Goal: Task Accomplishment & Management: Complete application form

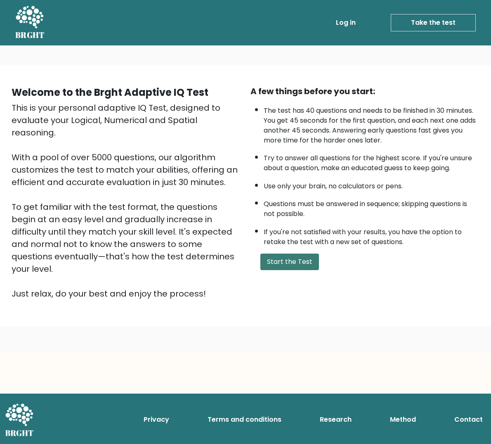
drag, startPoint x: 279, startPoint y: 266, endPoint x: 281, endPoint y: 260, distance: 6.5
click at [279, 265] on button "Start the Test" at bounding box center [289, 261] width 59 height 17
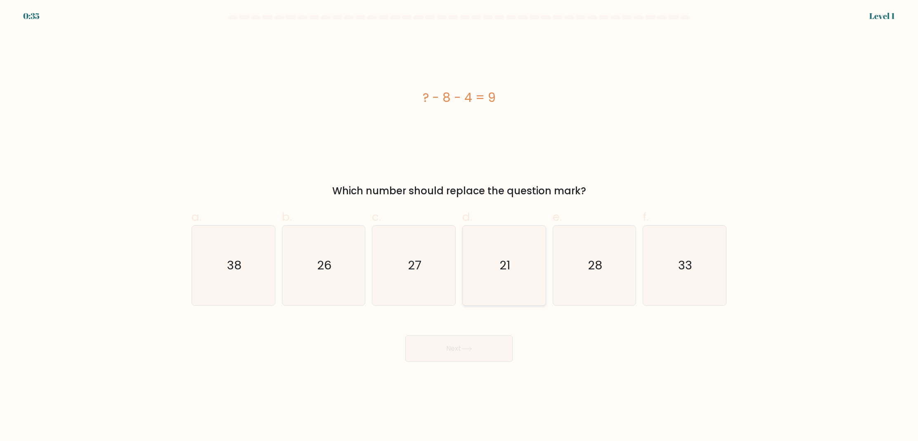
click at [491, 272] on icon "21" at bounding box center [504, 266] width 80 height 80
click at [459, 226] on input "d. 21" at bounding box center [459, 223] width 0 height 5
radio input "true"
click at [484, 341] on button "Next" at bounding box center [458, 348] width 107 height 26
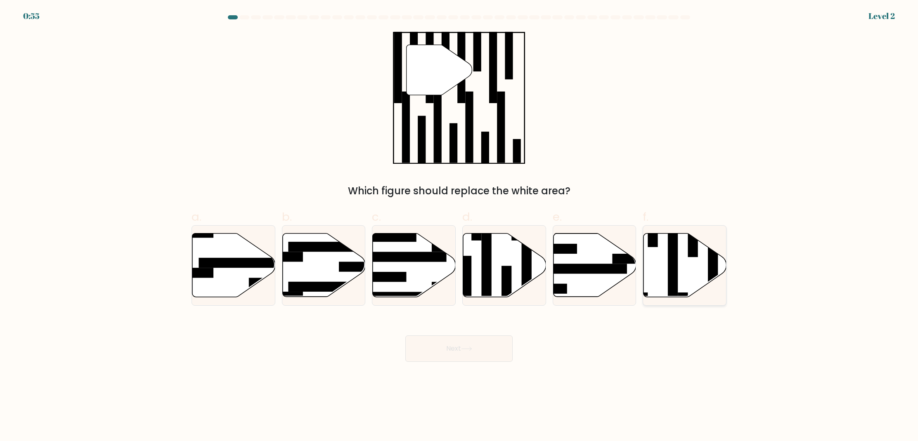
click at [491, 283] on rect at bounding box center [673, 262] width 10 height 90
click at [459, 226] on input "f." at bounding box center [459, 223] width 0 height 5
radio input "true"
click at [470, 352] on button "Next" at bounding box center [458, 348] width 107 height 26
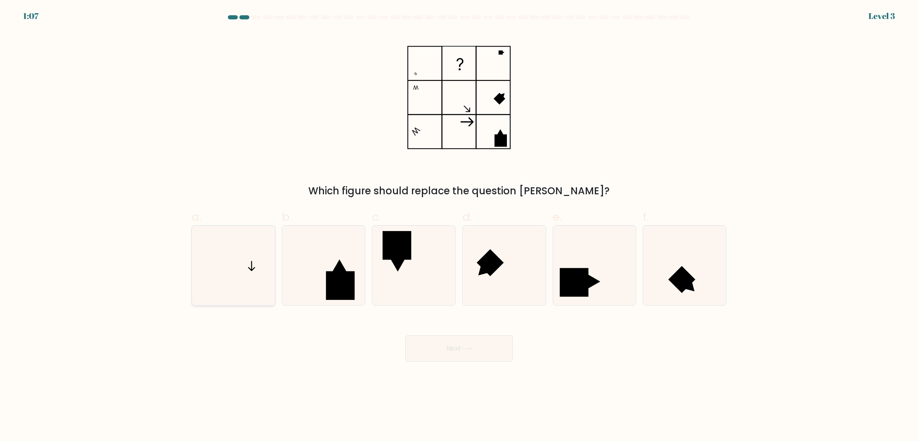
click at [239, 281] on icon at bounding box center [234, 266] width 80 height 80
click at [459, 226] on input "a." at bounding box center [459, 223] width 0 height 5
radio input "true"
click at [432, 354] on button "Next" at bounding box center [458, 348] width 107 height 26
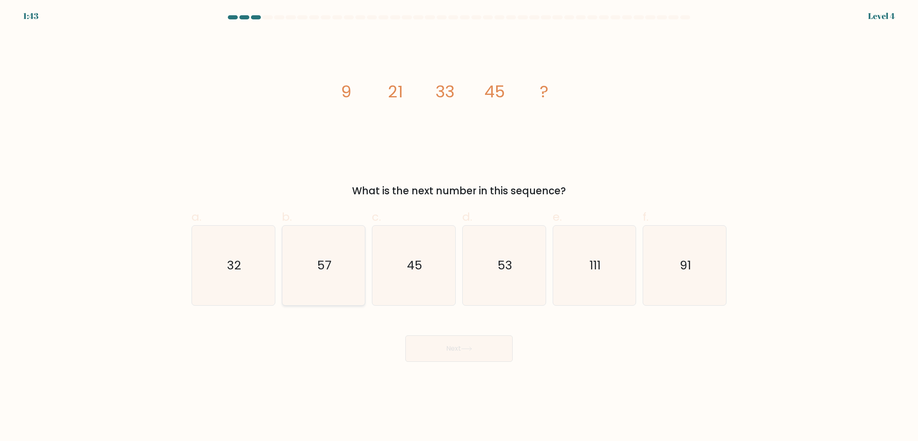
drag, startPoint x: 347, startPoint y: 276, endPoint x: 364, endPoint y: 300, distance: 29.8
click at [347, 276] on icon "57" at bounding box center [323, 266] width 80 height 80
click at [459, 226] on input "b. 57" at bounding box center [459, 223] width 0 height 5
radio input "true"
click at [457, 358] on button "Next" at bounding box center [458, 348] width 107 height 26
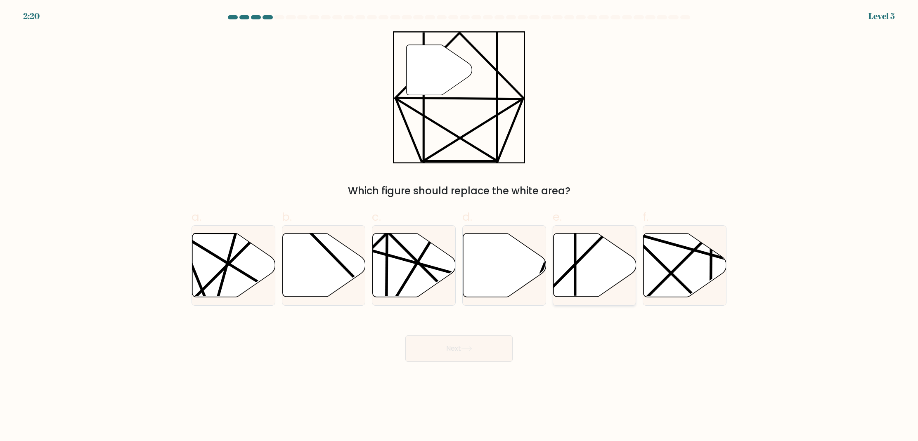
click at [491, 288] on icon at bounding box center [594, 266] width 83 height 64
click at [459, 226] on input "e." at bounding box center [459, 223] width 0 height 5
radio input "true"
click at [464, 353] on button "Next" at bounding box center [458, 348] width 107 height 26
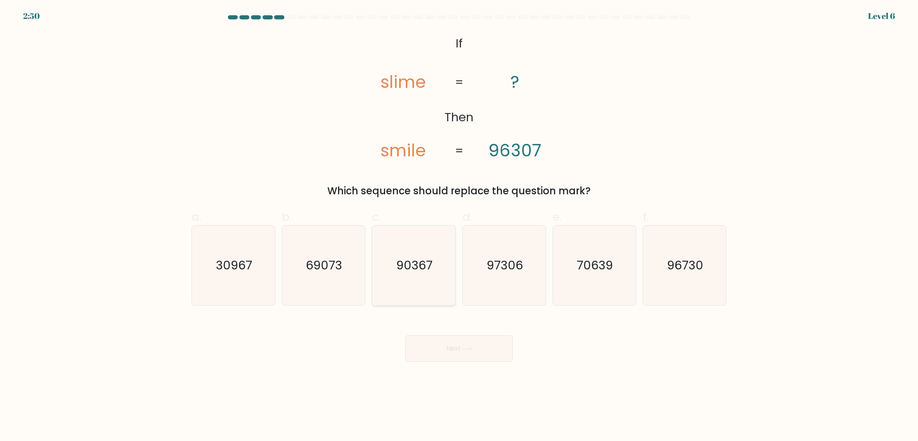
click at [388, 268] on icon "90367" at bounding box center [414, 266] width 80 height 80
click at [459, 226] on input "c. 90367" at bounding box center [459, 223] width 0 height 5
radio input "true"
click at [438, 349] on button "Next" at bounding box center [458, 348] width 107 height 26
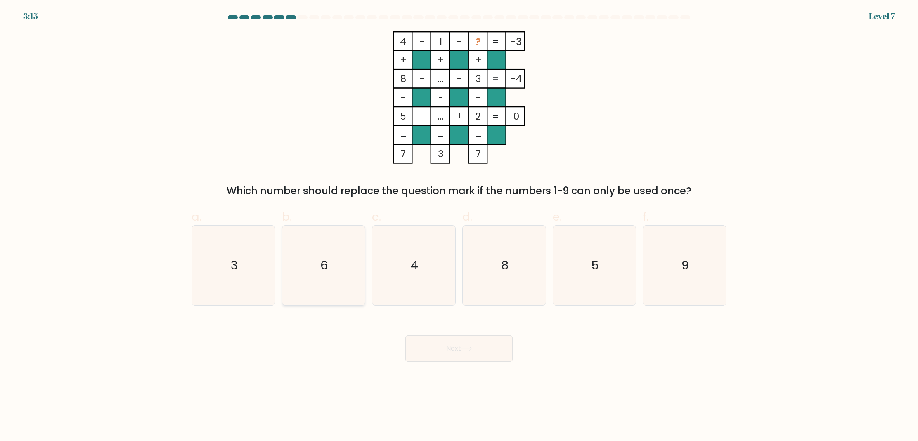
click at [343, 266] on icon "6" at bounding box center [323, 266] width 80 height 80
click at [459, 226] on input "b. 6" at bounding box center [459, 223] width 0 height 5
radio input "true"
click at [456, 350] on button "Next" at bounding box center [458, 348] width 107 height 26
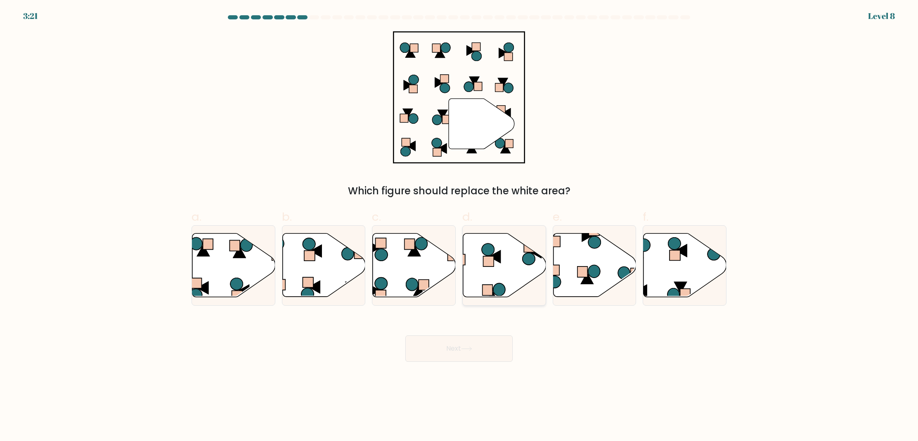
click at [485, 297] on icon at bounding box center [504, 266] width 83 height 64
click at [459, 226] on input "d." at bounding box center [459, 223] width 0 height 5
radio input "true"
click at [458, 349] on button "Next" at bounding box center [458, 348] width 107 height 26
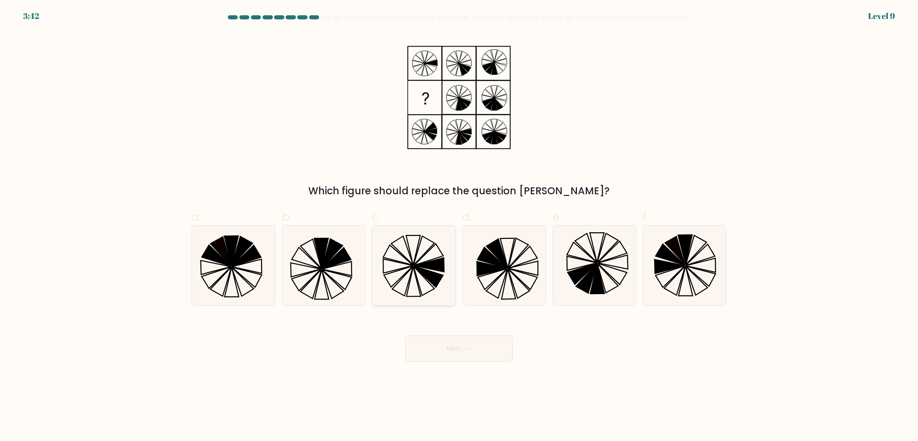
click at [419, 248] on icon at bounding box center [414, 266] width 80 height 80
click at [459, 226] on input "c." at bounding box center [459, 223] width 0 height 5
radio input "true"
click at [467, 340] on button "Next" at bounding box center [458, 348] width 107 height 26
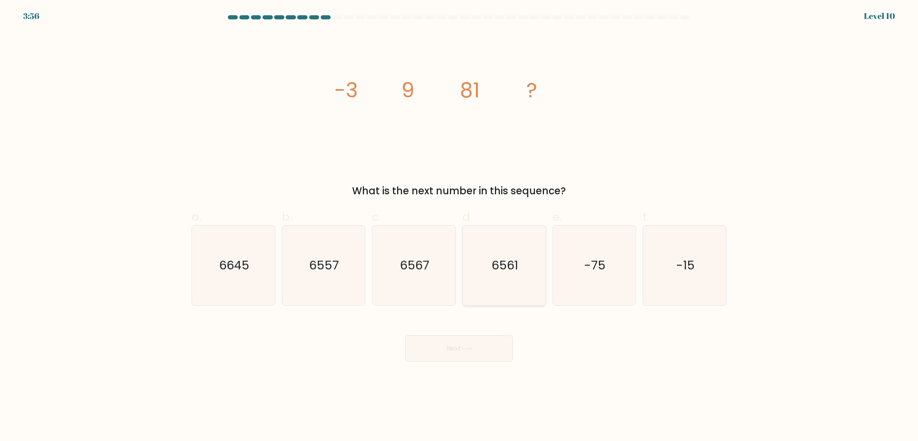
click at [491, 244] on icon "6561" at bounding box center [504, 266] width 80 height 80
click at [459, 226] on input "d. 6561" at bounding box center [459, 223] width 0 height 5
radio input "true"
click at [456, 355] on button "Next" at bounding box center [458, 348] width 107 height 26
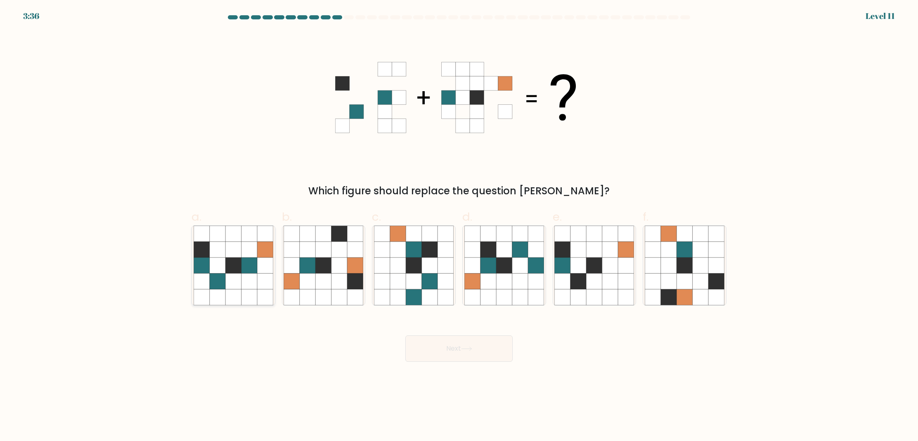
click at [224, 274] on icon at bounding box center [218, 282] width 16 height 16
click at [459, 226] on input "a." at bounding box center [459, 223] width 0 height 5
radio input "true"
click at [454, 340] on button "Next" at bounding box center [458, 348] width 107 height 26
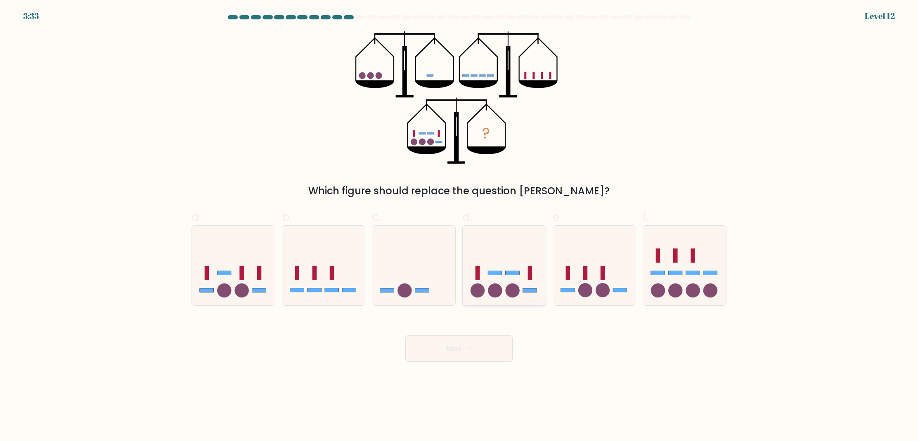
click at [491, 280] on icon at bounding box center [504, 265] width 83 height 68
click at [459, 226] on input "d." at bounding box center [459, 223] width 0 height 5
radio input "true"
click at [461, 349] on button "Next" at bounding box center [458, 348] width 107 height 26
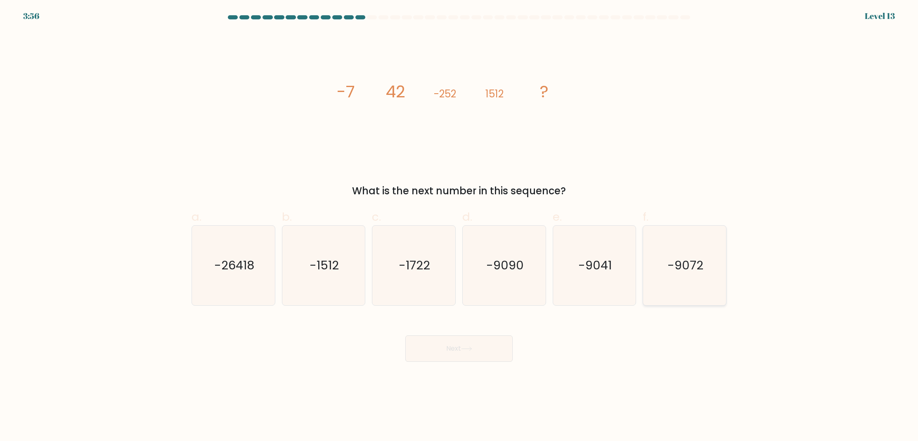
click at [491, 258] on text "-9072" at bounding box center [685, 265] width 36 height 17
click at [459, 226] on input "f. -9072" at bounding box center [459, 223] width 0 height 5
radio input "true"
click at [468, 345] on button "Next" at bounding box center [458, 348] width 107 height 26
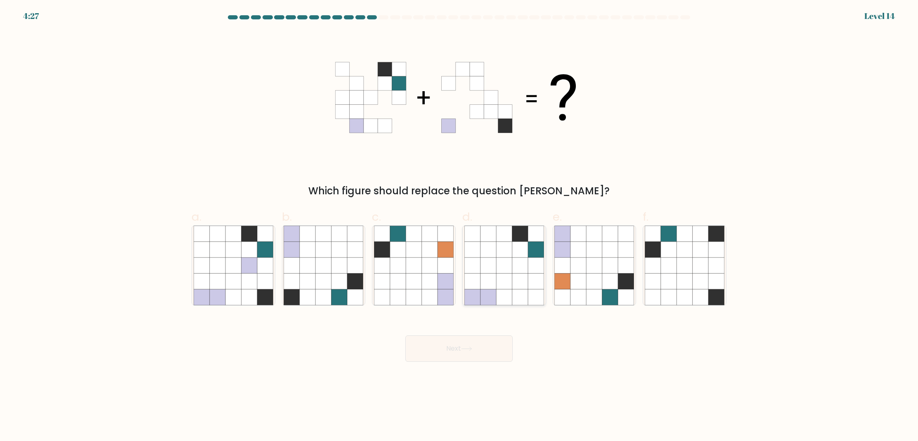
click at [491, 273] on icon at bounding box center [520, 265] width 16 height 16
click at [459, 226] on input "d." at bounding box center [459, 223] width 0 height 5
radio input "true"
click at [244, 283] on icon at bounding box center [249, 282] width 16 height 16
click at [459, 226] on input "a." at bounding box center [459, 223] width 0 height 5
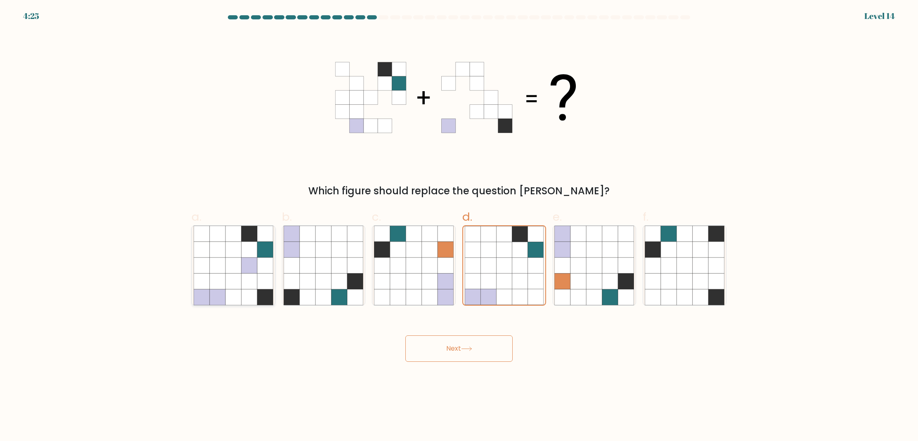
radio input "true"
click at [491, 275] on icon at bounding box center [578, 282] width 16 height 16
click at [459, 226] on input "e." at bounding box center [459, 223] width 0 height 5
radio input "true"
click at [342, 278] on icon at bounding box center [339, 282] width 16 height 16
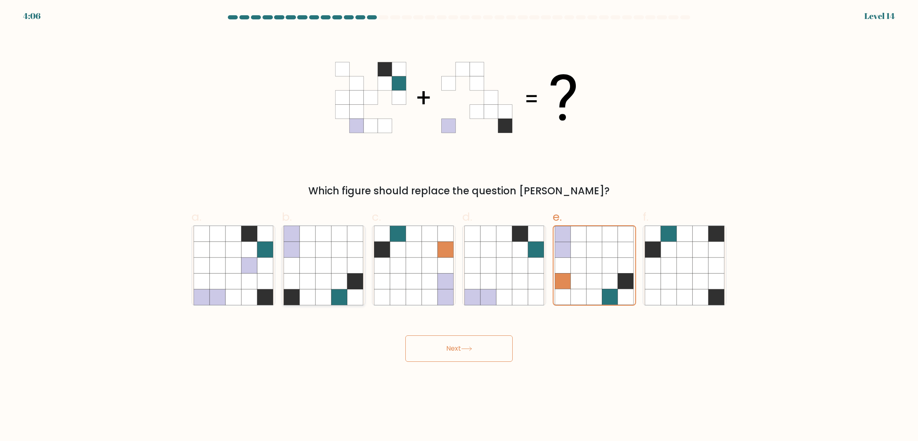
click at [459, 226] on input "b." at bounding box center [459, 223] width 0 height 5
radio input "true"
click at [451, 346] on button "Next" at bounding box center [458, 348] width 107 height 26
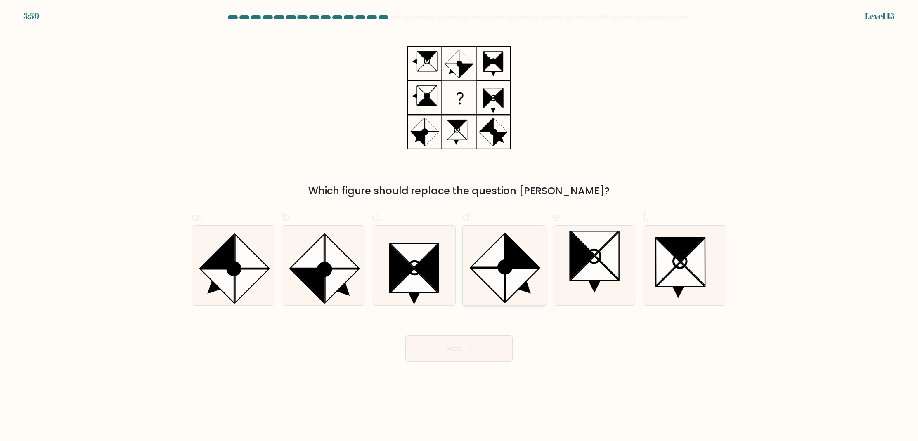
click at [491, 260] on circle at bounding box center [505, 267] width 19 height 19
click at [459, 226] on input "d." at bounding box center [459, 223] width 0 height 5
radio input "true"
click at [479, 344] on button "Next" at bounding box center [458, 348] width 107 height 26
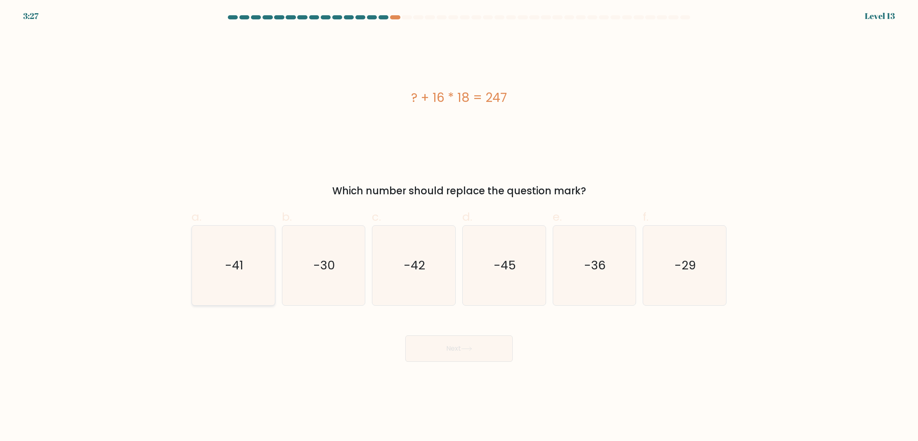
click at [260, 260] on icon "-41" at bounding box center [234, 266] width 80 height 80
click at [459, 226] on input "a. -41" at bounding box center [459, 223] width 0 height 5
radio input "true"
click at [472, 347] on icon at bounding box center [466, 349] width 11 height 5
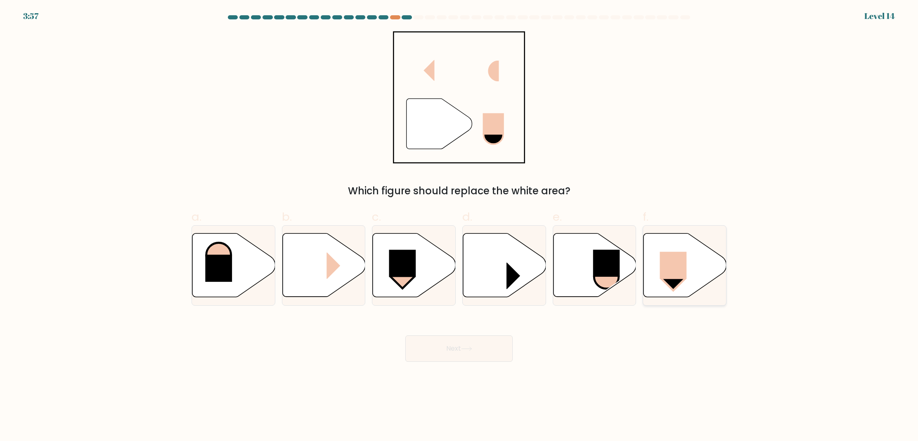
click at [491, 273] on rect at bounding box center [673, 265] width 27 height 27
click at [459, 226] on input "f." at bounding box center [459, 223] width 0 height 5
radio input "true"
click at [459, 347] on button "Next" at bounding box center [458, 348] width 107 height 26
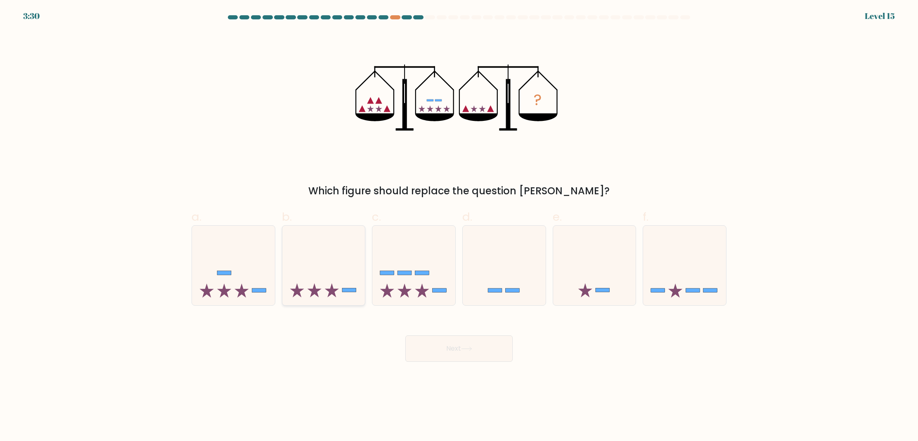
click at [311, 290] on icon at bounding box center [314, 290] width 14 height 14
click at [459, 226] on input "b." at bounding box center [459, 223] width 0 height 5
radio input "true"
click at [462, 345] on button "Next" at bounding box center [458, 348] width 107 height 26
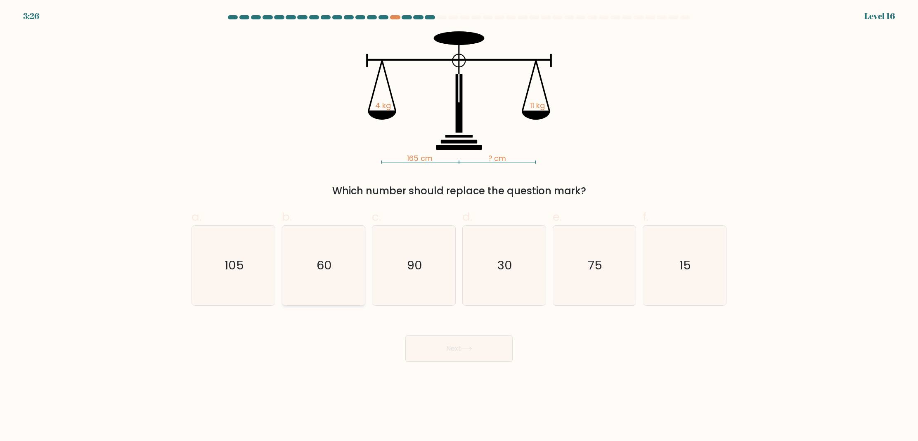
click at [338, 285] on icon "60" at bounding box center [323, 266] width 80 height 80
click at [459, 226] on input "b. 60" at bounding box center [459, 223] width 0 height 5
radio input "true"
click at [446, 344] on button "Next" at bounding box center [458, 348] width 107 height 26
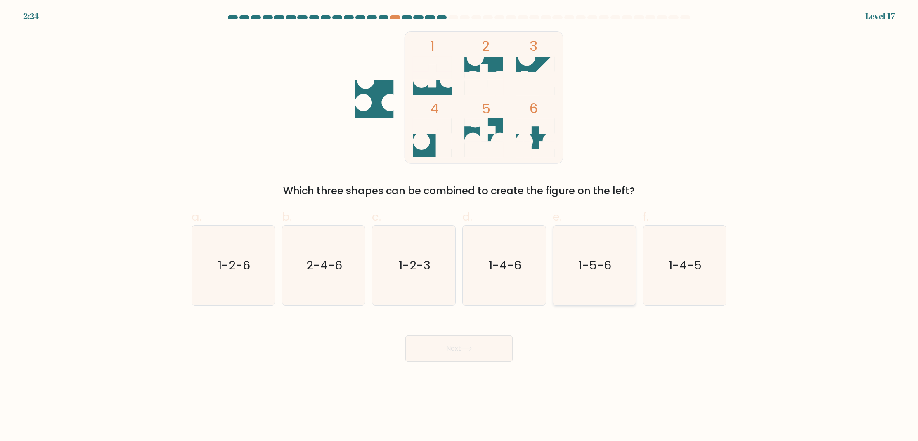
click at [491, 274] on icon "1-5-6" at bounding box center [594, 266] width 80 height 80
click at [459, 226] on input "e. 1-5-6" at bounding box center [459, 223] width 0 height 5
radio input "true"
click at [473, 340] on button "Next" at bounding box center [458, 348] width 107 height 26
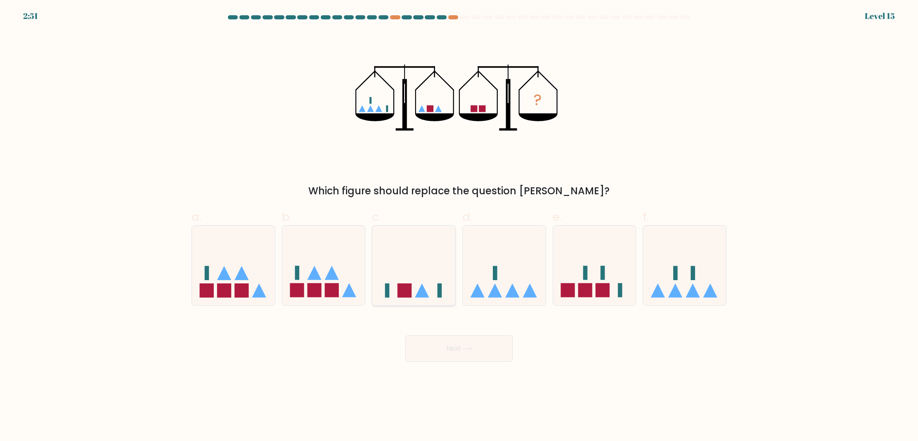
click at [437, 283] on icon at bounding box center [413, 265] width 83 height 68
click at [459, 226] on input "c." at bounding box center [459, 223] width 0 height 5
radio input "true"
click at [434, 337] on button "Next" at bounding box center [458, 348] width 107 height 26
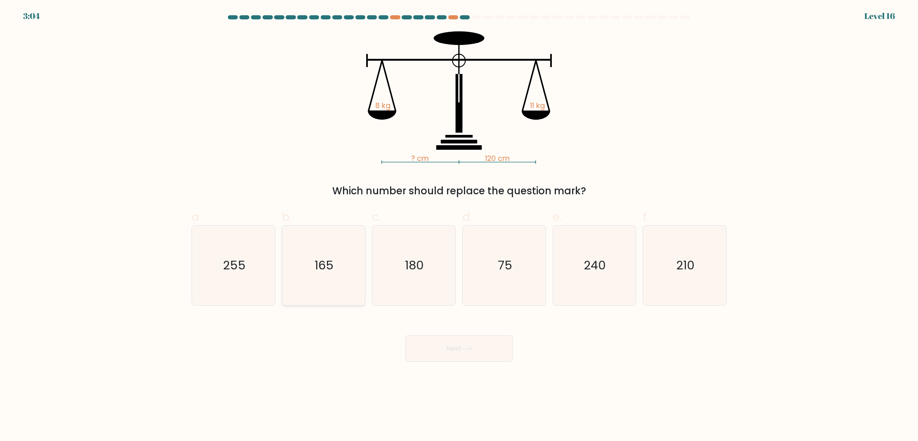
click at [312, 288] on icon "165" at bounding box center [323, 266] width 80 height 80
click at [459, 226] on input "b. 165" at bounding box center [459, 223] width 0 height 5
radio input "true"
click at [459, 355] on button "Next" at bounding box center [458, 348] width 107 height 26
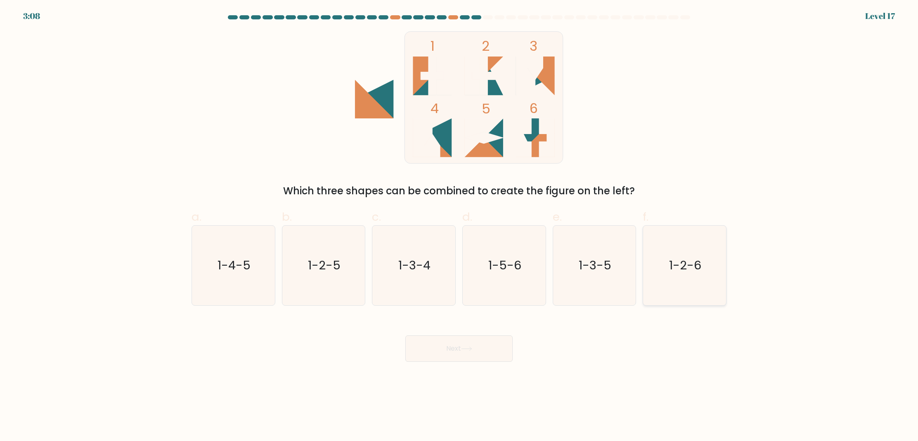
click at [491, 284] on icon "1-2-6" at bounding box center [684, 266] width 80 height 80
click at [459, 226] on input "f. 1-2-6" at bounding box center [459, 223] width 0 height 5
radio input "true"
click at [466, 279] on icon "1-5-6" at bounding box center [504, 266] width 80 height 80
click at [459, 226] on input "d. 1-5-6" at bounding box center [459, 223] width 0 height 5
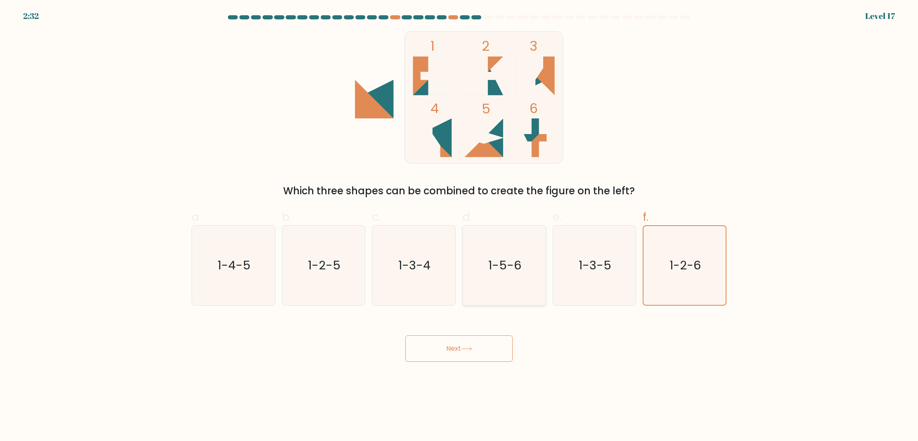
radio input "true"
click at [474, 355] on button "Next" at bounding box center [458, 348] width 107 height 26
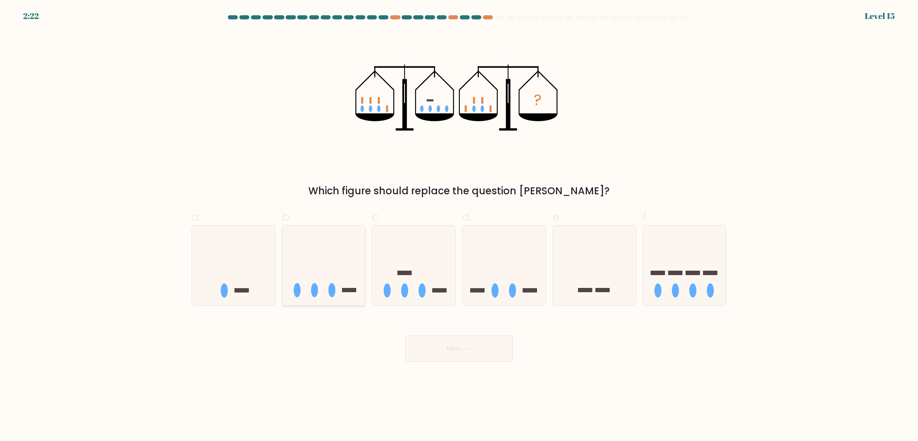
click at [351, 256] on icon at bounding box center [323, 265] width 83 height 68
click at [459, 226] on input "b." at bounding box center [459, 223] width 0 height 5
radio input "true"
click at [429, 359] on button "Next" at bounding box center [458, 348] width 107 height 26
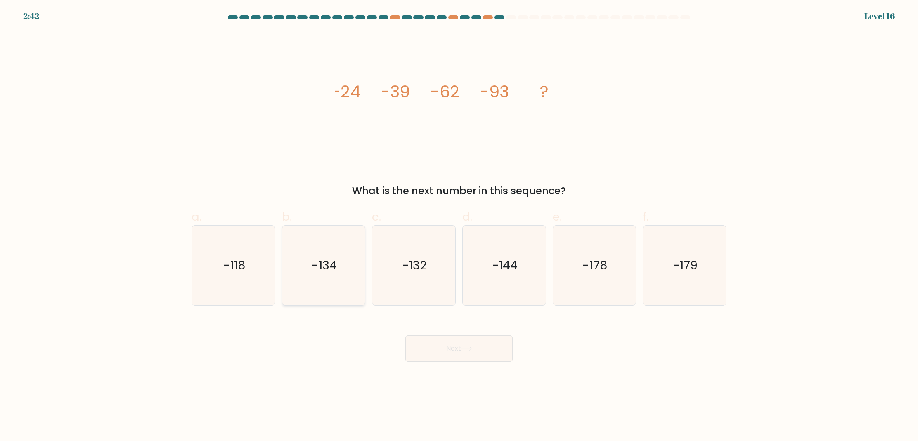
click at [362, 288] on icon "-134" at bounding box center [323, 266] width 80 height 80
click at [459, 226] on input "b. -134" at bounding box center [459, 223] width 0 height 5
radio input "true"
click at [425, 329] on div "Next" at bounding box center [458, 339] width 545 height 46
click at [436, 342] on button "Next" at bounding box center [458, 348] width 107 height 26
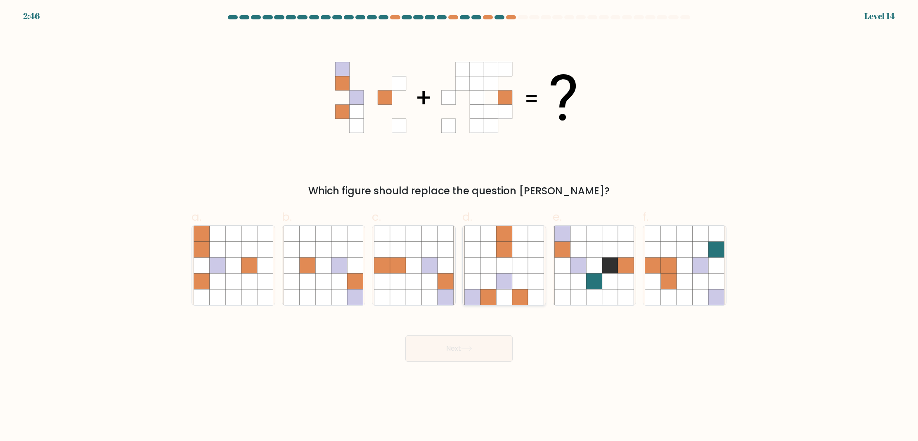
click at [491, 249] on icon at bounding box center [504, 250] width 16 height 16
click at [459, 226] on input "d." at bounding box center [459, 223] width 0 height 5
radio input "true"
click at [488, 344] on button "Next" at bounding box center [458, 348] width 107 height 26
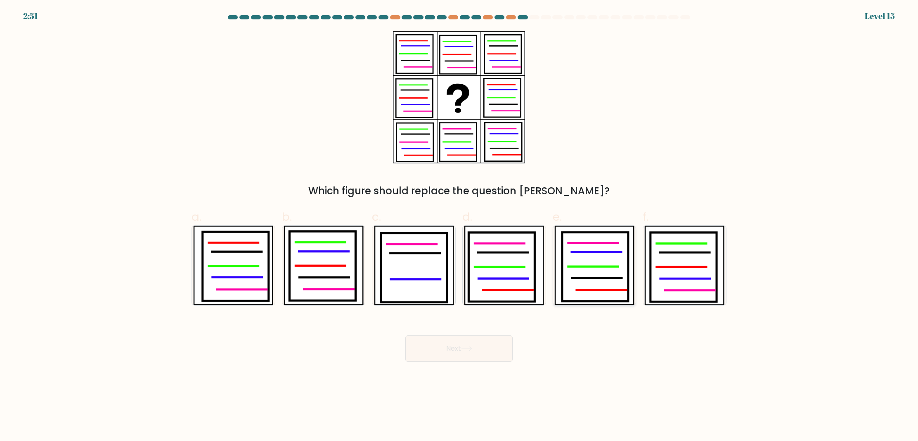
click at [491, 255] on icon at bounding box center [595, 266] width 66 height 69
click at [459, 226] on input "e." at bounding box center [459, 223] width 0 height 5
radio input "true"
click at [491, 275] on icon at bounding box center [595, 267] width 66 height 68
click at [459, 226] on input "e." at bounding box center [459, 223] width 0 height 5
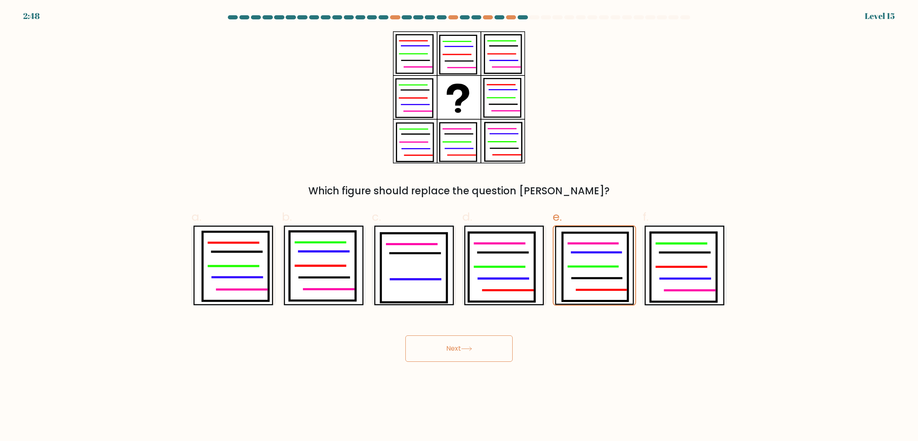
click at [491, 349] on button "Next" at bounding box center [458, 348] width 107 height 26
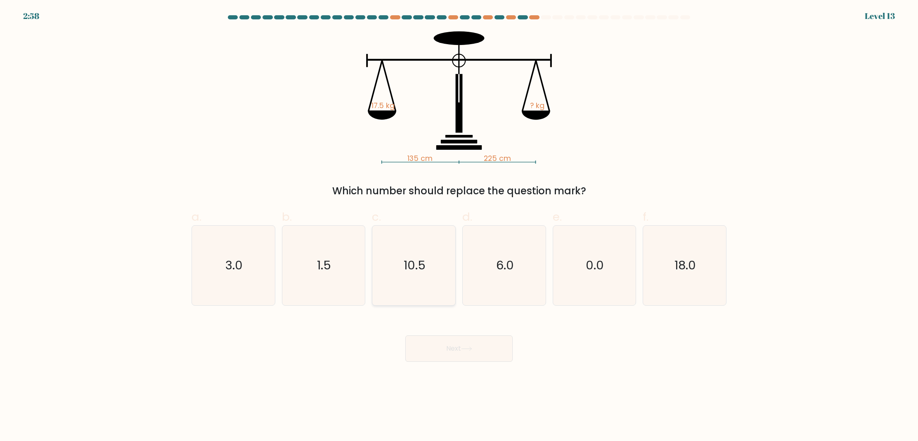
click at [431, 255] on icon "10.5" at bounding box center [414, 266] width 80 height 80
click at [459, 226] on input "c. 10.5" at bounding box center [459, 223] width 0 height 5
radio input "true"
click at [465, 348] on icon at bounding box center [466, 349] width 11 height 5
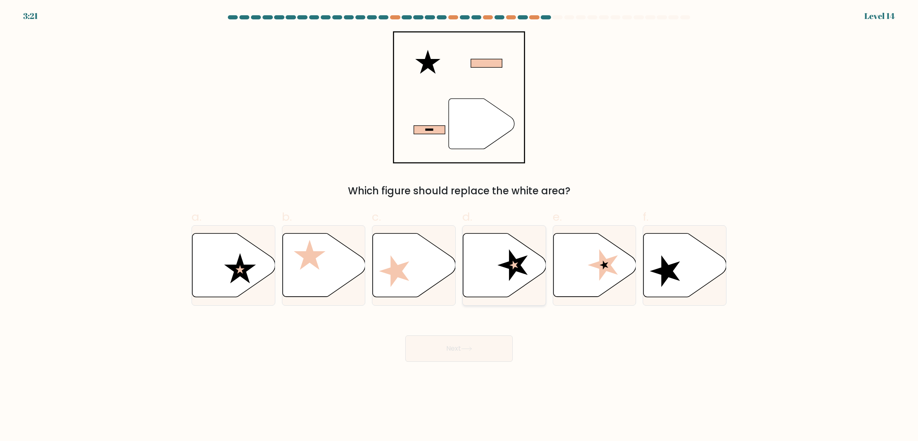
click at [491, 281] on icon at bounding box center [504, 266] width 83 height 64
click at [459, 226] on input "d." at bounding box center [459, 223] width 0 height 5
radio input "true"
click at [237, 285] on icon at bounding box center [233, 266] width 83 height 64
click at [459, 226] on input "a." at bounding box center [459, 223] width 0 height 5
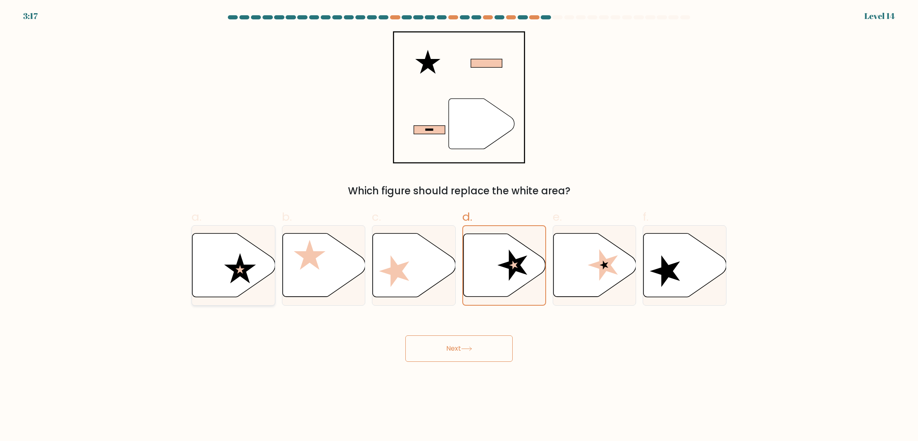
radio input "true"
click at [460, 347] on button "Next" at bounding box center [458, 348] width 107 height 26
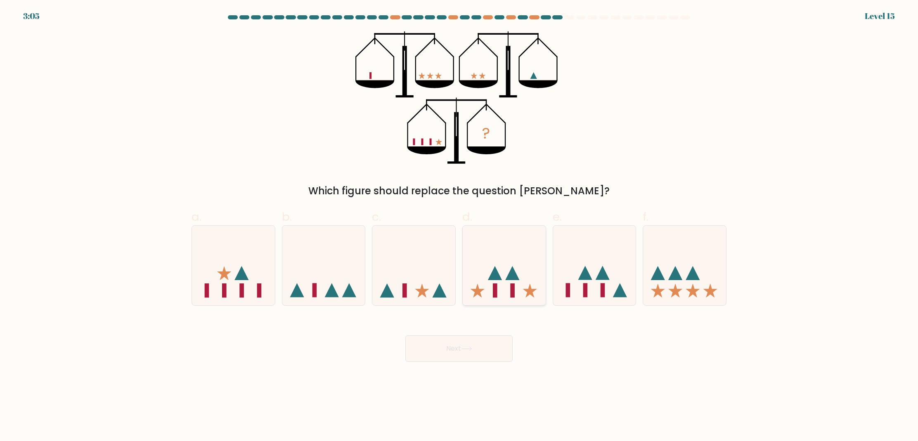
click at [491, 251] on icon at bounding box center [504, 265] width 83 height 68
click at [459, 226] on input "d." at bounding box center [459, 223] width 0 height 5
radio input "true"
click at [482, 353] on button "Next" at bounding box center [458, 348] width 107 height 26
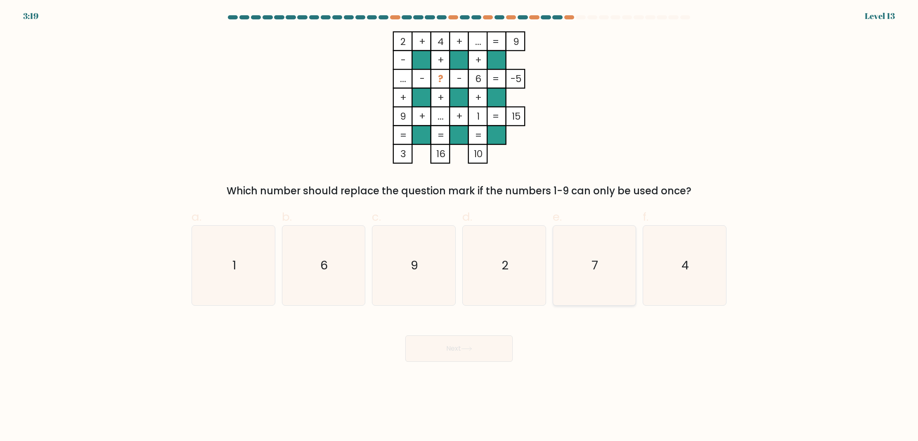
click at [491, 262] on text "7" at bounding box center [595, 265] width 7 height 17
click at [459, 226] on input "e. 7" at bounding box center [459, 223] width 0 height 5
radio input "true"
click at [475, 340] on button "Next" at bounding box center [458, 348] width 107 height 26
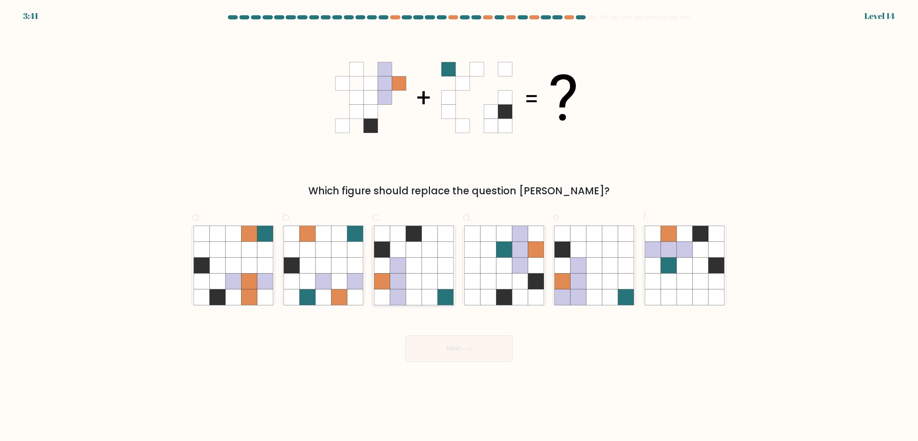
click at [445, 291] on icon at bounding box center [445, 297] width 16 height 16
click at [459, 226] on input "c." at bounding box center [459, 223] width 0 height 5
radio input "true"
click at [446, 354] on button "Next" at bounding box center [458, 348] width 107 height 26
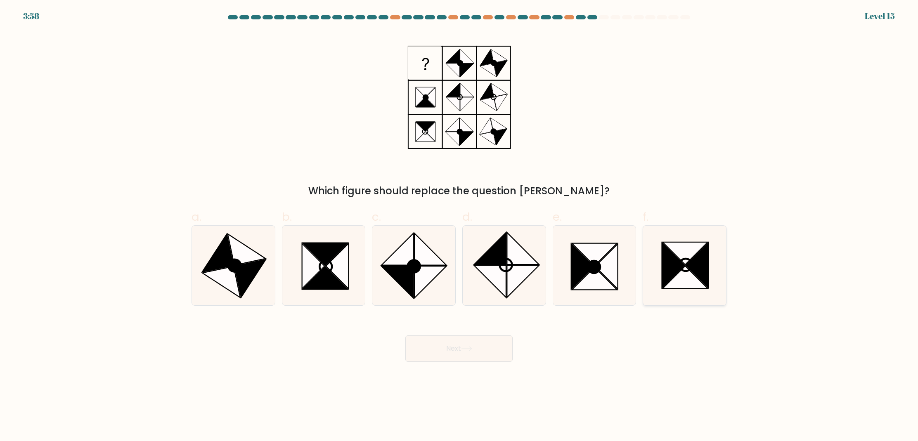
click at [491, 267] on icon at bounding box center [673, 265] width 23 height 45
click at [459, 226] on input "f." at bounding box center [459, 223] width 0 height 5
radio input "true"
click at [483, 348] on button "Next" at bounding box center [458, 348] width 107 height 26
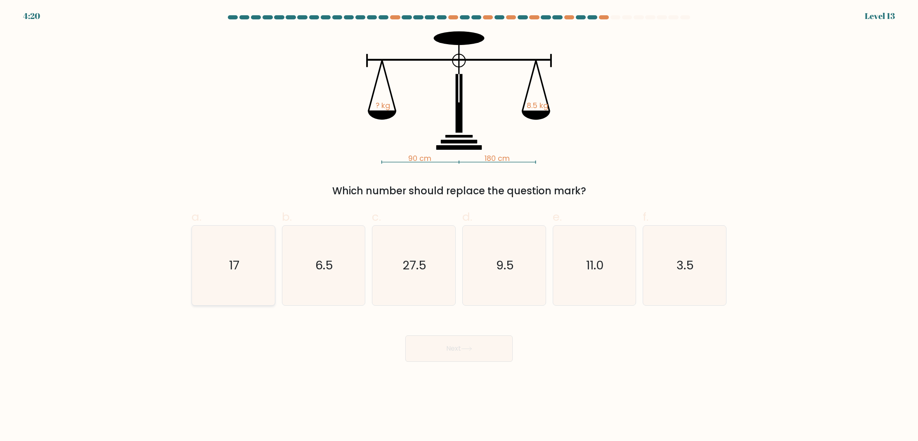
click at [259, 271] on icon "17" at bounding box center [234, 266] width 80 height 80
click at [459, 226] on input "a. 17" at bounding box center [459, 223] width 0 height 5
radio input "true"
click at [444, 340] on button "Next" at bounding box center [458, 348] width 107 height 26
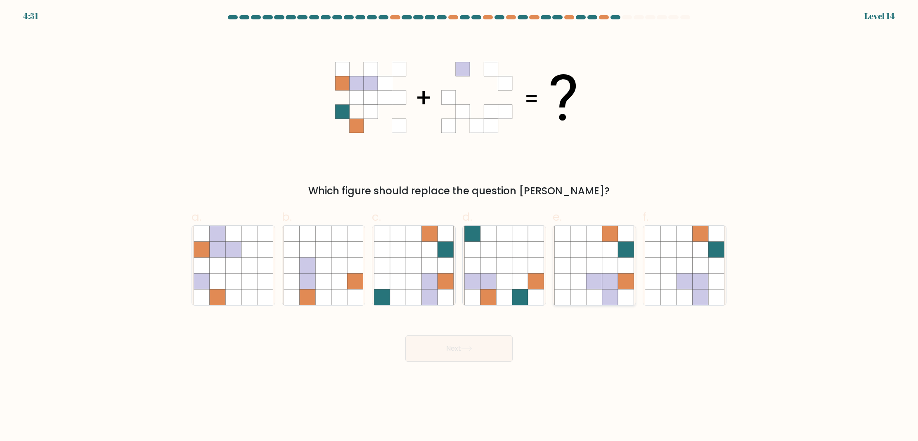
click at [491, 294] on icon at bounding box center [563, 297] width 16 height 16
click at [459, 226] on input "e." at bounding box center [459, 223] width 0 height 5
radio input "true"
click at [467, 342] on button "Next" at bounding box center [458, 348] width 107 height 26
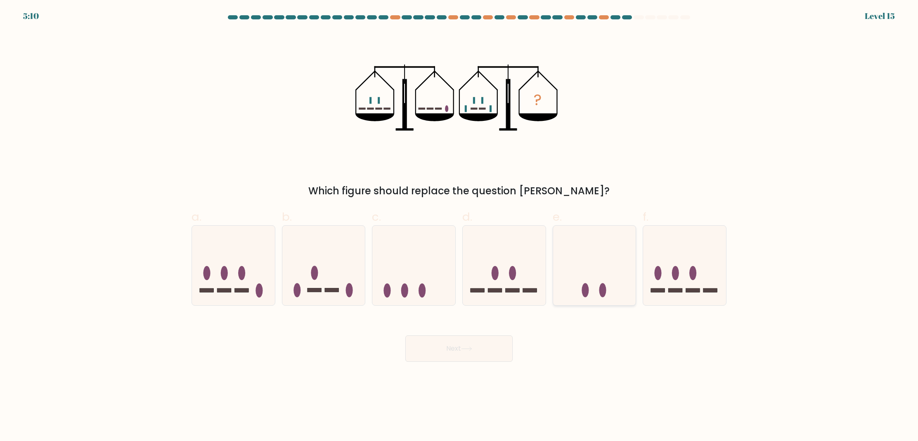
click at [491, 276] on icon at bounding box center [594, 265] width 83 height 68
click at [459, 226] on input "e." at bounding box center [459, 223] width 0 height 5
radio input "true"
click at [479, 347] on button "Next" at bounding box center [458, 348] width 107 height 26
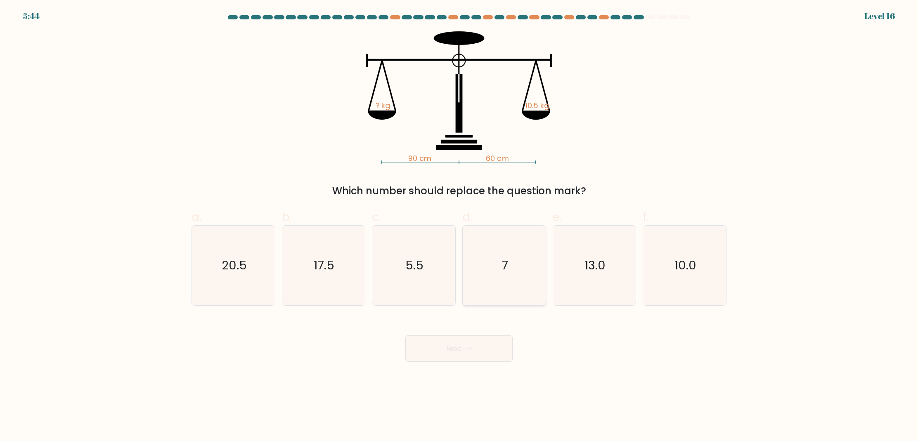
click at [491, 290] on icon "7" at bounding box center [504, 266] width 80 height 80
click at [459, 226] on input "d. 7" at bounding box center [459, 223] width 0 height 5
radio input "true"
click at [459, 351] on button "Next" at bounding box center [458, 348] width 107 height 26
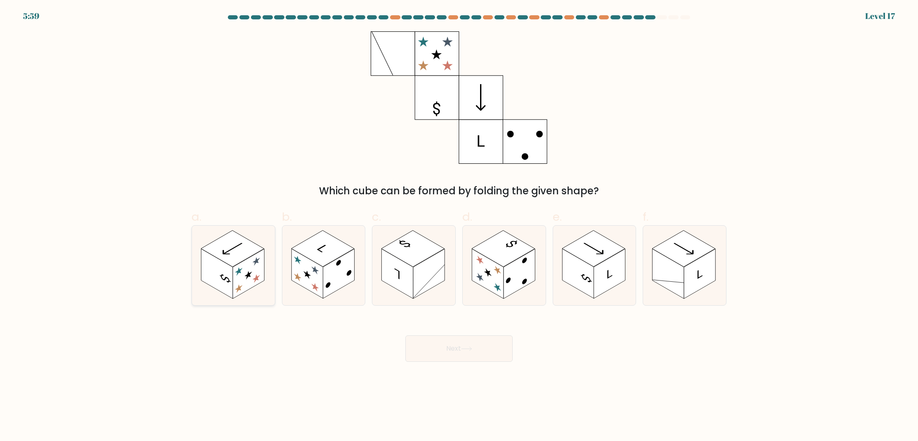
click at [238, 280] on rect at bounding box center [248, 274] width 31 height 50
click at [459, 226] on input "a." at bounding box center [459, 223] width 0 height 5
radio input "true"
click at [433, 352] on button "Next" at bounding box center [458, 348] width 107 height 26
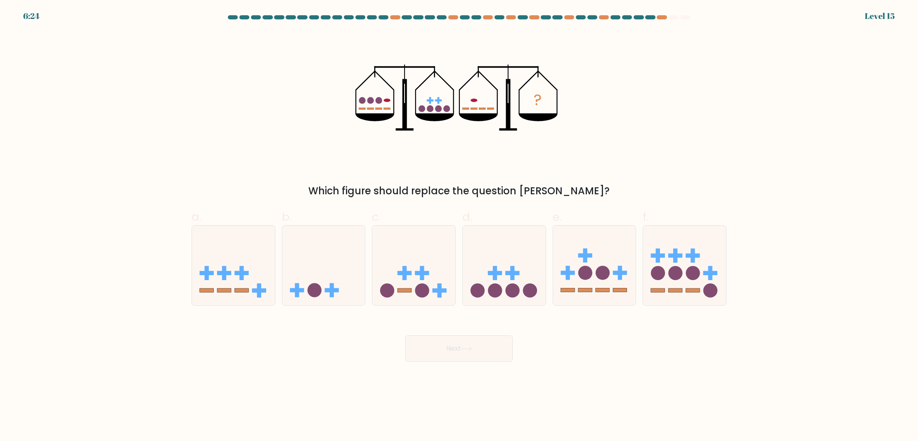
drag, startPoint x: 337, startPoint y: 303, endPoint x: 343, endPoint y: 308, distance: 7.7
click at [337, 303] on div at bounding box center [324, 265] width 84 height 80
click at [459, 226] on input "b." at bounding box center [459, 223] width 0 height 5
radio input "true"
click at [456, 347] on button "Next" at bounding box center [458, 348] width 107 height 26
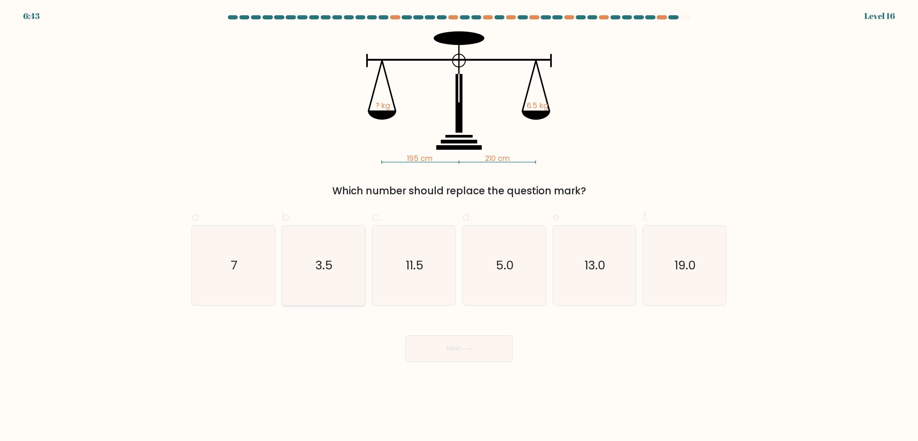
drag, startPoint x: 254, startPoint y: 284, endPoint x: 300, endPoint y: 299, distance: 47.8
click at [254, 284] on icon "7" at bounding box center [234, 266] width 80 height 80
click at [459, 226] on input "a. 7" at bounding box center [459, 223] width 0 height 5
radio input "true"
click at [416, 337] on button "Next" at bounding box center [458, 348] width 107 height 26
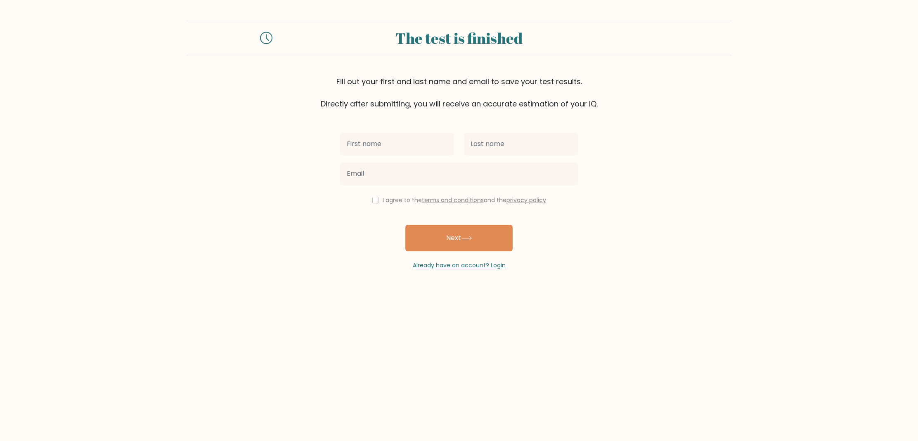
click at [266, 41] on icon at bounding box center [266, 38] width 12 height 12
click at [381, 140] on input "text" at bounding box center [397, 143] width 114 height 23
type input "jksdf"
click at [476, 149] on input "text" at bounding box center [521, 143] width 114 height 23
type input "ljkafsd"
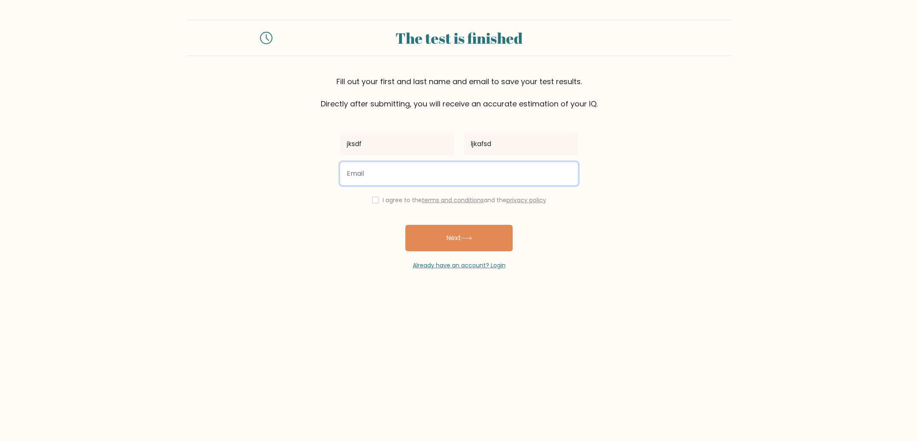
click at [410, 175] on input "email" at bounding box center [459, 173] width 238 height 23
type input "blalalalatempleton@gmail.com"
click at [373, 197] on input "checkbox" at bounding box center [375, 200] width 7 height 7
checkbox input "true"
click at [465, 231] on button "Next" at bounding box center [458, 238] width 107 height 26
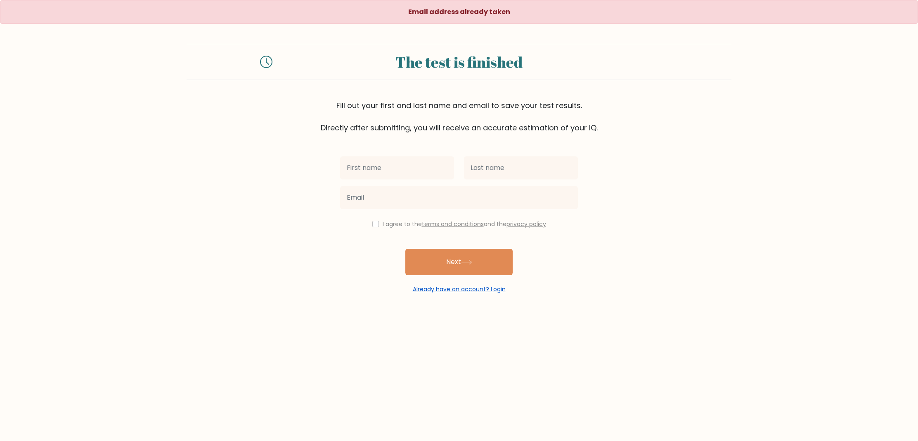
click at [458, 288] on link "Already have an account? Login" at bounding box center [459, 289] width 93 height 8
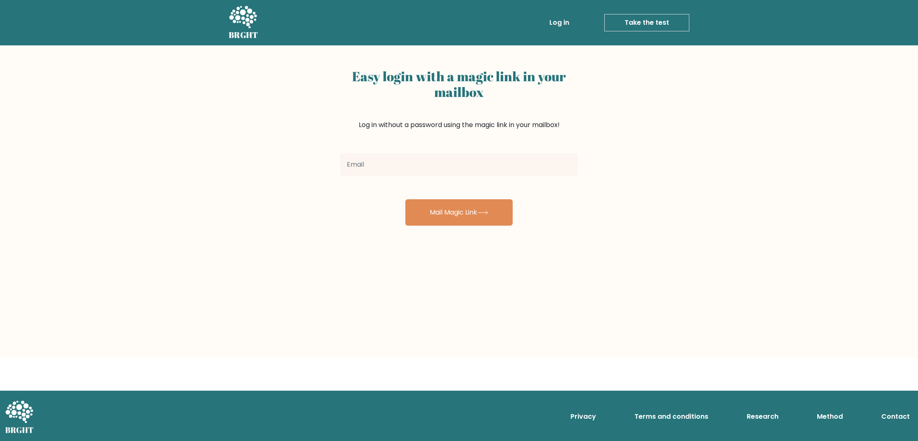
click at [397, 160] on input "email" at bounding box center [459, 164] width 238 height 23
type input "[EMAIL_ADDRESS][DOMAIN_NAME]"
click at [462, 207] on button "Mail Magic Link" at bounding box center [458, 212] width 107 height 26
click at [463, 210] on button "Mail Magic Link" at bounding box center [458, 212] width 107 height 26
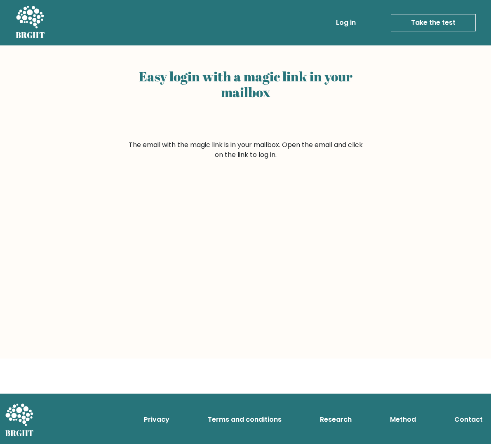
click at [427, 22] on link "Take the test" at bounding box center [433, 22] width 85 height 17
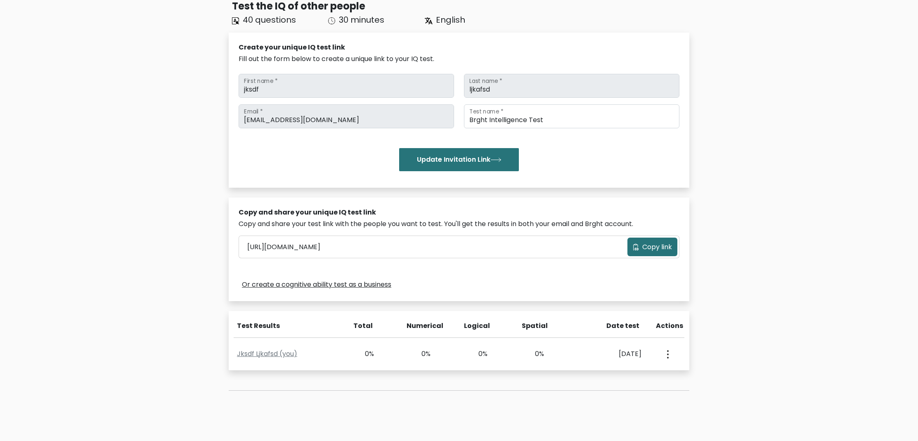
scroll to position [117, 0]
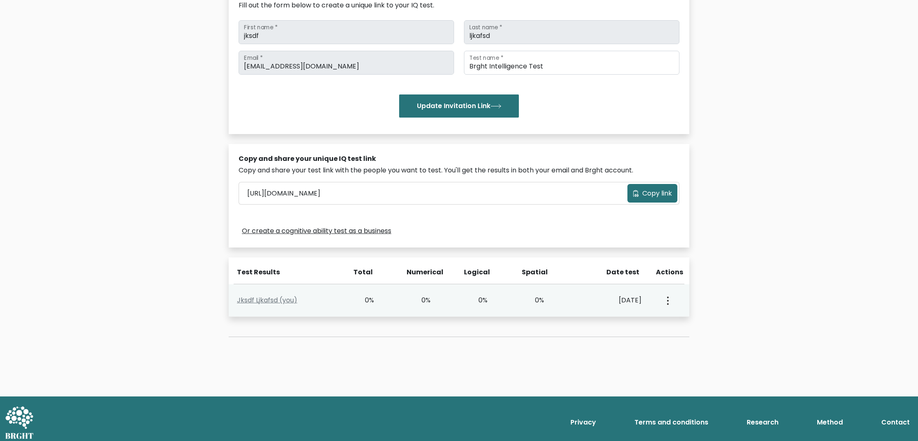
click at [668, 302] on button "button" at bounding box center [666, 301] width 7 height 26
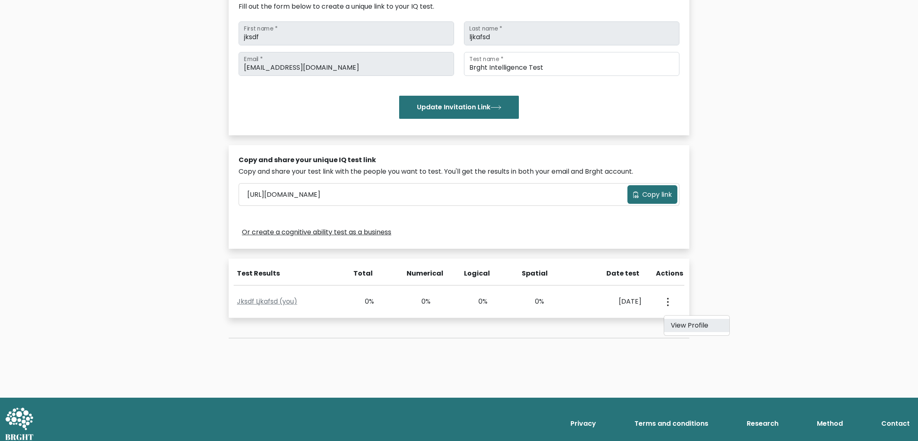
click at [682, 330] on link "View Profile" at bounding box center [696, 325] width 65 height 13
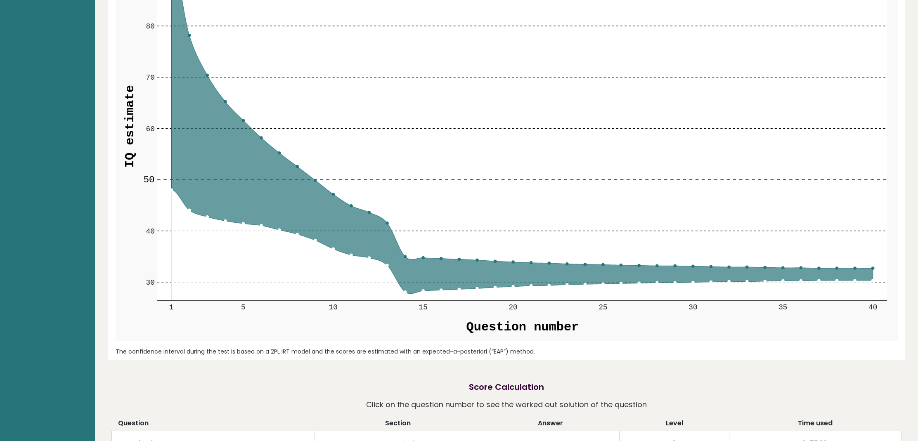
scroll to position [989, 0]
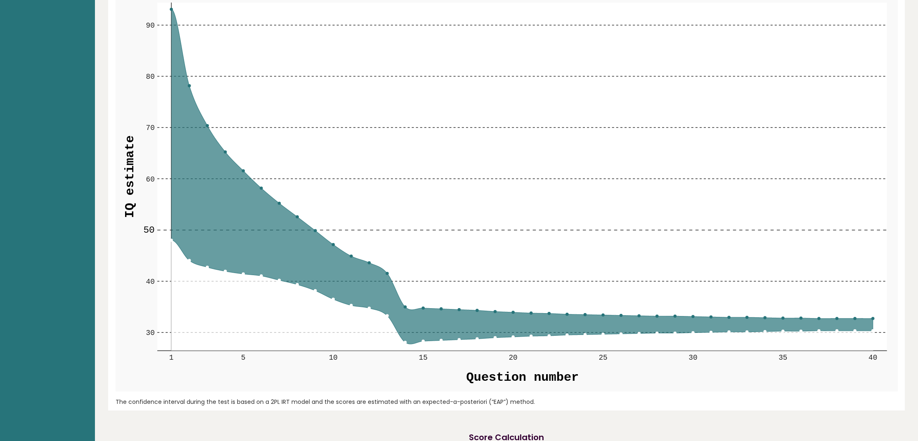
drag, startPoint x: 324, startPoint y: 237, endPoint x: 331, endPoint y: 240, distance: 7.6
click at [325, 237] on rect at bounding box center [521, 177] width 729 height 348
click at [331, 240] on rect at bounding box center [521, 177] width 729 height 348
click at [331, 244] on icon at bounding box center [521, 176] width 701 height 335
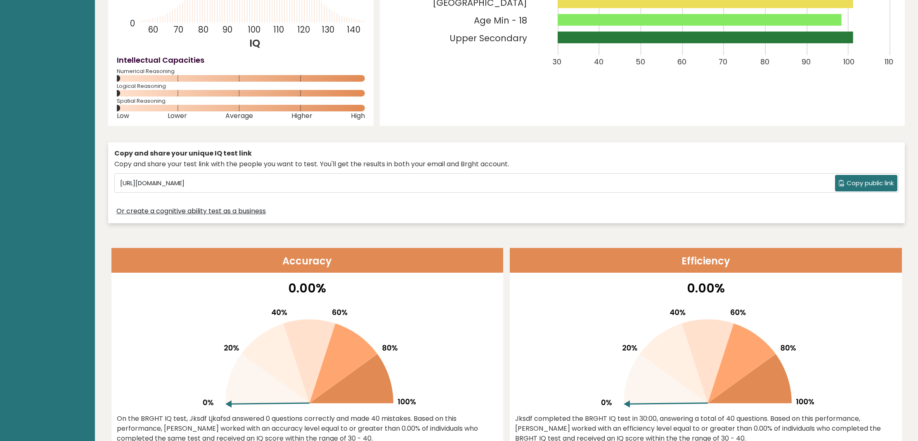
scroll to position [0, 0]
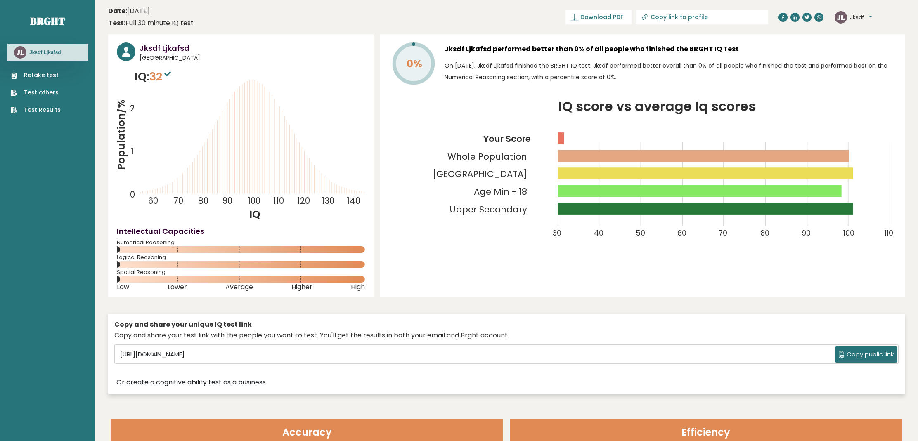
click at [42, 77] on link "Retake test" at bounding box center [36, 75] width 50 height 9
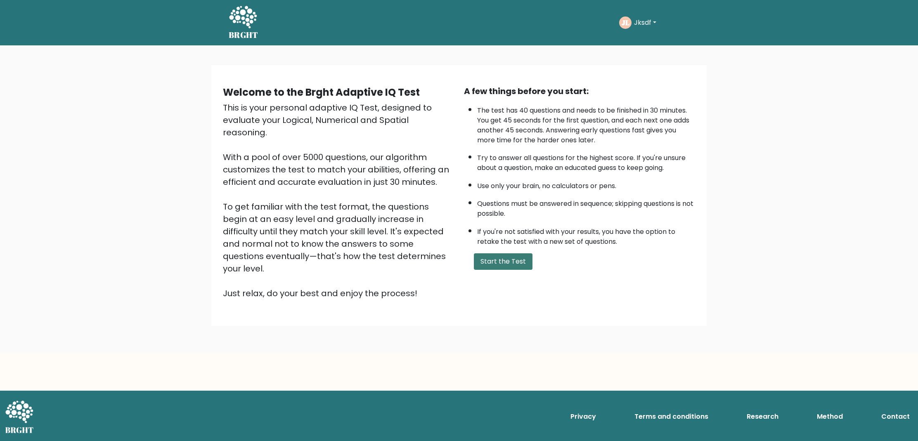
click at [518, 262] on button "Start the Test" at bounding box center [503, 261] width 59 height 17
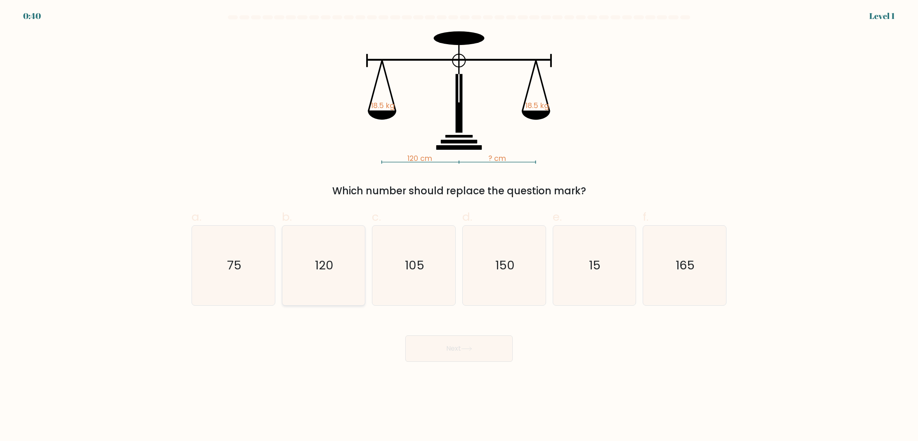
click at [323, 258] on text "120" at bounding box center [324, 265] width 19 height 17
click at [459, 226] on input "b. 120" at bounding box center [459, 223] width 0 height 5
radio input "true"
click at [465, 345] on button "Next" at bounding box center [458, 348] width 107 height 26
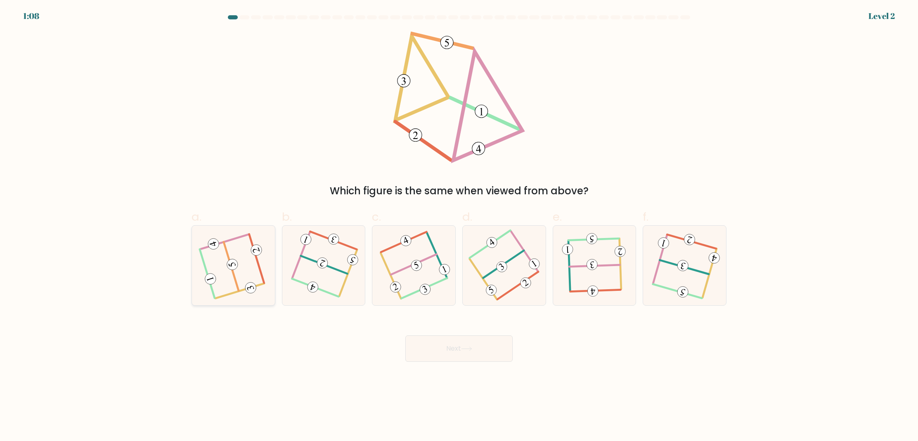
drag, startPoint x: 234, startPoint y: 262, endPoint x: 237, endPoint y: 267, distance: 5.9
click at [234, 262] on 714 at bounding box center [232, 265] width 14 height 14
click at [459, 226] on input "a." at bounding box center [459, 223] width 0 height 5
radio input "true"
click at [451, 347] on button "Next" at bounding box center [458, 348] width 107 height 26
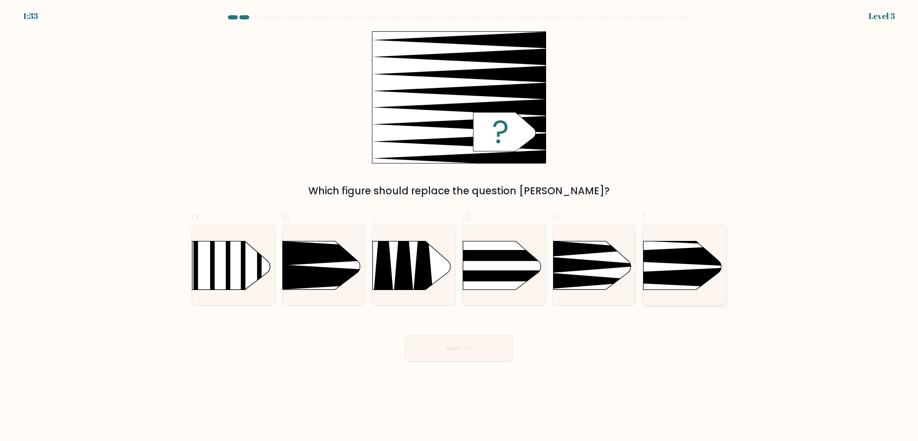
click at [676, 267] on rect at bounding box center [624, 223] width 215 height 164
click at [459, 226] on input "f." at bounding box center [459, 223] width 0 height 5
radio input "true"
click at [466, 354] on button "Next" at bounding box center [458, 348] width 107 height 26
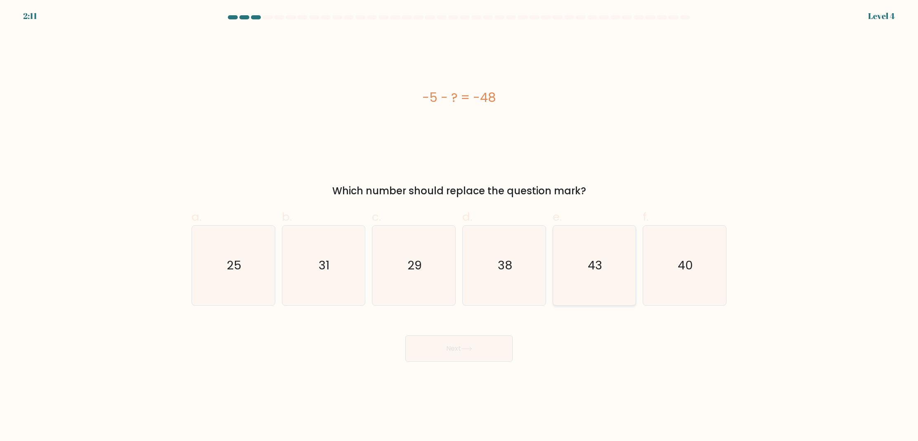
click at [575, 274] on icon "43" at bounding box center [594, 266] width 80 height 80
click at [459, 226] on input "e. 43" at bounding box center [459, 223] width 0 height 5
radio input "true"
drag, startPoint x: 457, startPoint y: 366, endPoint x: 459, endPoint y: 361, distance: 5.2
click at [457, 366] on body "2:10 Level 4 a." at bounding box center [459, 220] width 918 height 441
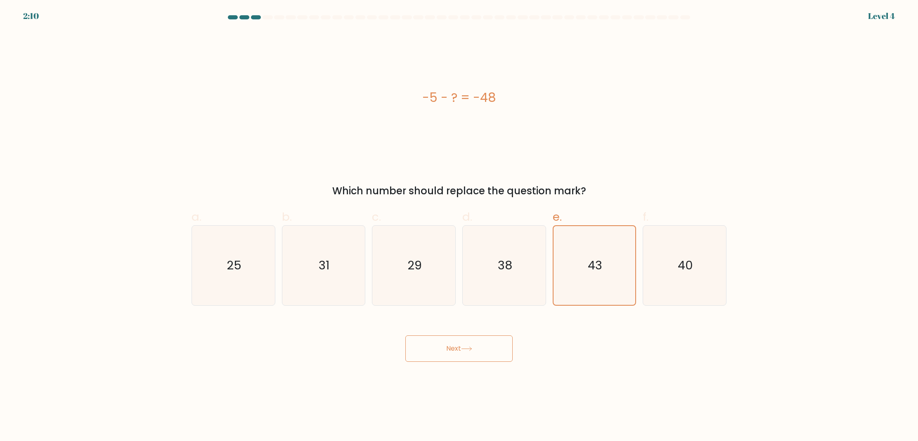
click at [463, 354] on button "Next" at bounding box center [458, 348] width 107 height 26
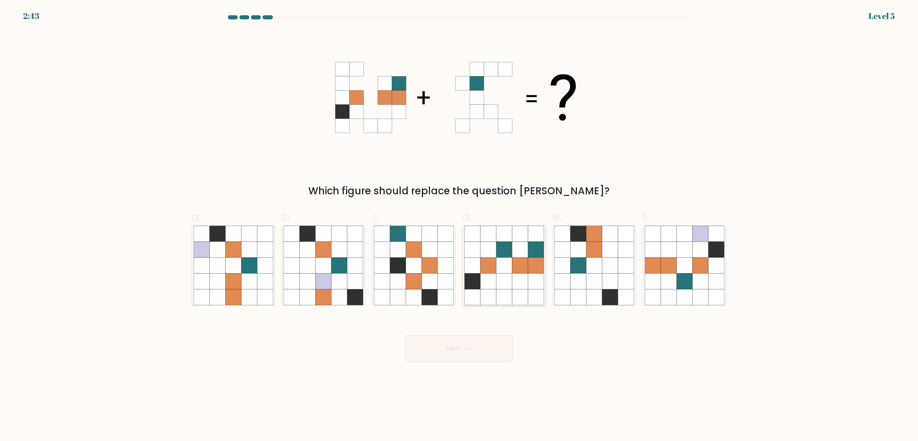
click at [521, 283] on icon at bounding box center [520, 282] width 16 height 16
click at [459, 226] on input "d." at bounding box center [459, 223] width 0 height 5
radio input "true"
click at [465, 350] on icon at bounding box center [466, 349] width 11 height 5
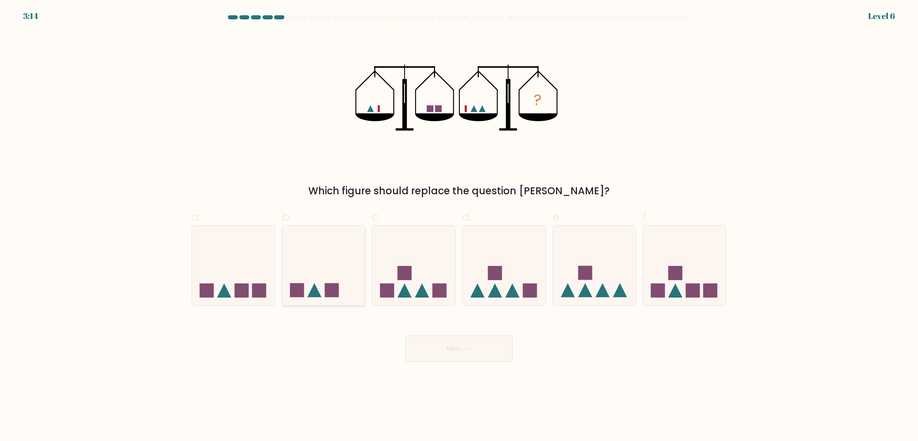
click at [316, 286] on icon at bounding box center [323, 265] width 83 height 68
click at [459, 226] on input "b." at bounding box center [459, 223] width 0 height 5
radio input "true"
click at [448, 338] on button "Next" at bounding box center [458, 348] width 107 height 26
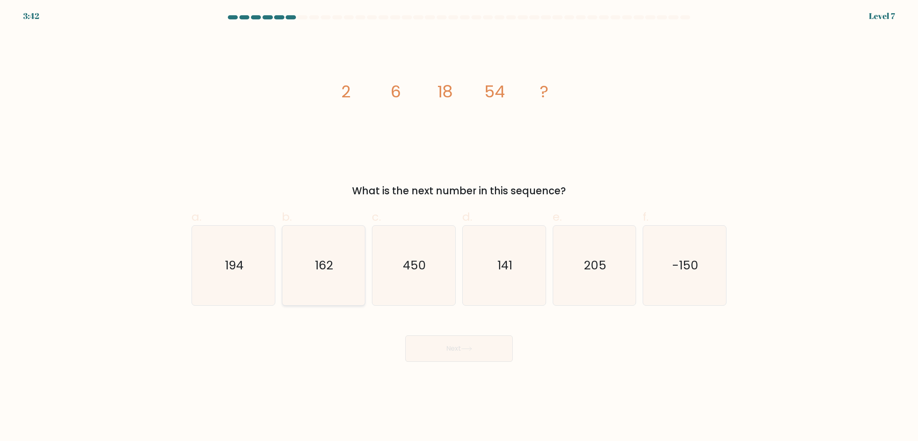
drag, startPoint x: 321, startPoint y: 262, endPoint x: 348, endPoint y: 294, distance: 42.2
click at [320, 262] on text "162" at bounding box center [324, 265] width 18 height 17
click at [459, 226] on input "b. 162" at bounding box center [459, 223] width 0 height 5
radio input "true"
click at [447, 340] on button "Next" at bounding box center [458, 348] width 107 height 26
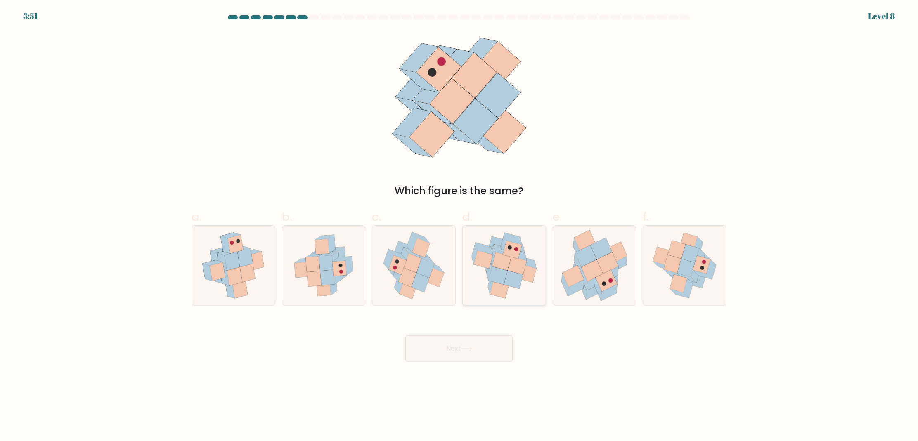
click at [511, 261] on icon at bounding box center [517, 266] width 19 height 18
click at [459, 226] on input "d." at bounding box center [459, 223] width 0 height 5
radio input "true"
click at [481, 347] on button "Next" at bounding box center [458, 348] width 107 height 26
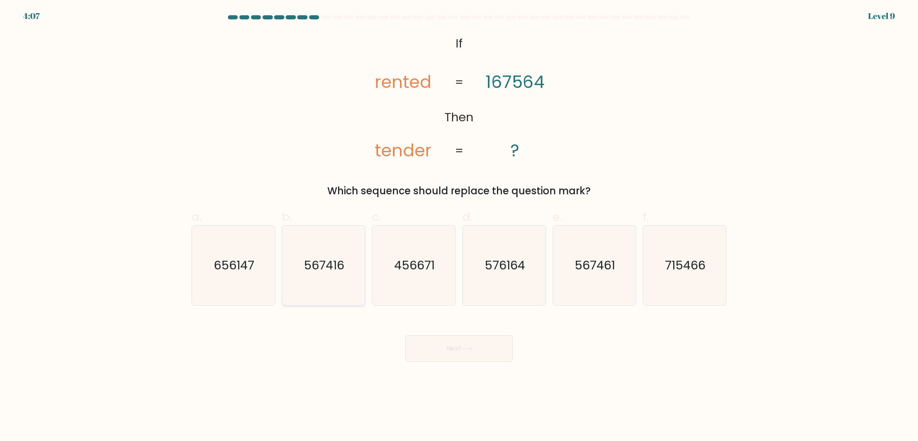
click at [330, 253] on icon "567416" at bounding box center [323, 266] width 80 height 80
click at [459, 226] on input "b. 567416" at bounding box center [459, 223] width 0 height 5
radio input "true"
drag, startPoint x: 623, startPoint y: 260, endPoint x: 572, endPoint y: 306, distance: 68.6
click at [623, 260] on icon "567461" at bounding box center [594, 266] width 80 height 80
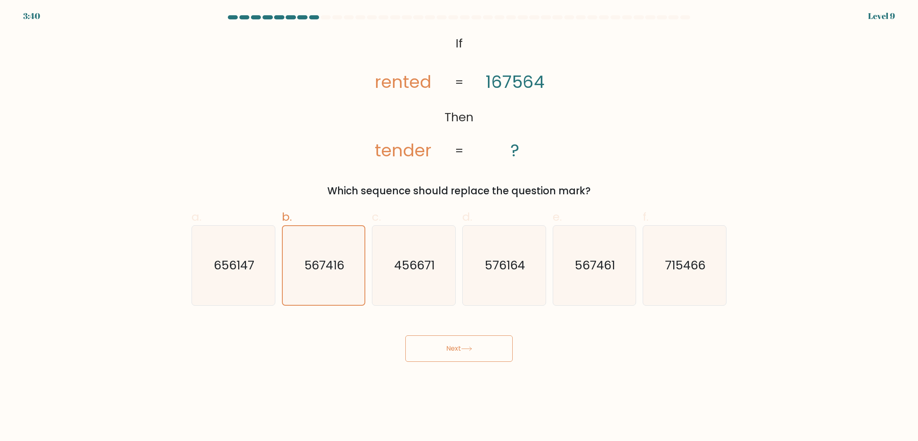
click at [459, 226] on input "e. 567461" at bounding box center [459, 223] width 0 height 5
radio input "true"
click at [452, 340] on button "Next" at bounding box center [458, 348] width 107 height 26
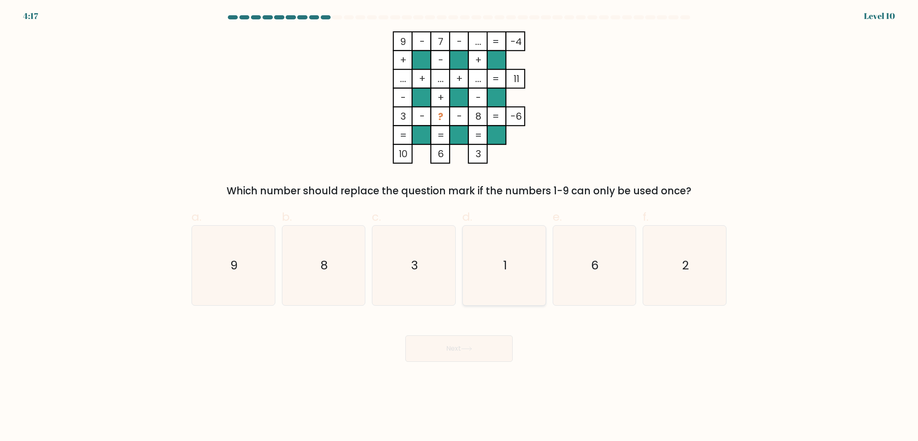
click at [517, 252] on icon "1" at bounding box center [504, 266] width 80 height 80
click at [459, 226] on input "d. 1" at bounding box center [459, 223] width 0 height 5
radio input "true"
click at [467, 340] on button "Next" at bounding box center [458, 348] width 107 height 26
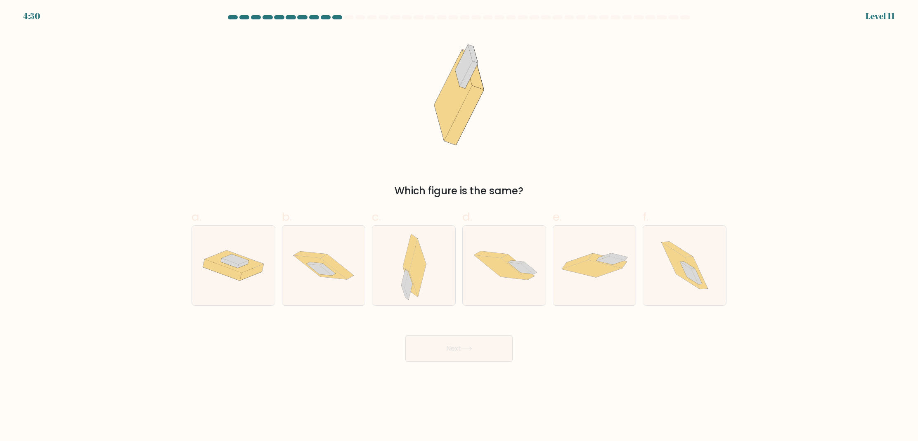
drag, startPoint x: 682, startPoint y: 272, endPoint x: 591, endPoint y: 334, distance: 109.9
click at [682, 272] on icon at bounding box center [680, 266] width 38 height 47
click at [459, 226] on input "f." at bounding box center [459, 223] width 0 height 5
radio input "true"
click at [484, 355] on button "Next" at bounding box center [458, 348] width 107 height 26
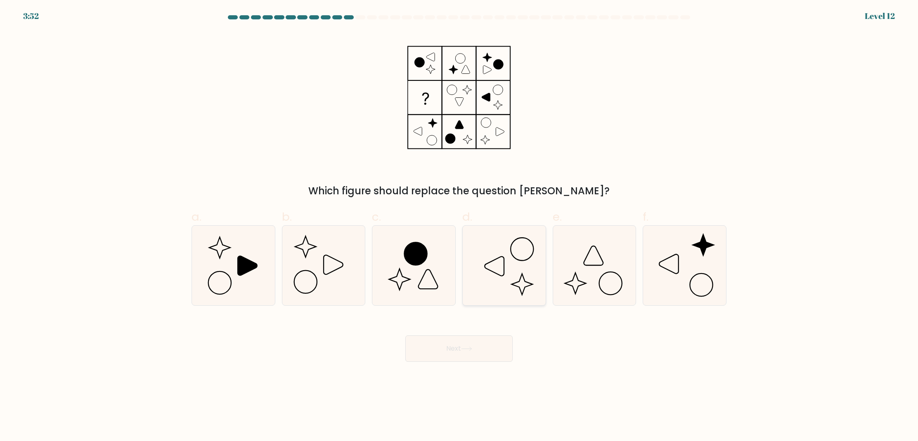
click at [533, 271] on icon at bounding box center [504, 266] width 80 height 80
click at [459, 226] on input "d." at bounding box center [459, 223] width 0 height 5
radio input "true"
click at [338, 267] on icon at bounding box center [323, 266] width 80 height 80
click at [459, 226] on input "b." at bounding box center [459, 223] width 0 height 5
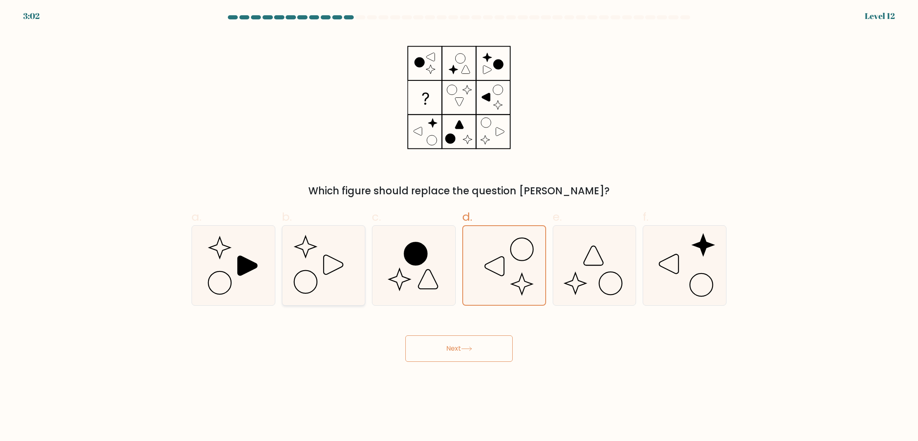
radio input "true"
click at [469, 344] on button "Next" at bounding box center [458, 348] width 107 height 26
click at [471, 351] on button "Next" at bounding box center [458, 348] width 107 height 26
click at [467, 353] on button "Next" at bounding box center [458, 348] width 107 height 26
drag, startPoint x: 253, startPoint y: 261, endPoint x: 266, endPoint y: 264, distance: 13.7
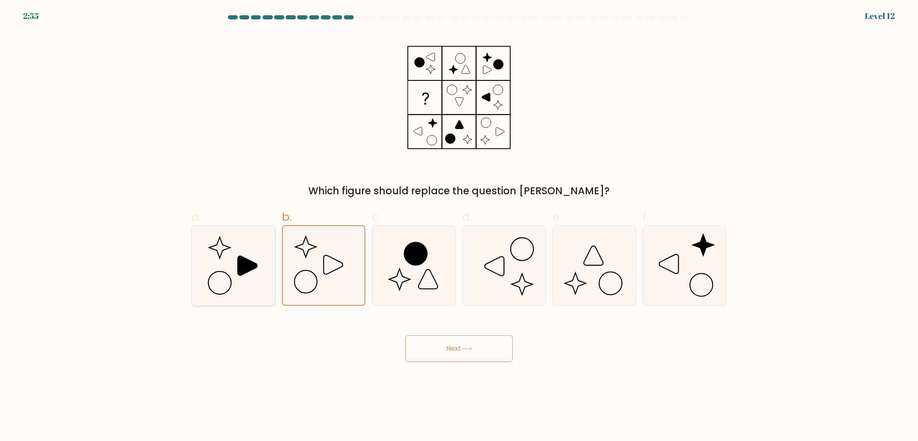
click at [253, 261] on icon at bounding box center [234, 266] width 80 height 80
click at [459, 226] on input "a." at bounding box center [459, 223] width 0 height 5
radio input "true"
click at [344, 266] on icon at bounding box center [323, 266] width 80 height 80
click at [459, 226] on input "b." at bounding box center [459, 223] width 0 height 5
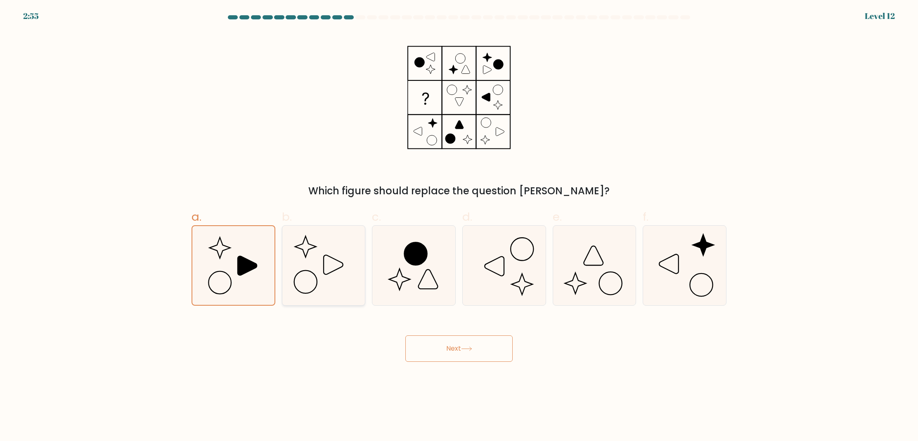
radio input "true"
click at [459, 353] on button "Next" at bounding box center [458, 348] width 107 height 26
click at [481, 344] on button "Next" at bounding box center [458, 348] width 107 height 26
click at [430, 281] on icon at bounding box center [414, 266] width 80 height 80
click at [459, 226] on input "c." at bounding box center [459, 223] width 0 height 5
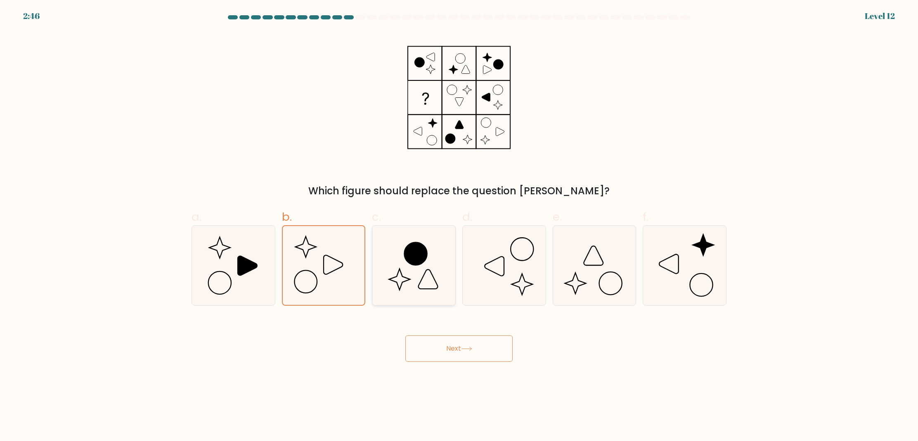
radio input "true"
click at [347, 286] on icon at bounding box center [323, 266] width 80 height 80
click at [459, 226] on input "b." at bounding box center [459, 223] width 0 height 5
radio input "true"
click at [470, 353] on button "Next" at bounding box center [458, 348] width 107 height 26
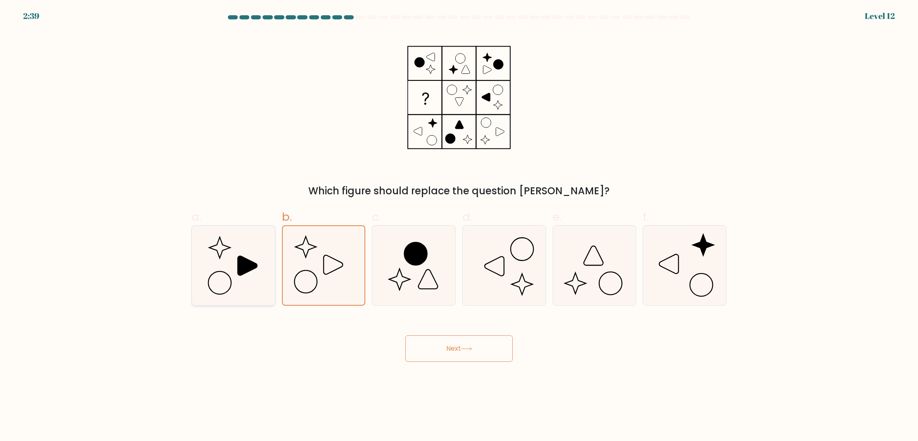
click at [267, 286] on icon at bounding box center [234, 266] width 80 height 80
click at [459, 226] on input "a." at bounding box center [459, 223] width 0 height 5
radio input "true"
drag, startPoint x: 463, startPoint y: 361, endPoint x: 461, endPoint y: 354, distance: 8.0
click at [462, 360] on button "Next" at bounding box center [458, 348] width 107 height 26
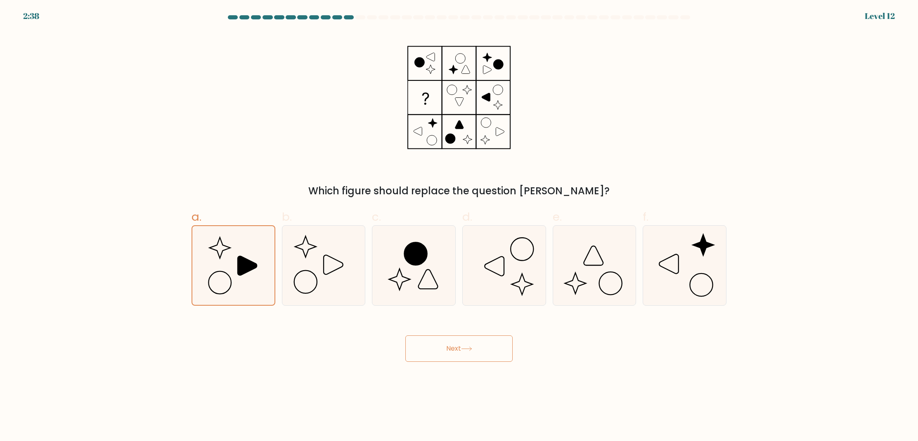
click at [461, 351] on button "Next" at bounding box center [458, 348] width 107 height 26
click at [460, 350] on button "Next" at bounding box center [458, 348] width 107 height 26
click at [680, 253] on icon at bounding box center [684, 266] width 80 height 80
click at [459, 226] on input "f." at bounding box center [459, 223] width 0 height 5
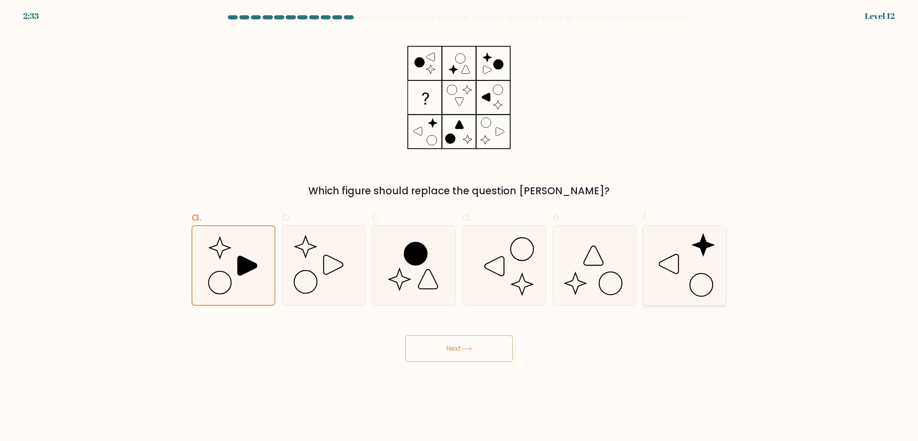
radio input "true"
click at [477, 356] on button "Next" at bounding box center [458, 348] width 107 height 26
drag, startPoint x: 477, startPoint y: 356, endPoint x: 480, endPoint y: 353, distance: 4.7
click at [477, 356] on button "Next" at bounding box center [458, 348] width 107 height 26
click at [597, 281] on icon at bounding box center [594, 266] width 80 height 80
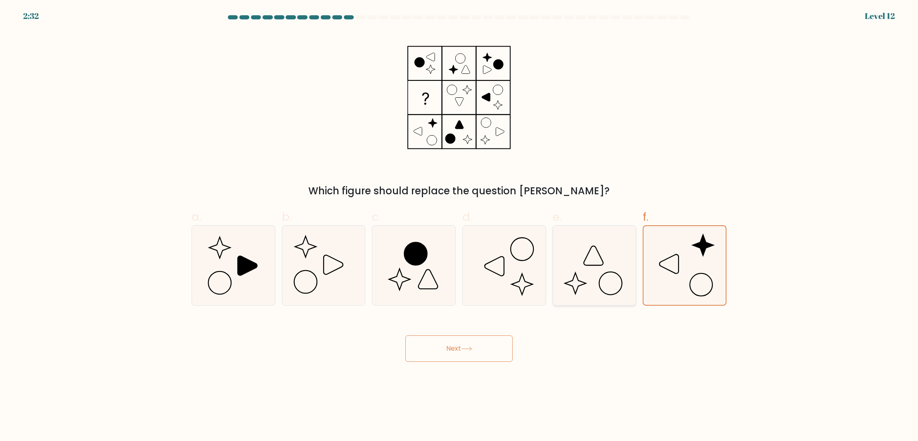
click at [459, 226] on input "e." at bounding box center [459, 223] width 0 height 5
radio input "true"
drag, startPoint x: 476, startPoint y: 337, endPoint x: 476, endPoint y: 345, distance: 7.9
click at [476, 337] on button "Next" at bounding box center [458, 348] width 107 height 26
click at [476, 347] on button "Next" at bounding box center [458, 348] width 107 height 26
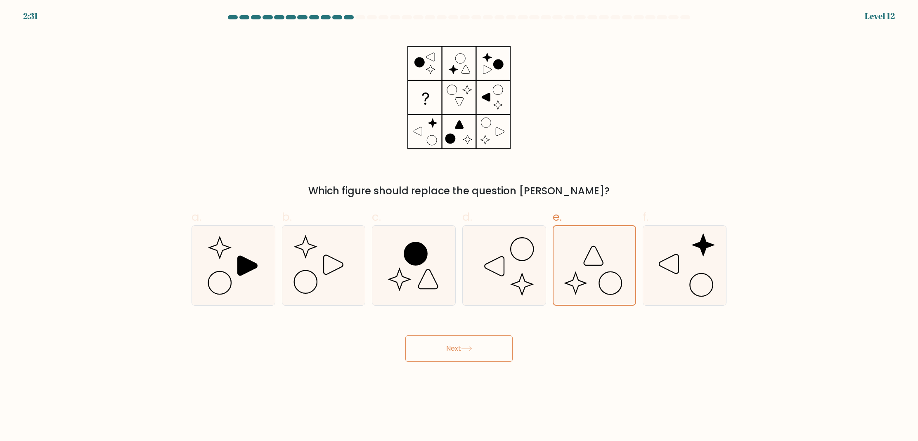
click at [477, 348] on button "Next" at bounding box center [458, 348] width 107 height 26
drag, startPoint x: 333, startPoint y: 271, endPoint x: 382, endPoint y: 308, distance: 60.7
click at [333, 271] on icon at bounding box center [323, 266] width 80 height 80
click at [459, 226] on input "b." at bounding box center [459, 223] width 0 height 5
radio input "true"
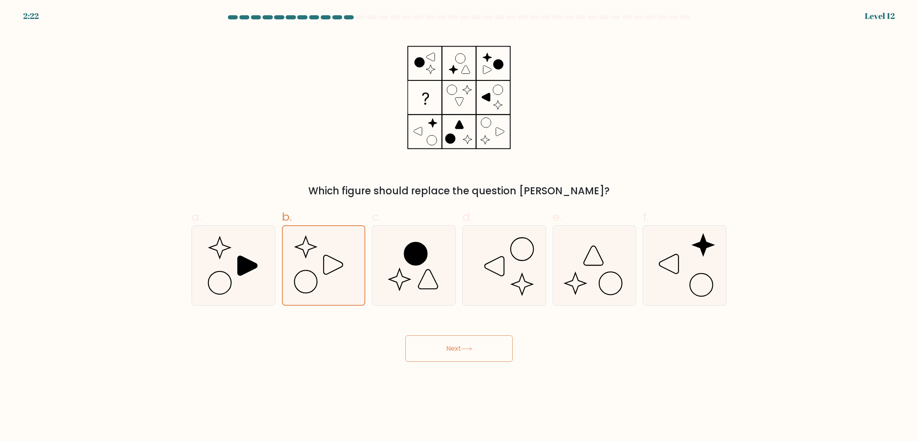
click at [448, 345] on button "Next" at bounding box center [458, 348] width 107 height 26
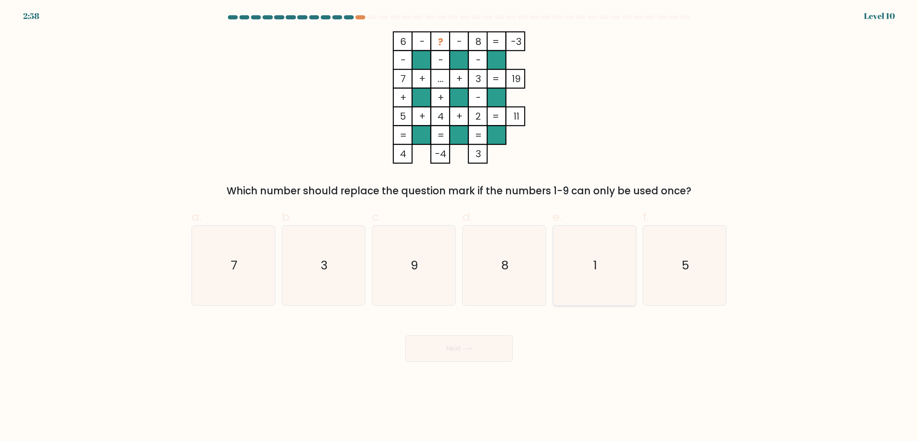
click at [571, 280] on icon "1" at bounding box center [594, 266] width 80 height 80
click at [459, 226] on input "e. 1" at bounding box center [459, 223] width 0 height 5
radio input "true"
click at [488, 351] on button "Next" at bounding box center [458, 348] width 107 height 26
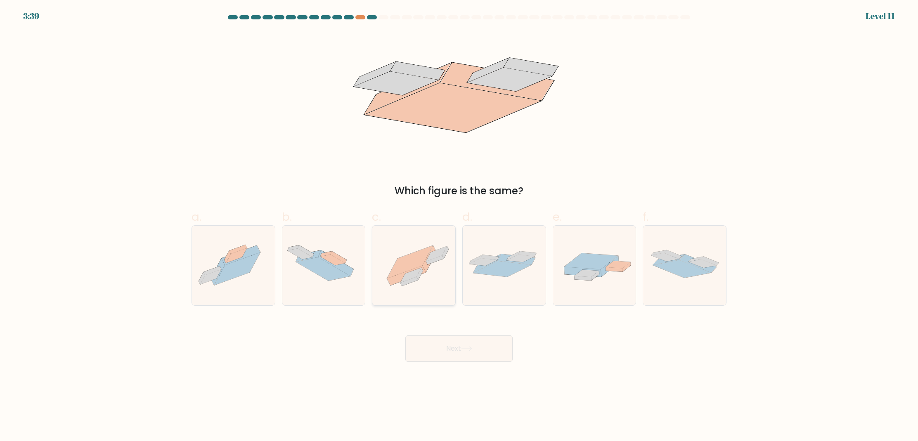
click at [426, 291] on icon at bounding box center [413, 265] width 83 height 62
click at [459, 226] on input "c." at bounding box center [459, 223] width 0 height 5
radio input "true"
click at [468, 352] on button "Next" at bounding box center [458, 348] width 107 height 26
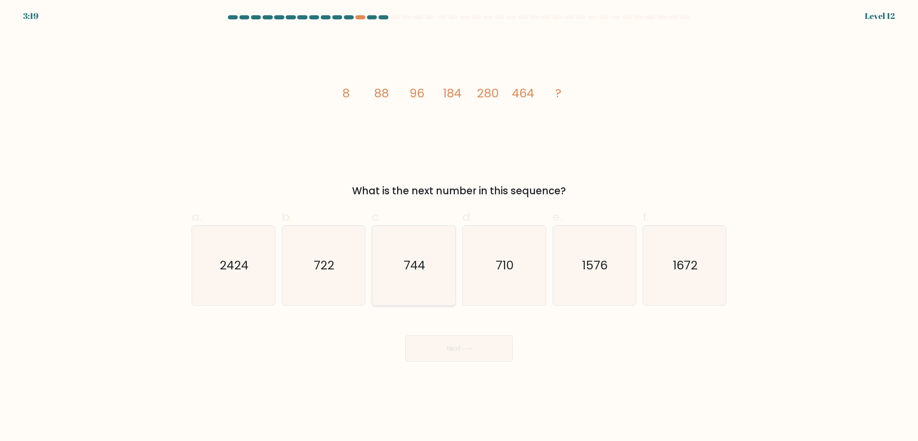
click at [438, 284] on icon "744" at bounding box center [414, 266] width 80 height 80
click at [459, 226] on input "c. 744" at bounding box center [459, 223] width 0 height 5
radio input "true"
click at [468, 344] on button "Next" at bounding box center [458, 348] width 107 height 26
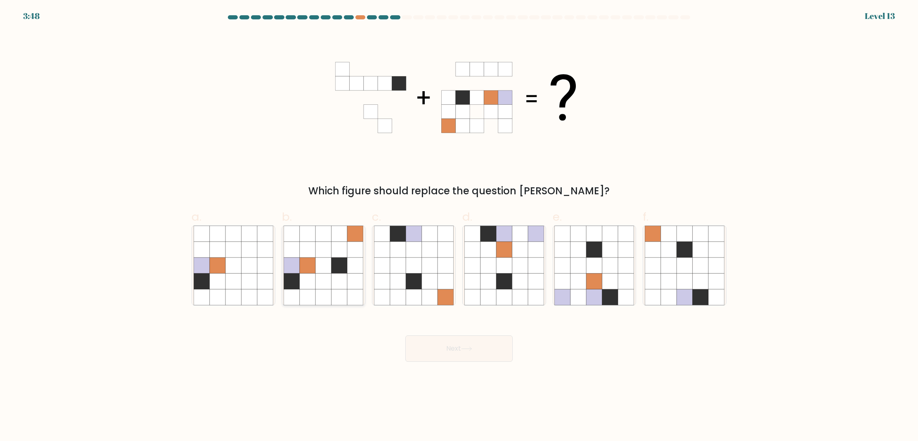
click at [314, 296] on icon at bounding box center [308, 297] width 16 height 16
click at [459, 226] on input "b." at bounding box center [459, 223] width 0 height 5
radio input "true"
click at [484, 349] on button "Next" at bounding box center [458, 348] width 107 height 26
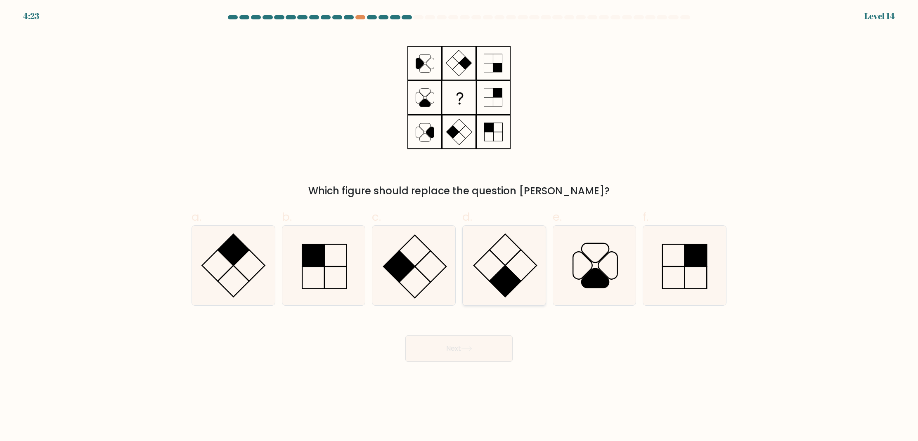
click at [510, 260] on rect at bounding box center [504, 249] width 31 height 31
click at [459, 226] on input "d." at bounding box center [459, 223] width 0 height 5
radio input "true"
click at [480, 345] on button "Next" at bounding box center [458, 348] width 107 height 26
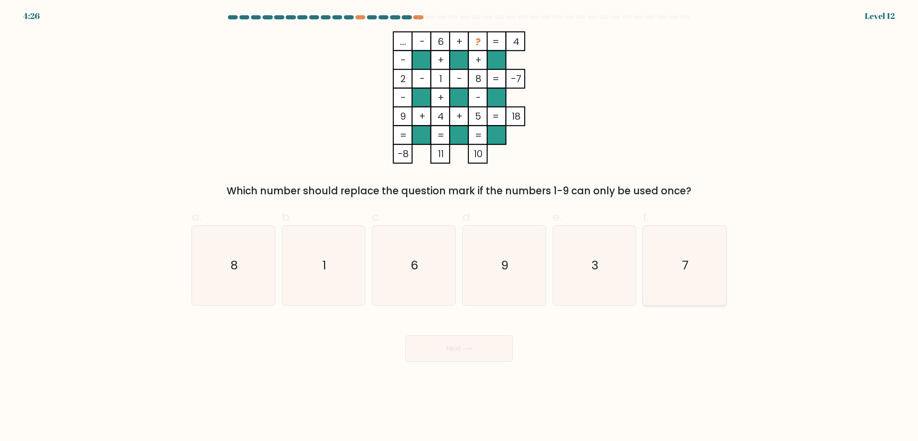
click at [667, 280] on icon "7" at bounding box center [684, 266] width 80 height 80
click at [459, 226] on input "f. 7" at bounding box center [459, 223] width 0 height 5
radio input "true"
click at [457, 352] on button "Next" at bounding box center [458, 348] width 107 height 26
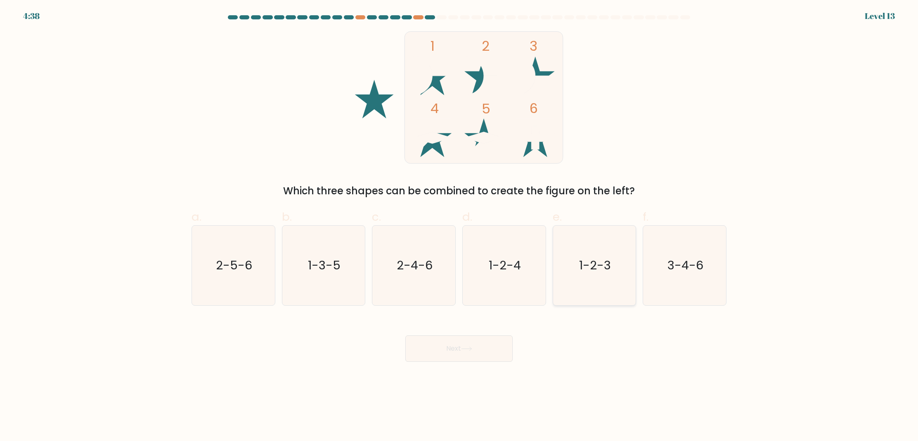
click at [597, 274] on icon "1-2-3" at bounding box center [594, 266] width 80 height 80
click at [459, 226] on input "e. 1-2-3" at bounding box center [459, 223] width 0 height 5
radio input "true"
click at [460, 348] on button "Next" at bounding box center [458, 348] width 107 height 26
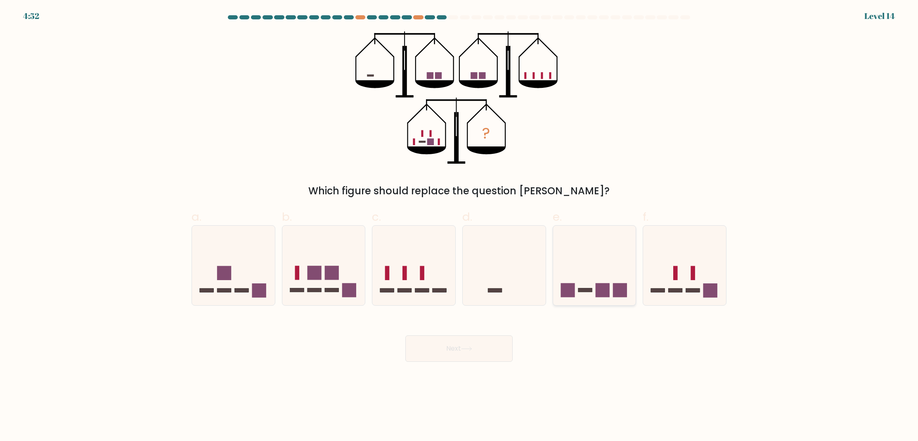
click at [613, 283] on icon at bounding box center [594, 265] width 83 height 68
click at [459, 226] on input "e." at bounding box center [459, 223] width 0 height 5
radio input "true"
click at [456, 350] on button "Next" at bounding box center [458, 348] width 107 height 26
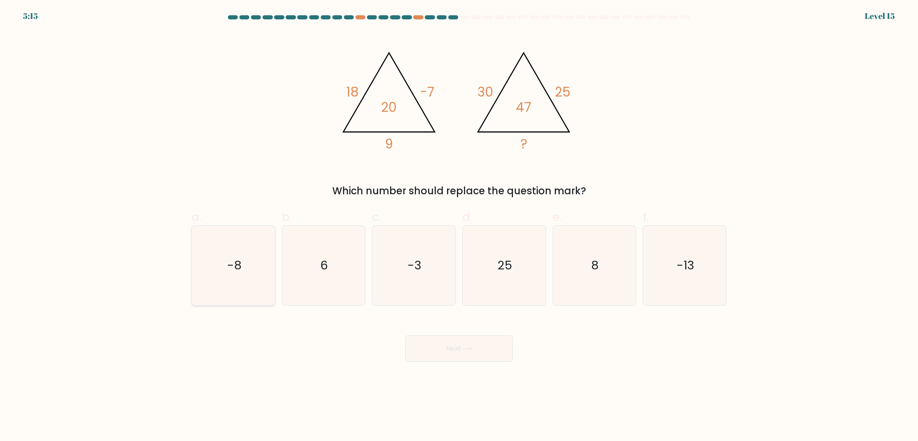
click at [250, 261] on icon "-8" at bounding box center [234, 266] width 80 height 80
click at [459, 226] on input "a. -8" at bounding box center [459, 223] width 0 height 5
radio input "true"
click at [453, 349] on button "Next" at bounding box center [458, 348] width 107 height 26
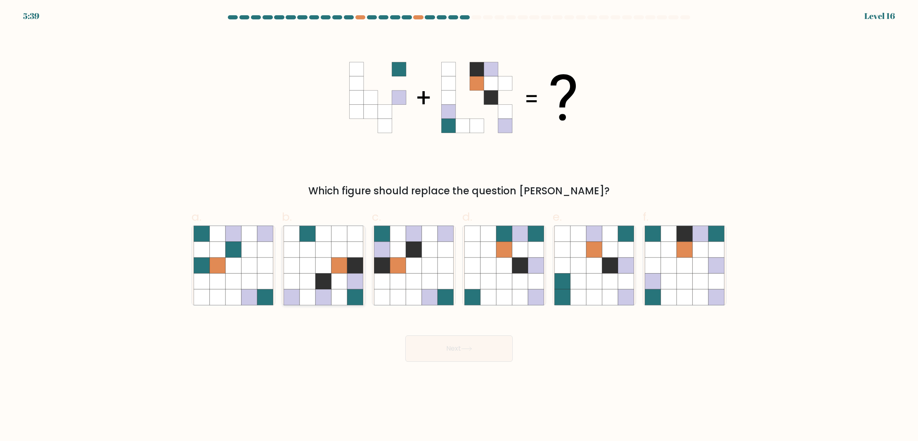
click at [347, 263] on icon at bounding box center [339, 265] width 16 height 16
click at [459, 226] on input "b." at bounding box center [459, 223] width 0 height 5
radio input "true"
drag, startPoint x: 439, startPoint y: 345, endPoint x: 730, endPoint y: 341, distance: 290.9
click at [715, 342] on div "Next" at bounding box center [458, 339] width 545 height 46
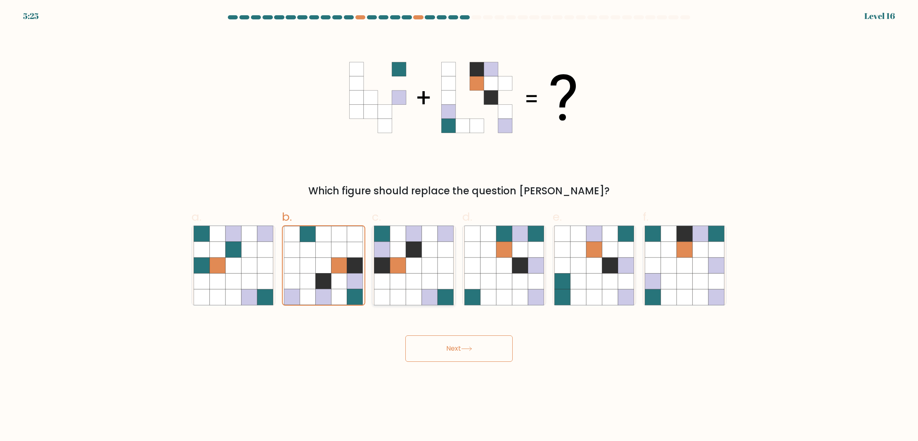
click at [416, 247] on icon at bounding box center [414, 250] width 16 height 16
click at [459, 226] on input "c." at bounding box center [459, 223] width 0 height 5
radio input "true"
click at [457, 351] on button "Next" at bounding box center [458, 348] width 107 height 26
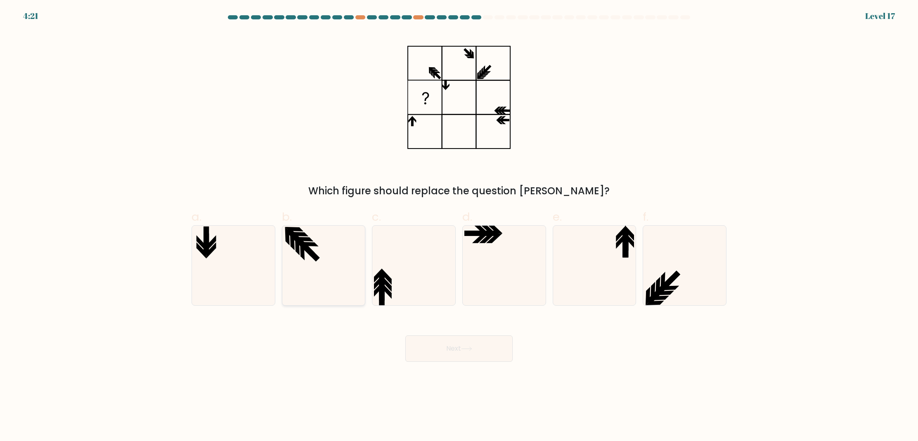
click at [295, 272] on icon at bounding box center [323, 266] width 80 height 80
click at [459, 226] on input "b." at bounding box center [459, 223] width 0 height 5
radio input "true"
click at [466, 348] on icon at bounding box center [466, 349] width 11 height 5
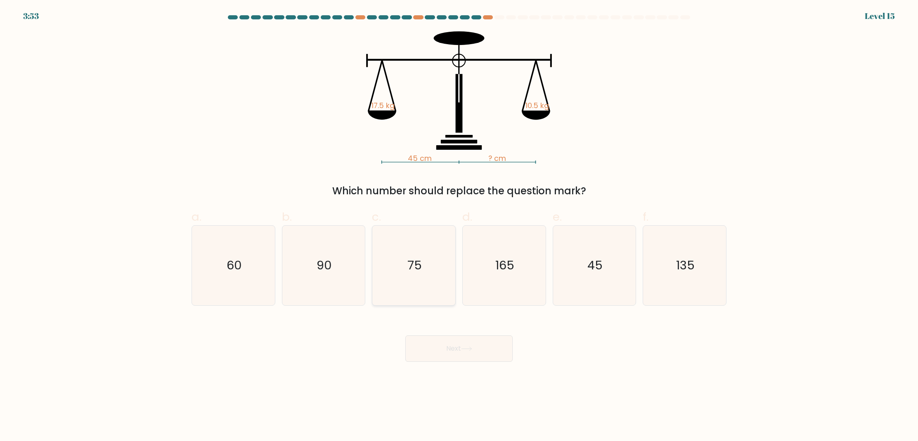
click at [435, 262] on icon "75" at bounding box center [414, 266] width 80 height 80
click at [459, 226] on input "c. 75" at bounding box center [459, 223] width 0 height 5
radio input "true"
click at [478, 345] on button "Next" at bounding box center [458, 348] width 107 height 26
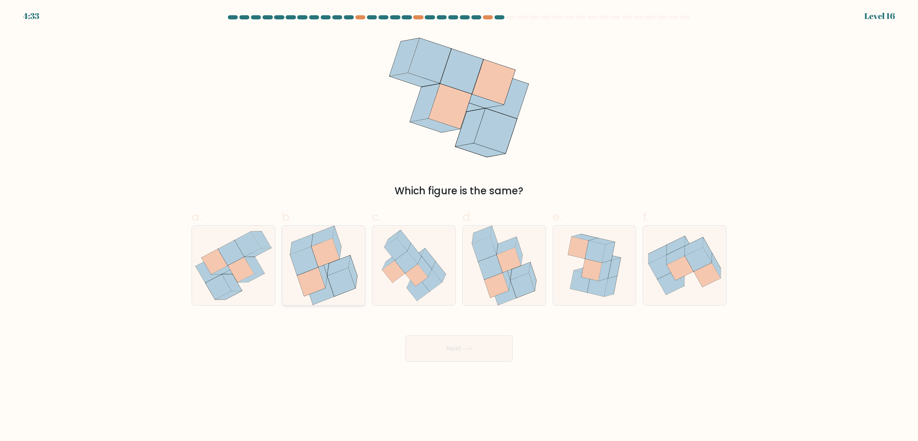
click at [358, 292] on icon at bounding box center [323, 266] width 75 height 80
click at [459, 226] on input "b." at bounding box center [459, 223] width 0 height 5
radio input "true"
click at [247, 285] on icon at bounding box center [233, 266] width 79 height 80
click at [459, 226] on input "a." at bounding box center [459, 223] width 0 height 5
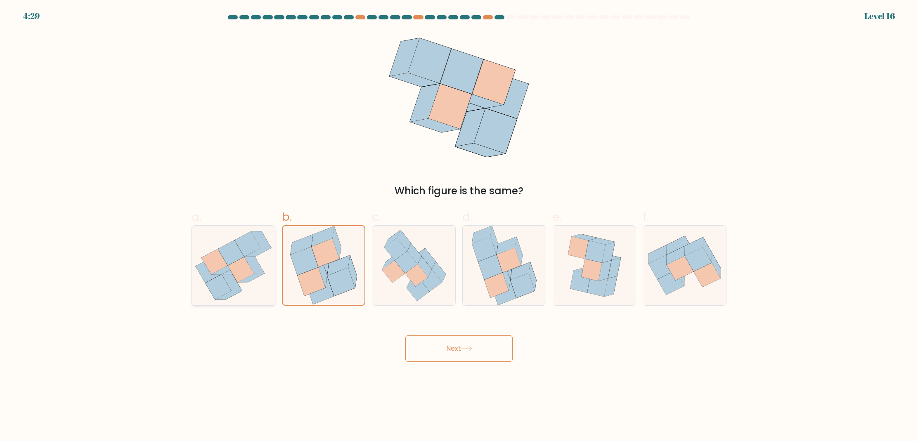
radio input "true"
click at [490, 276] on icon at bounding box center [490, 267] width 24 height 25
click at [459, 226] on input "d." at bounding box center [459, 223] width 0 height 5
radio input "true"
drag, startPoint x: 244, startPoint y: 279, endPoint x: 247, endPoint y: 285, distance: 6.7
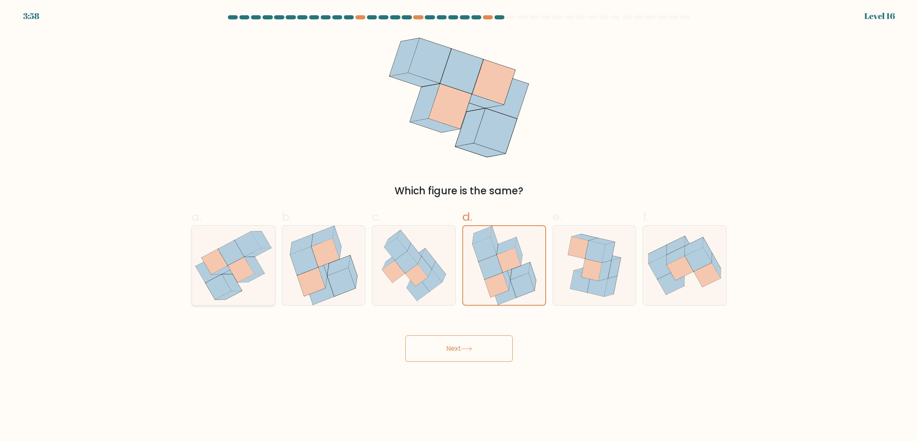
click at [243, 279] on icon at bounding box center [251, 278] width 26 height 9
click at [459, 226] on input "a." at bounding box center [459, 223] width 0 height 5
radio input "true"
click at [475, 355] on button "Next" at bounding box center [458, 348] width 107 height 26
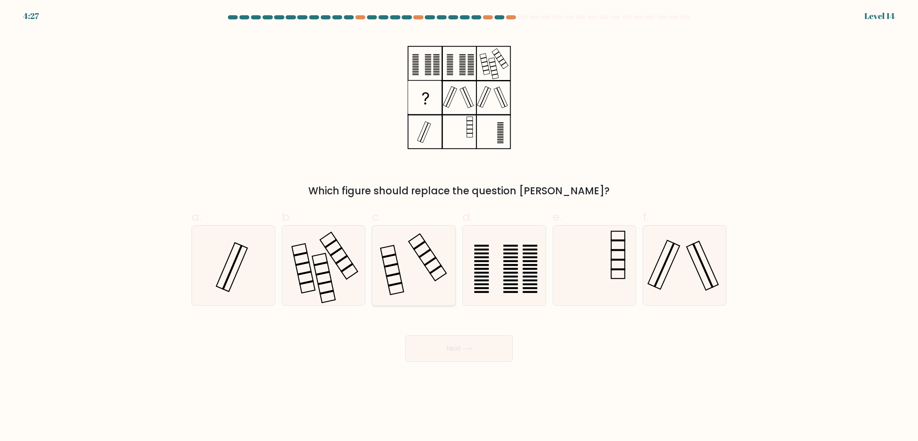
drag, startPoint x: 414, startPoint y: 278, endPoint x: 422, endPoint y: 294, distance: 18.1
click at [415, 277] on icon at bounding box center [414, 266] width 80 height 80
click at [459, 226] on input "c." at bounding box center [459, 223] width 0 height 5
radio input "true"
click at [451, 346] on button "Next" at bounding box center [458, 348] width 107 height 26
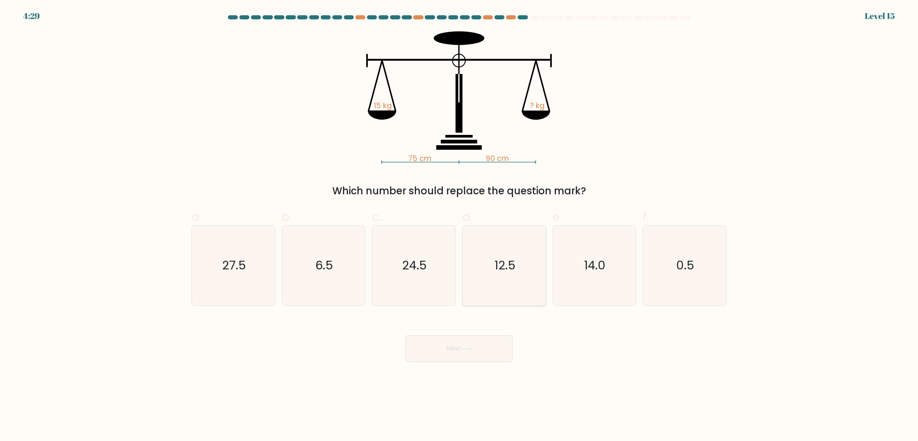
click at [509, 291] on icon "12.5" at bounding box center [504, 266] width 80 height 80
click at [459, 226] on input "d. 12.5" at bounding box center [459, 223] width 0 height 5
radio input "true"
click at [477, 344] on button "Next" at bounding box center [458, 348] width 107 height 26
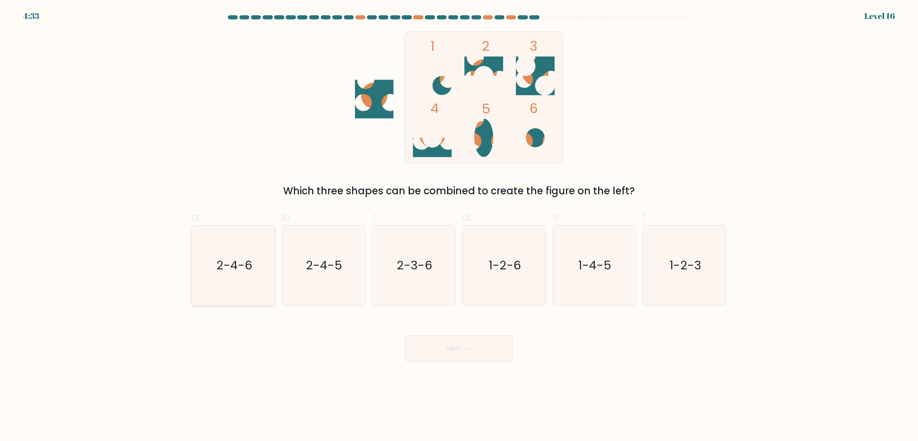
drag, startPoint x: 279, startPoint y: 282, endPoint x: 260, endPoint y: 282, distance: 19.0
click at [277, 282] on div "a. 2-4-6 b. 2-4-5 c. 2-3-6 d. 1-2-6" at bounding box center [458, 254] width 541 height 104
click at [258, 283] on icon "2-4-6" at bounding box center [234, 266] width 80 height 80
click at [459, 226] on input "a. 2-4-6" at bounding box center [459, 223] width 0 height 5
radio input "true"
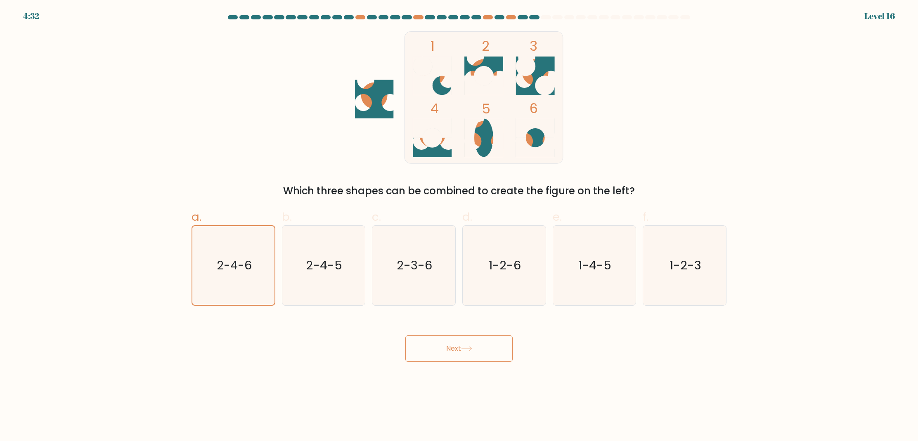
click at [457, 352] on button "Next" at bounding box center [458, 348] width 107 height 26
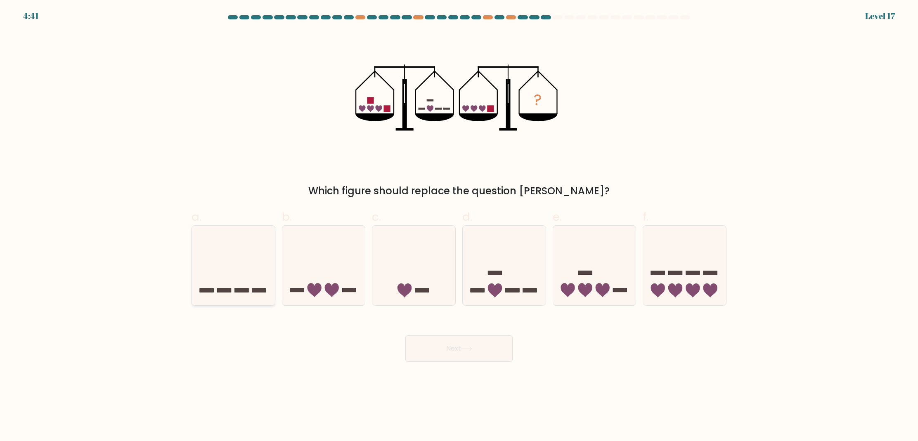
click at [258, 290] on rect at bounding box center [259, 290] width 14 height 4
click at [459, 226] on input "a." at bounding box center [459, 223] width 0 height 5
radio input "true"
click at [466, 344] on button "Next" at bounding box center [458, 348] width 107 height 26
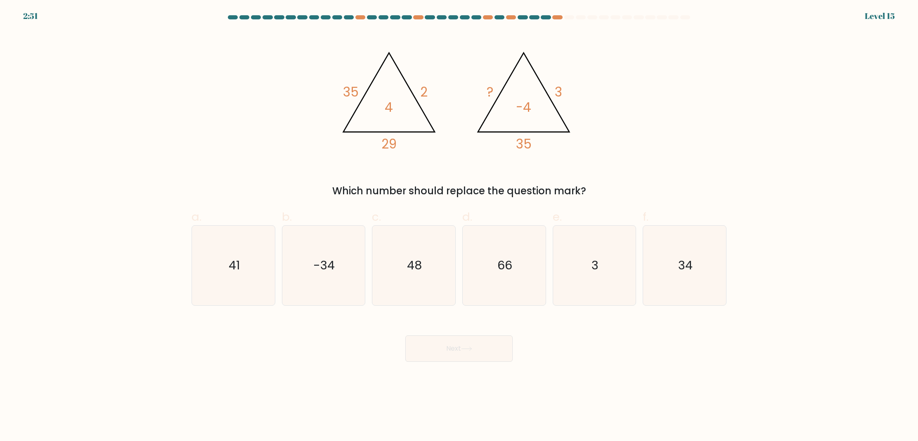
click at [878, 18] on form at bounding box center [459, 188] width 918 height 347
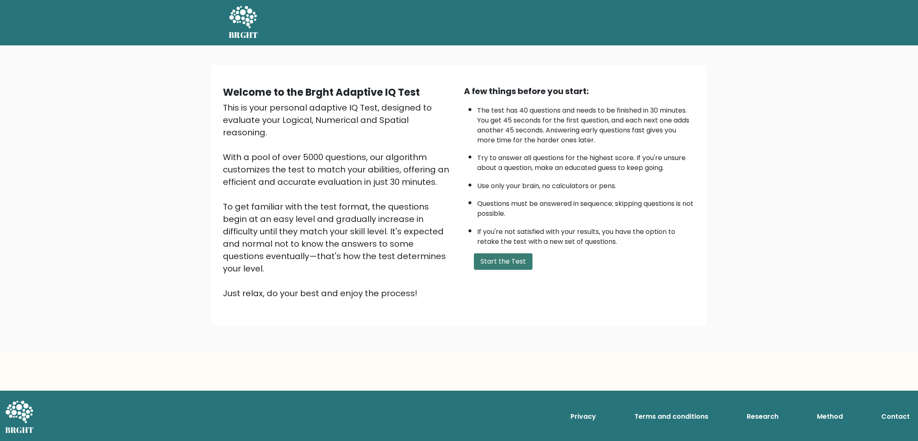
click at [505, 263] on button "Start the Test" at bounding box center [503, 261] width 59 height 17
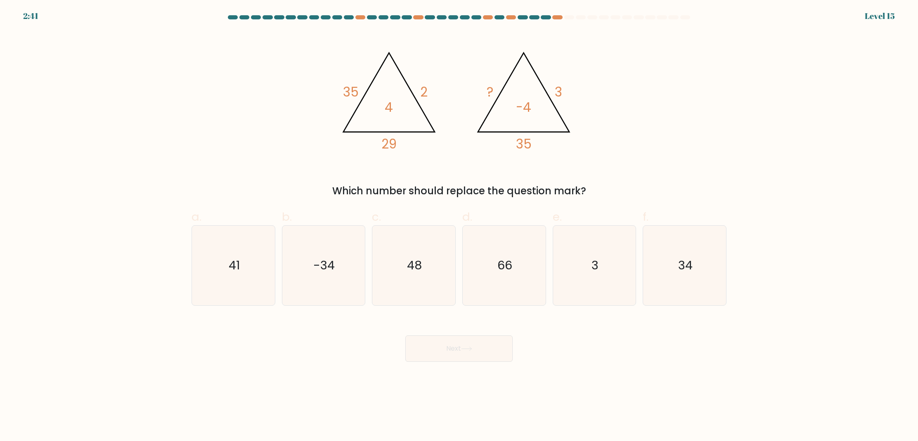
drag, startPoint x: 425, startPoint y: 252, endPoint x: 485, endPoint y: 334, distance: 101.8
click at [425, 255] on icon "48" at bounding box center [414, 266] width 80 height 80
click at [459, 226] on input "c. 48" at bounding box center [459, 223] width 0 height 5
radio input "true"
click at [478, 334] on div "Next" at bounding box center [458, 339] width 545 height 46
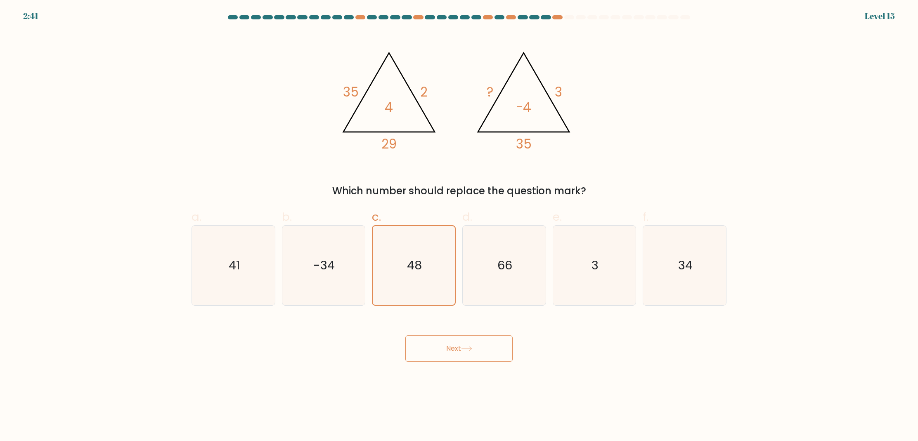
click at [473, 342] on button "Next" at bounding box center [458, 348] width 107 height 26
click at [472, 342] on button "Next" at bounding box center [458, 348] width 107 height 26
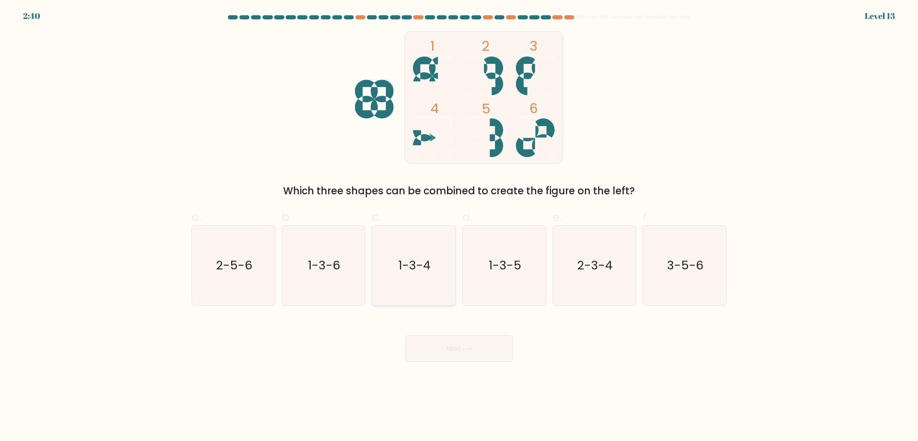
click at [441, 265] on icon "1-3-4" at bounding box center [414, 266] width 80 height 80
click at [459, 226] on input "c. 1-3-4" at bounding box center [459, 223] width 0 height 5
radio input "true"
click at [456, 341] on button "Next" at bounding box center [458, 348] width 107 height 26
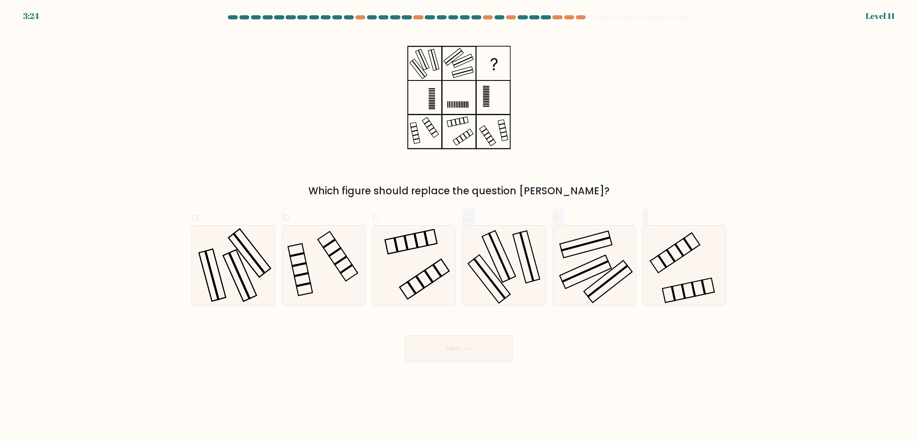
drag, startPoint x: 444, startPoint y: 348, endPoint x: 442, endPoint y: 344, distance: 4.3
click at [442, 345] on button "Next" at bounding box center [458, 348] width 107 height 26
drag, startPoint x: 426, startPoint y: 267, endPoint x: 429, endPoint y: 300, distance: 32.7
click at [426, 267] on icon at bounding box center [414, 266] width 80 height 80
click at [459, 226] on input "c." at bounding box center [459, 223] width 0 height 5
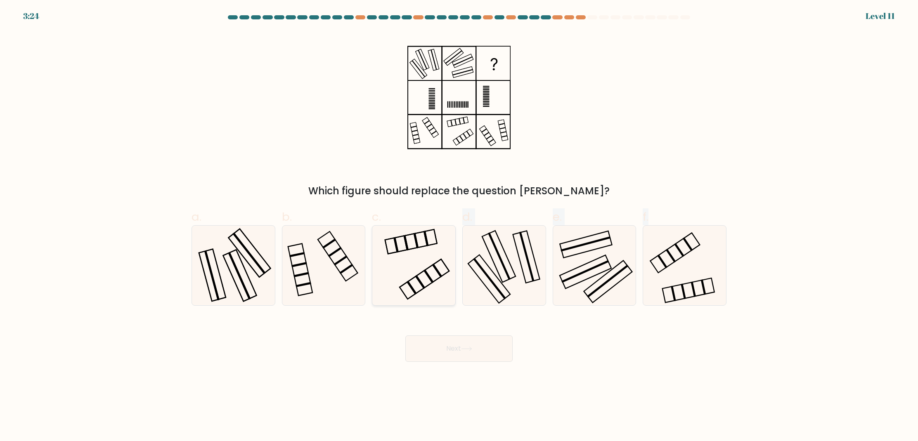
radio input "true"
click at [444, 344] on button "Next" at bounding box center [458, 348] width 107 height 26
click at [427, 273] on icon at bounding box center [413, 265] width 79 height 79
click at [459, 226] on input "c." at bounding box center [459, 223] width 0 height 5
click at [470, 343] on button "Next" at bounding box center [458, 348] width 107 height 26
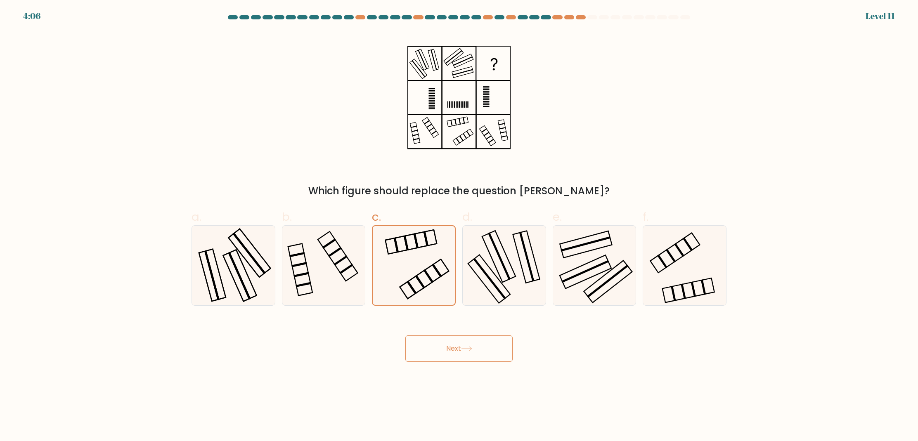
click at [303, 192] on div "Which figure should replace the question [PERSON_NAME]?" at bounding box center [458, 191] width 525 height 15
click at [341, 264] on icon at bounding box center [323, 266] width 80 height 80
click at [459, 226] on input "b." at bounding box center [459, 223] width 0 height 5
radio input "true"
click at [477, 340] on button "Next" at bounding box center [458, 348] width 107 height 26
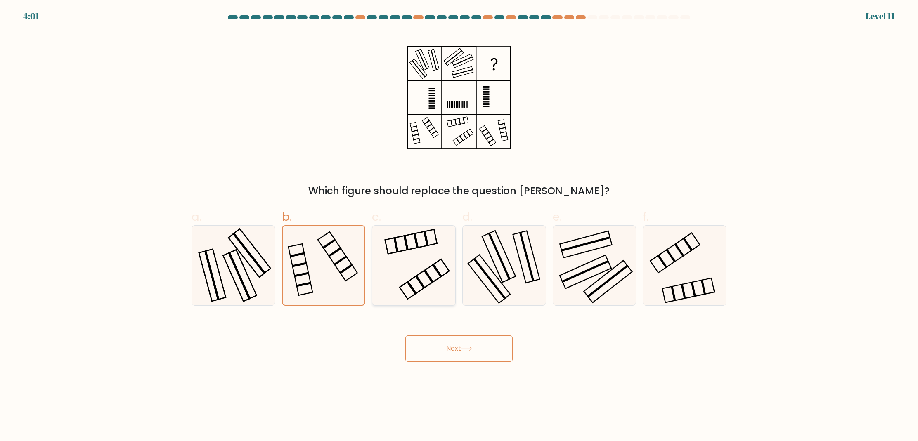
click at [423, 254] on icon at bounding box center [414, 266] width 80 height 80
click at [459, 226] on input "c." at bounding box center [459, 223] width 0 height 5
radio input "true"
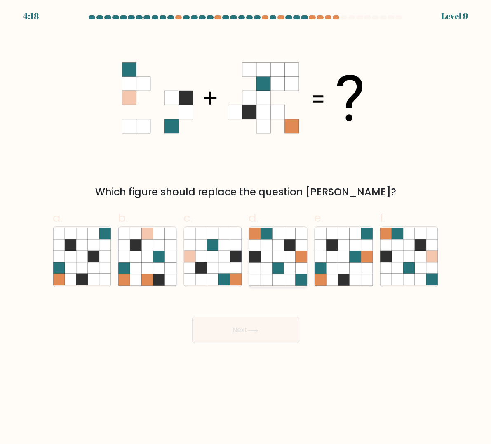
drag, startPoint x: 250, startPoint y: 256, endPoint x: 261, endPoint y: 267, distance: 15.2
click at [250, 256] on icon at bounding box center [256, 257] width 12 height 12
click at [246, 227] on input "d." at bounding box center [246, 224] width 0 height 5
radio input "true"
drag, startPoint x: 271, startPoint y: 325, endPoint x: 284, endPoint y: 299, distance: 28.8
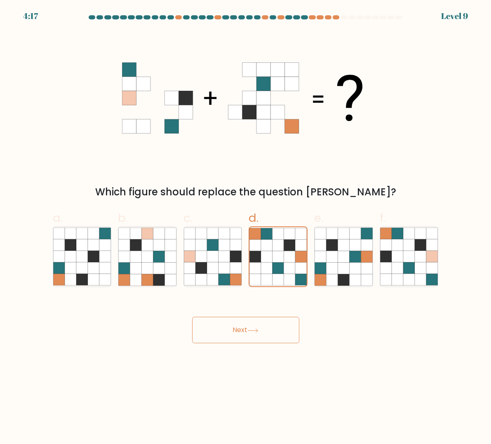
click at [271, 324] on button "Next" at bounding box center [245, 329] width 107 height 26
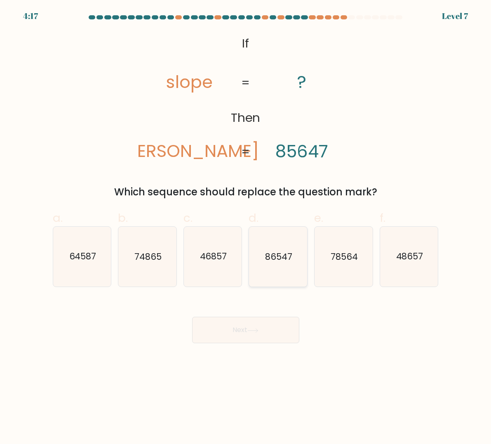
click at [297, 266] on icon "86547" at bounding box center [278, 256] width 58 height 58
click at [246, 227] on input "d. 86547" at bounding box center [246, 224] width 0 height 5
radio input "true"
drag, startPoint x: 286, startPoint y: 331, endPoint x: 294, endPoint y: 287, distance: 44.6
click at [285, 328] on button "Next" at bounding box center [245, 329] width 107 height 26
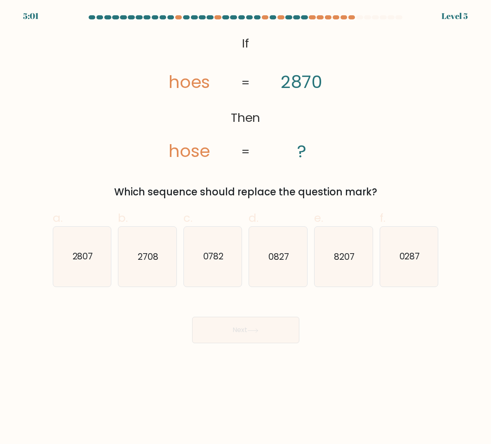
click at [294, 265] on icon "0827" at bounding box center [278, 256] width 58 height 58
click at [246, 227] on input "d. 0827" at bounding box center [246, 224] width 0 height 5
radio input "true"
drag, startPoint x: 276, startPoint y: 326, endPoint x: 278, endPoint y: 309, distance: 16.1
click at [276, 326] on button "Next" at bounding box center [245, 329] width 107 height 26
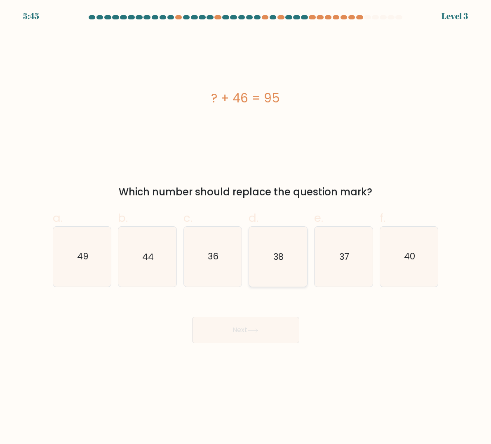
click at [284, 257] on icon "38" at bounding box center [278, 256] width 58 height 58
click at [246, 227] on input "d. 38" at bounding box center [246, 224] width 0 height 5
radio input "true"
click at [271, 317] on button "Next" at bounding box center [245, 329] width 107 height 26
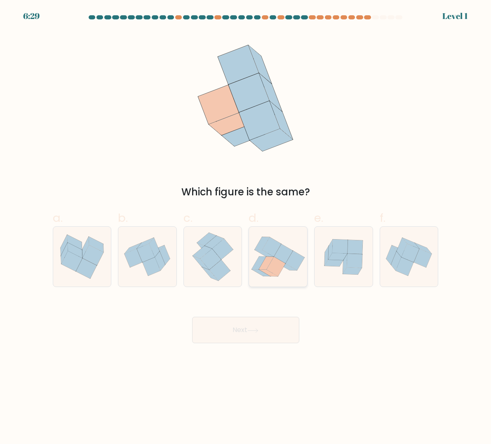
drag, startPoint x: 288, startPoint y: 265, endPoint x: 286, endPoint y: 273, distance: 8.4
click at [288, 267] on icon at bounding box center [288, 266] width 19 height 7
click at [246, 227] on input "d." at bounding box center [246, 224] width 0 height 5
radio input "true"
click at [283, 316] on div "Next" at bounding box center [246, 320] width 396 height 46
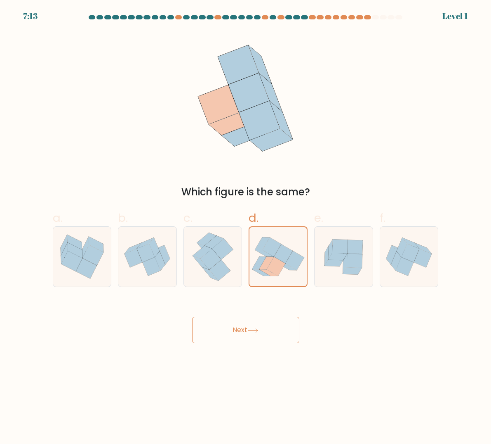
click at [265, 328] on button "Next" at bounding box center [245, 329] width 107 height 26
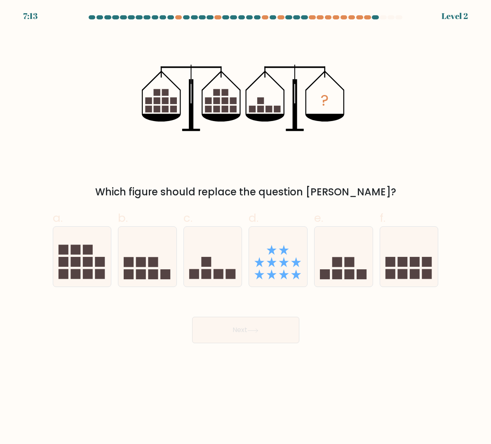
drag, startPoint x: 278, startPoint y: 261, endPoint x: 267, endPoint y: 326, distance: 65.7
click at [278, 261] on icon at bounding box center [278, 256] width 58 height 48
click at [246, 227] on input "d." at bounding box center [246, 224] width 0 height 5
radio input "true"
drag, startPoint x: 267, startPoint y: 335, endPoint x: 271, endPoint y: 313, distance: 22.6
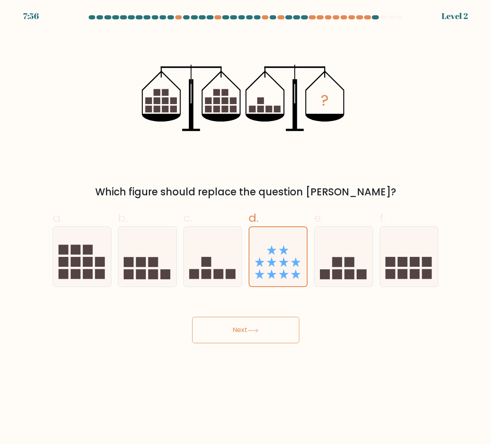
click at [267, 335] on button "Next" at bounding box center [245, 329] width 107 height 26
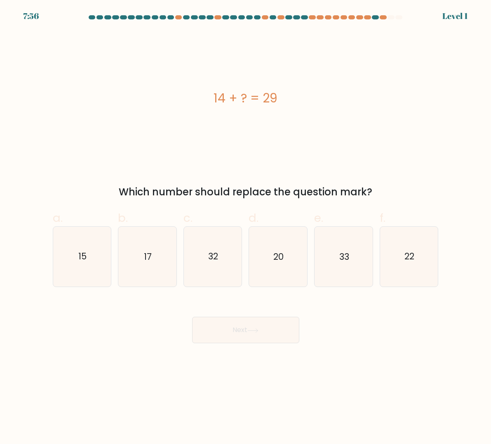
click at [280, 272] on icon "20" at bounding box center [278, 256] width 58 height 58
click at [246, 227] on input "d. 20" at bounding box center [246, 224] width 0 height 5
radio input "true"
drag, startPoint x: 269, startPoint y: 328, endPoint x: 280, endPoint y: 285, distance: 44.3
click at [269, 328] on button "Next" at bounding box center [245, 329] width 107 height 26
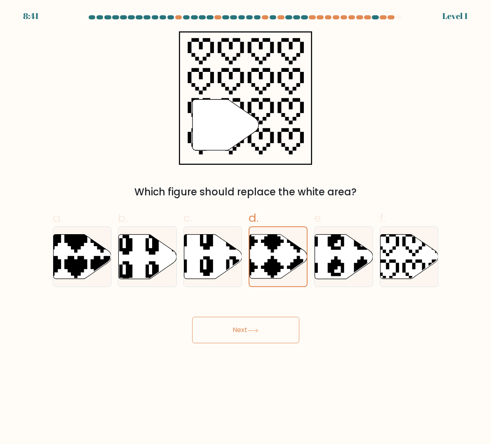
drag, startPoint x: 272, startPoint y: 331, endPoint x: 271, endPoint y: 325, distance: 6.2
click at [271, 328] on button "Next" at bounding box center [245, 329] width 107 height 26
drag, startPoint x: 282, startPoint y: 265, endPoint x: 278, endPoint y: 293, distance: 27.5
click at [282, 265] on icon at bounding box center [260, 280] width 101 height 101
click at [246, 227] on input "d." at bounding box center [246, 224] width 0 height 5
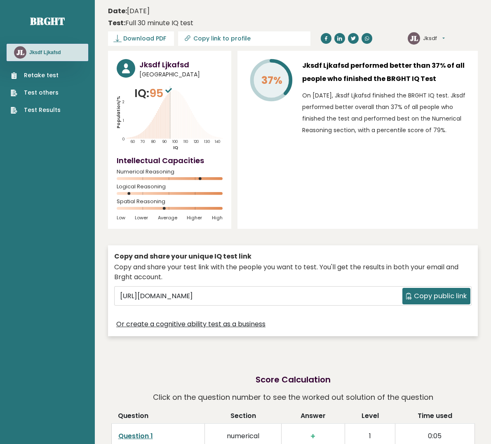
drag, startPoint x: 0, startPoint y: 0, endPoint x: 268, endPoint y: 343, distance: 435.0
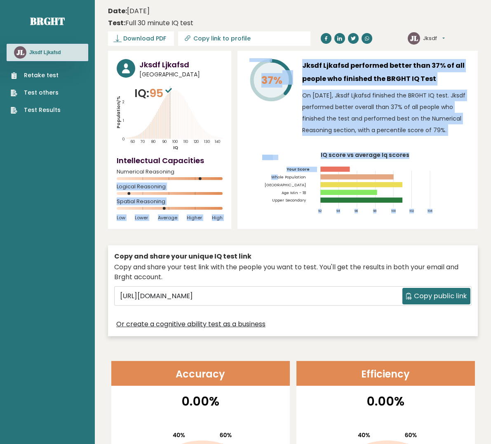
drag, startPoint x: 201, startPoint y: 176, endPoint x: 301, endPoint y: 182, distance: 100.8
click at [284, 179] on div "Jksdf Ljkafsd [GEOGRAPHIC_DATA] IQ: 95 Population/% IQ 0 1 2 60 70 80 90 100 11…" at bounding box center [293, 195] width 370 height 289
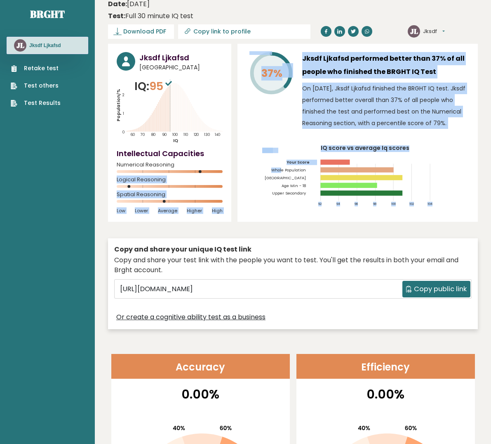
click at [49, 68] on link "Retake test" at bounding box center [36, 68] width 50 height 9
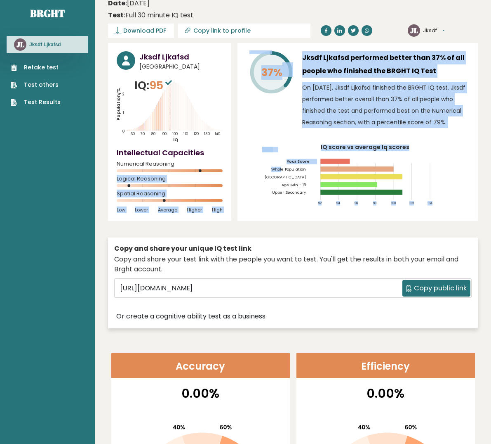
scroll to position [7, 0]
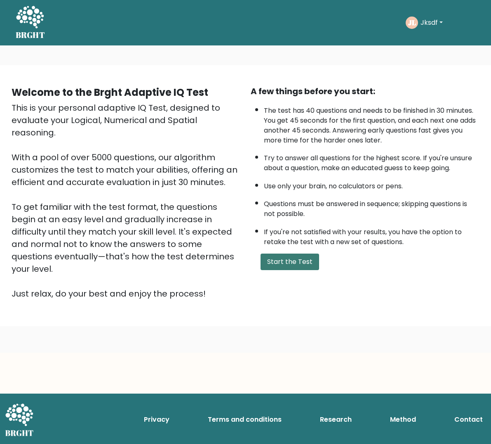
click at [296, 262] on button "Start the Test" at bounding box center [290, 261] width 59 height 17
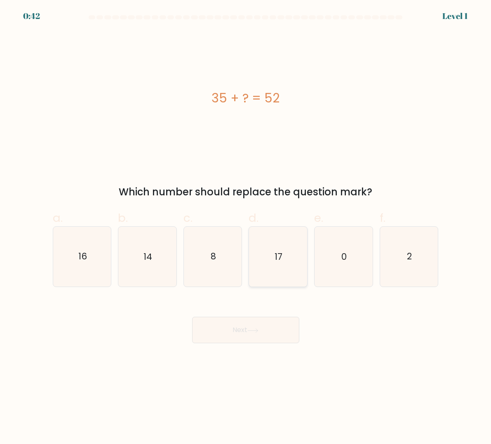
drag, startPoint x: 260, startPoint y: 260, endPoint x: 259, endPoint y: 267, distance: 6.2
click at [259, 260] on icon "17" at bounding box center [278, 256] width 58 height 58
click at [246, 227] on input "d. 17" at bounding box center [246, 224] width 0 height 5
radio input "true"
click at [252, 320] on button "Next" at bounding box center [245, 329] width 107 height 26
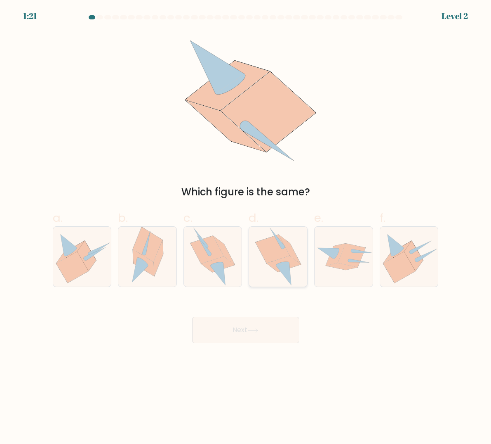
click at [270, 277] on icon at bounding box center [278, 257] width 46 height 60
click at [246, 227] on input "d." at bounding box center [246, 224] width 0 height 5
radio input "true"
click at [251, 323] on button "Next" at bounding box center [245, 329] width 107 height 26
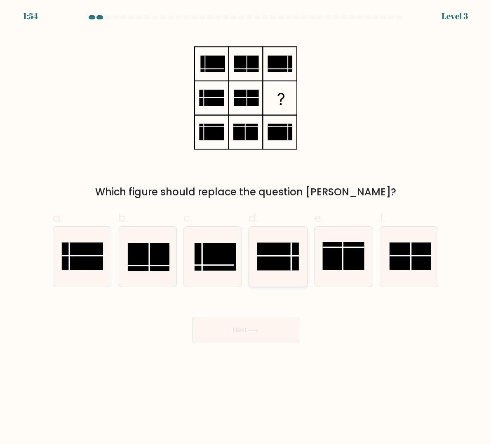
click at [295, 263] on rect at bounding box center [278, 257] width 42 height 28
click at [246, 227] on input "d." at bounding box center [246, 224] width 0 height 5
radio input "true"
click at [267, 330] on button "Next" at bounding box center [245, 329] width 107 height 26
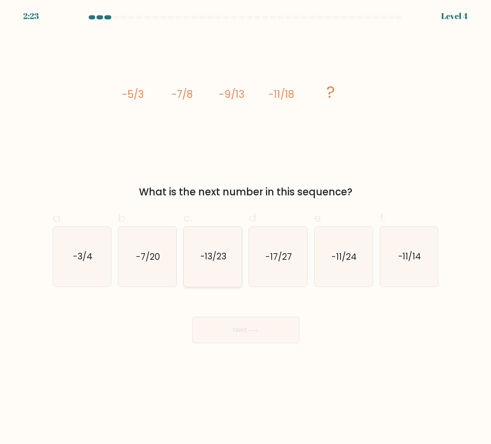
click at [227, 269] on icon "-13/23" at bounding box center [213, 256] width 58 height 58
click at [246, 227] on input "c. -13/23" at bounding box center [246, 224] width 0 height 5
radio input "true"
click at [243, 324] on button "Next" at bounding box center [245, 329] width 107 height 26
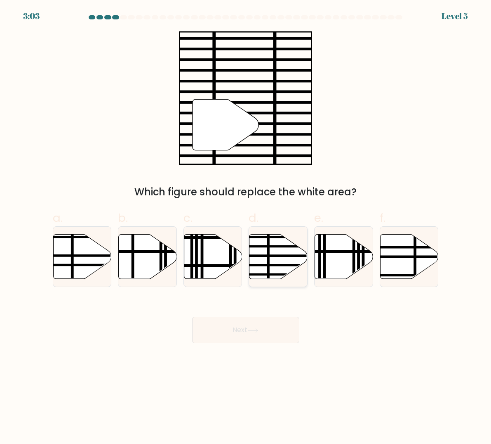
click at [260, 280] on div at bounding box center [278, 256] width 59 height 61
click at [246, 227] on input "d." at bounding box center [246, 224] width 0 height 5
radio input "true"
click at [248, 338] on button "Next" at bounding box center [245, 329] width 107 height 26
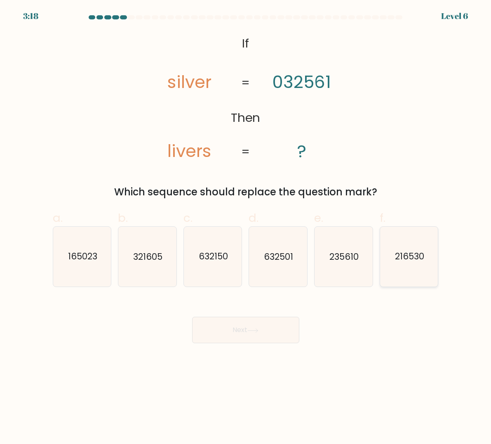
click at [401, 264] on icon "216530" at bounding box center [409, 256] width 58 height 58
click at [246, 227] on input "f. 216530" at bounding box center [246, 224] width 0 height 5
radio input "true"
click at [247, 333] on button "Next" at bounding box center [245, 329] width 107 height 26
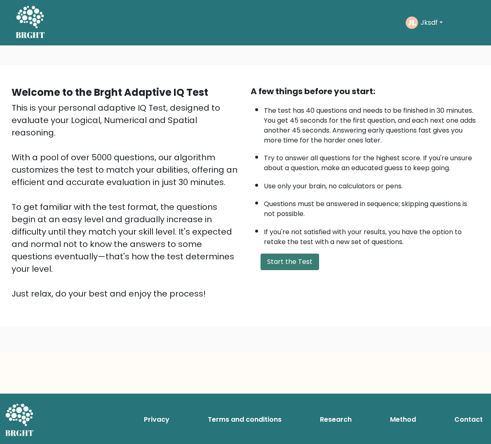
click at [297, 263] on button "Start the Test" at bounding box center [290, 261] width 59 height 17
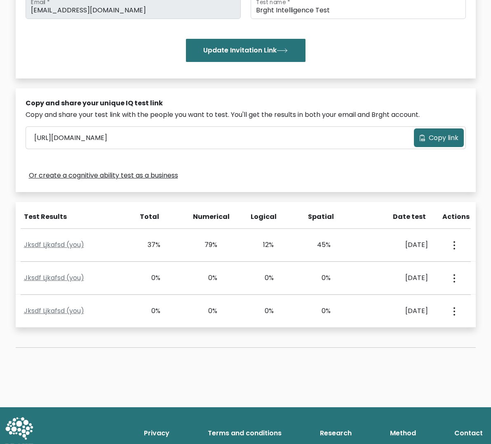
scroll to position [186, 0]
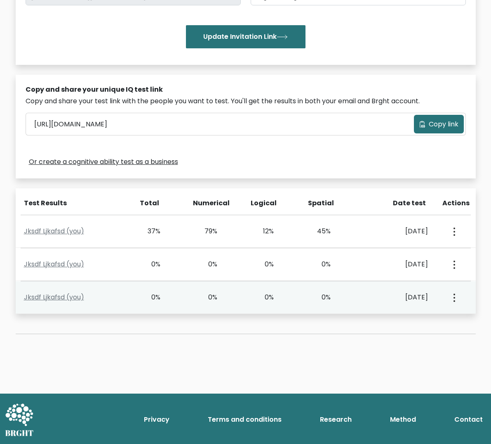
click at [452, 291] on button "button" at bounding box center [454, 297] width 7 height 26
click at [429, 284] on div "Jksdf Ljkafsd (you) 0% 0% 0% 0% [DATE] View Profile" at bounding box center [246, 297] width 460 height 33
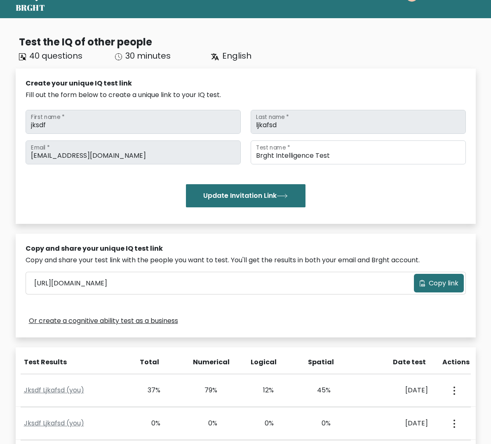
scroll to position [0, 0]
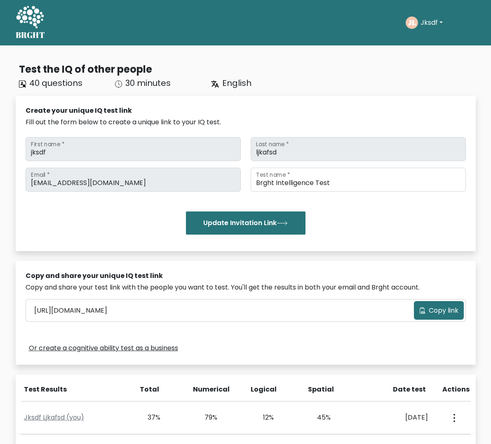
click at [437, 24] on button "Jksdf" at bounding box center [431, 22] width 27 height 11
click at [429, 40] on link "Dashboard" at bounding box center [438, 39] width 65 height 13
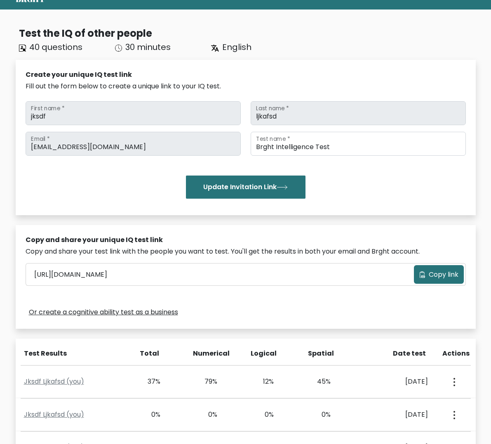
scroll to position [108, 0]
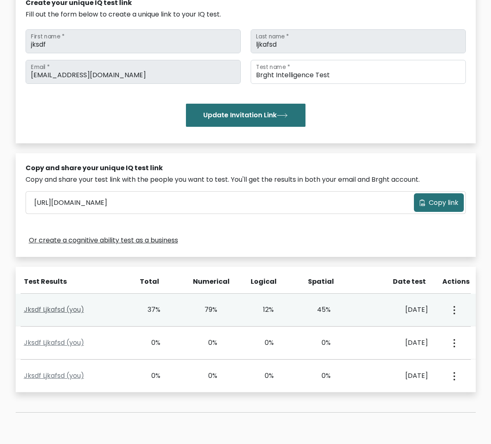
click at [66, 312] on link "Jksdf Ljkafsd (you)" at bounding box center [54, 309] width 60 height 9
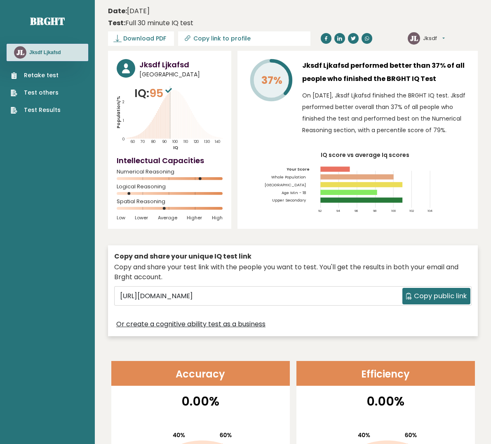
click at [40, 76] on link "Retake test" at bounding box center [36, 75] width 50 height 9
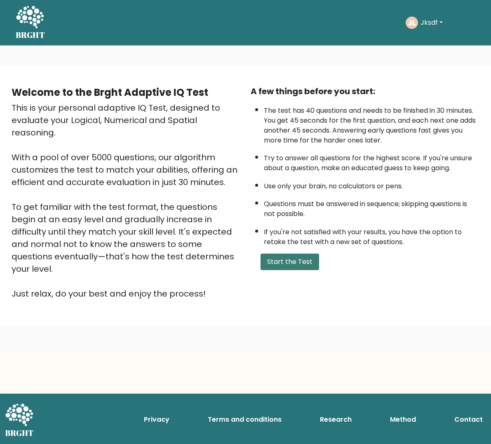
click at [286, 264] on button "Start the Test" at bounding box center [290, 261] width 59 height 17
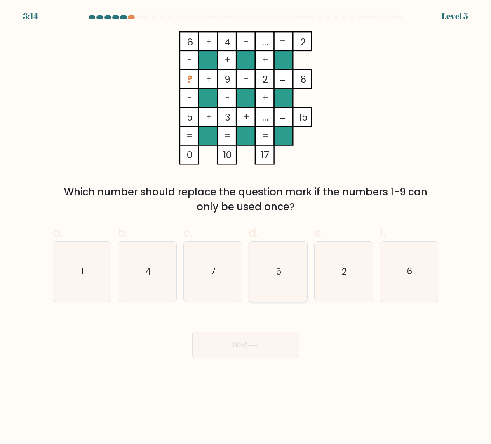
click at [285, 264] on icon "5" at bounding box center [278, 271] width 58 height 58
click at [246, 227] on input "d. 5" at bounding box center [246, 224] width 0 height 5
radio input "true"
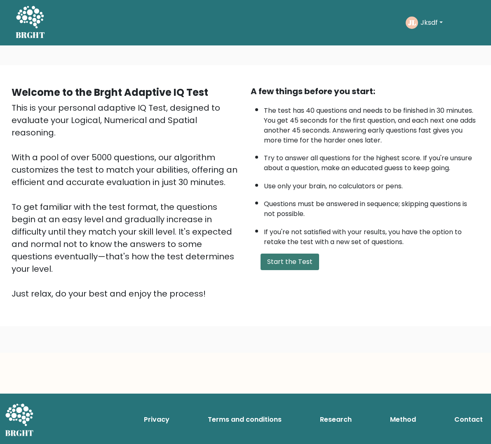
click at [292, 267] on button "Start the Test" at bounding box center [290, 261] width 59 height 17
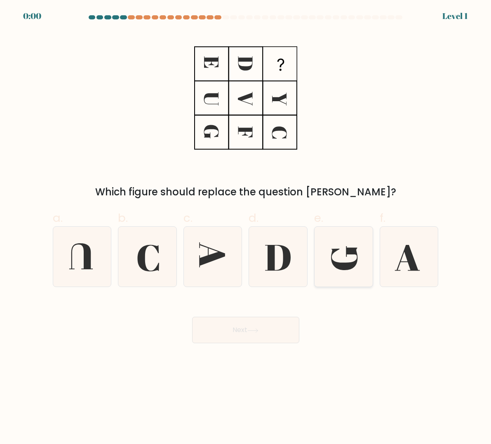
click at [326, 264] on icon at bounding box center [344, 256] width 58 height 58
click at [246, 227] on input "e." at bounding box center [246, 224] width 0 height 5
radio input "true"
click at [273, 316] on div "Next" at bounding box center [246, 320] width 396 height 46
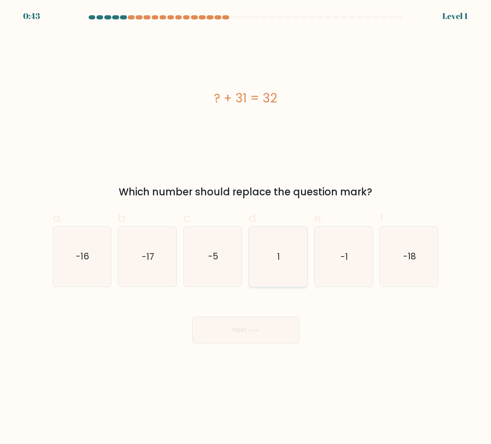
drag, startPoint x: 264, startPoint y: 256, endPoint x: 268, endPoint y: 267, distance: 11.0
click at [264, 256] on icon "1" at bounding box center [278, 256] width 58 height 58
click at [246, 227] on input "d. 1" at bounding box center [246, 224] width 0 height 5
radio input "true"
click at [274, 321] on button "Next" at bounding box center [245, 329] width 107 height 26
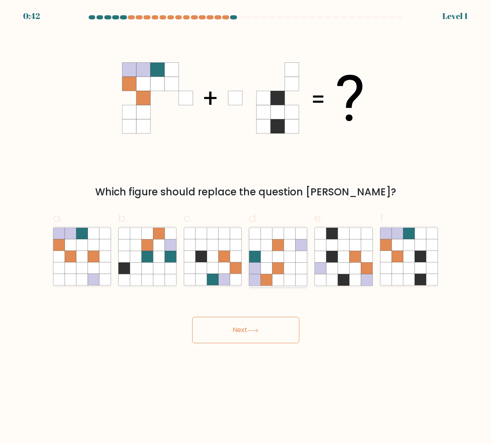
click at [288, 264] on icon at bounding box center [290, 268] width 12 height 12
click at [246, 227] on input "d." at bounding box center [246, 224] width 0 height 5
radio input "true"
drag, startPoint x: 271, startPoint y: 328, endPoint x: 273, endPoint y: 316, distance: 12.2
click at [271, 328] on button "Next" at bounding box center [245, 329] width 107 height 26
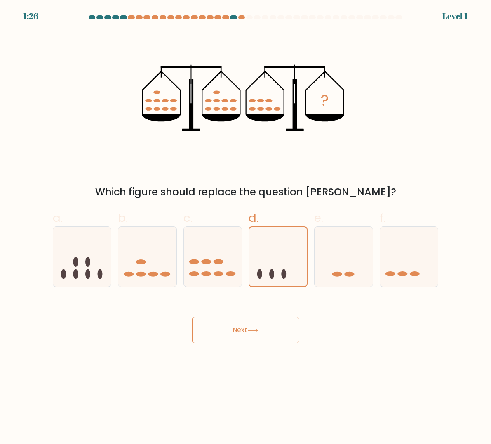
drag, startPoint x: 272, startPoint y: 329, endPoint x: 273, endPoint y: 323, distance: 5.9
click at [272, 327] on button "Next" at bounding box center [245, 329] width 107 height 26
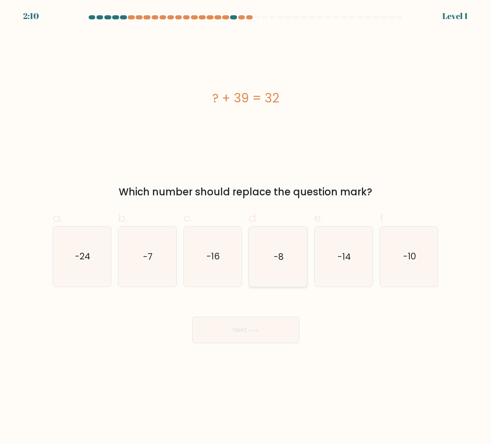
click at [281, 264] on icon "-8" at bounding box center [278, 256] width 58 height 58
click at [246, 227] on input "d. -8" at bounding box center [246, 224] width 0 height 5
radio input "true"
click at [270, 322] on button "Next" at bounding box center [245, 329] width 107 height 26
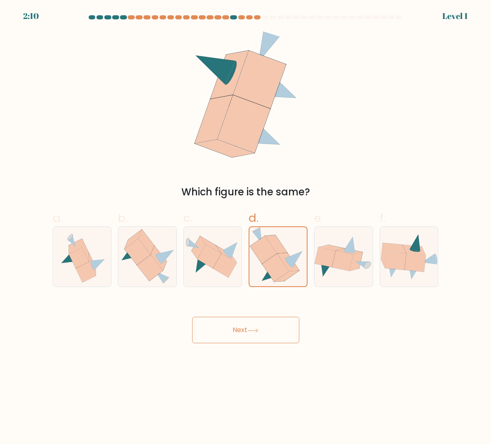
click at [265, 321] on button "Next" at bounding box center [245, 329] width 107 height 26
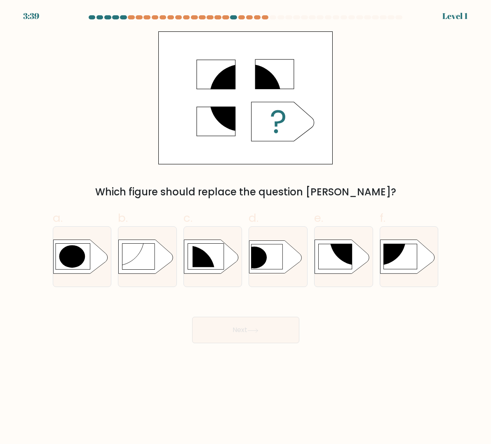
drag, startPoint x: 282, startPoint y: 264, endPoint x: 268, endPoint y: 335, distance: 72.7
drag, startPoint x: 267, startPoint y: 335, endPoint x: 277, endPoint y: 279, distance: 57.8
click at [267, 334] on button "Next" at bounding box center [245, 329] width 107 height 26
click at [278, 272] on icon at bounding box center [276, 256] width 52 height 33
click at [246, 227] on input "d." at bounding box center [246, 224] width 0 height 5
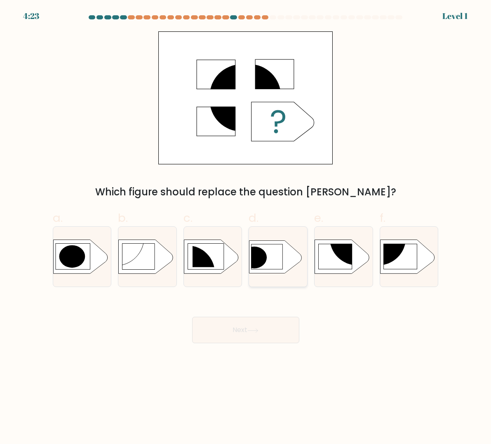
radio input "true"
drag, startPoint x: 262, startPoint y: 326, endPoint x: 271, endPoint y: 302, distance: 25.8
click at [262, 326] on button "Next" at bounding box center [245, 329] width 107 height 26
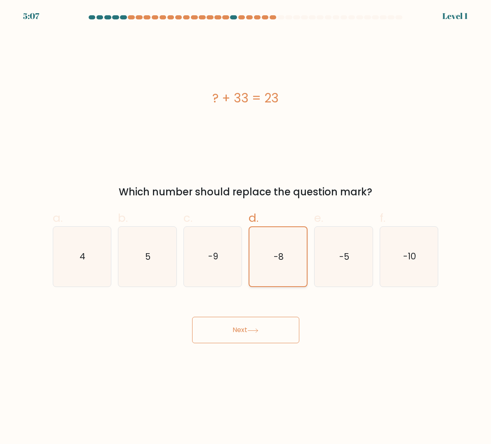
drag, startPoint x: 269, startPoint y: 321, endPoint x: 277, endPoint y: 286, distance: 36.1
click at [269, 321] on button "Next" at bounding box center [245, 329] width 107 height 26
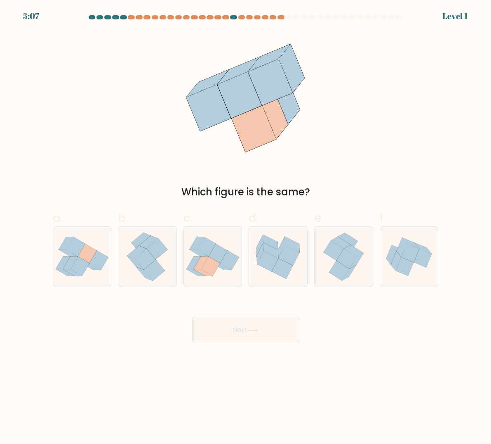
click at [281, 262] on icon at bounding box center [282, 268] width 21 height 20
click at [246, 227] on input "d." at bounding box center [246, 224] width 0 height 5
radio input "true"
drag, startPoint x: 264, startPoint y: 327, endPoint x: 280, endPoint y: 276, distance: 52.8
click at [264, 327] on button "Next" at bounding box center [245, 329] width 107 height 26
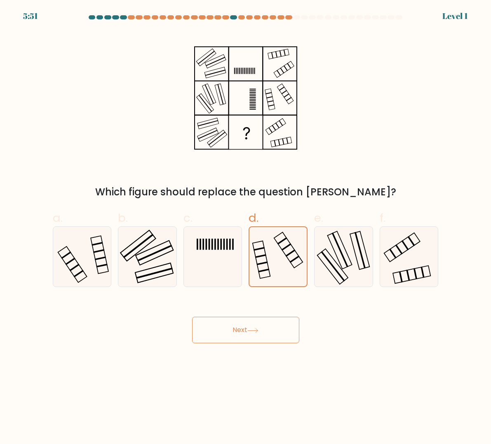
drag, startPoint x: 265, startPoint y: 337, endPoint x: 267, endPoint y: 331, distance: 6.5
click at [265, 336] on button "Next" at bounding box center [245, 329] width 107 height 26
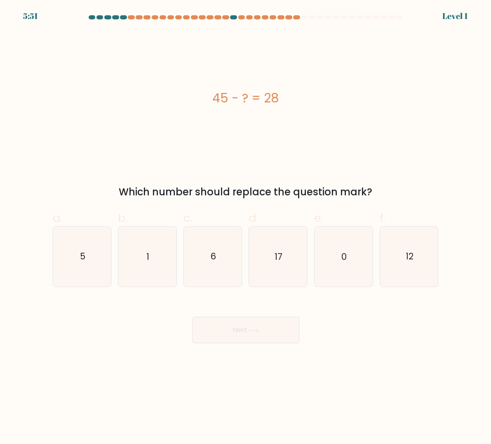
drag, startPoint x: 279, startPoint y: 274, endPoint x: 270, endPoint y: 322, distance: 48.4
click at [279, 274] on icon "17" at bounding box center [278, 256] width 58 height 58
click at [246, 227] on input "d. 17" at bounding box center [246, 224] width 0 height 5
radio input "true"
click at [266, 337] on button "Next" at bounding box center [245, 329] width 107 height 26
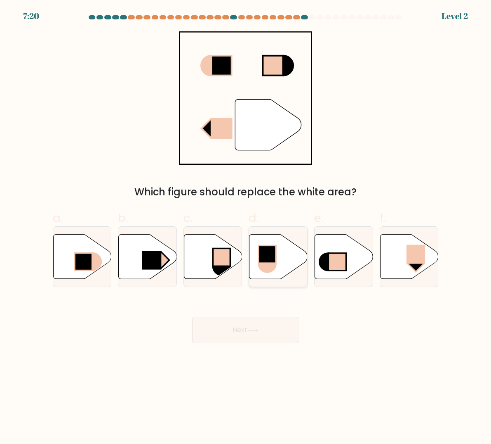
click at [279, 271] on icon at bounding box center [279, 256] width 58 height 45
click at [246, 227] on input "d." at bounding box center [246, 224] width 0 height 5
radio input "true"
click at [266, 335] on button "Next" at bounding box center [245, 329] width 107 height 26
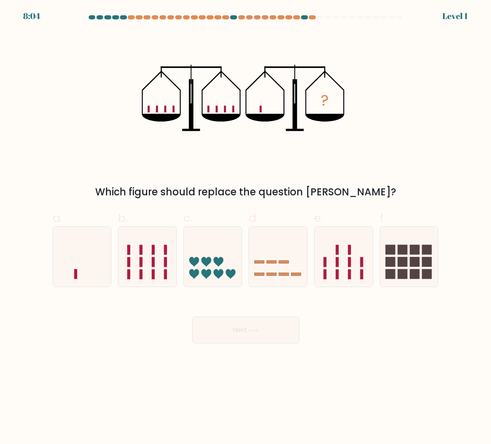
click at [288, 271] on icon at bounding box center [278, 256] width 58 height 48
click at [246, 227] on input "d." at bounding box center [246, 224] width 0 height 5
radio input "true"
drag, startPoint x: 275, startPoint y: 339, endPoint x: 285, endPoint y: 298, distance: 41.5
click at [275, 339] on button "Next" at bounding box center [245, 329] width 107 height 26
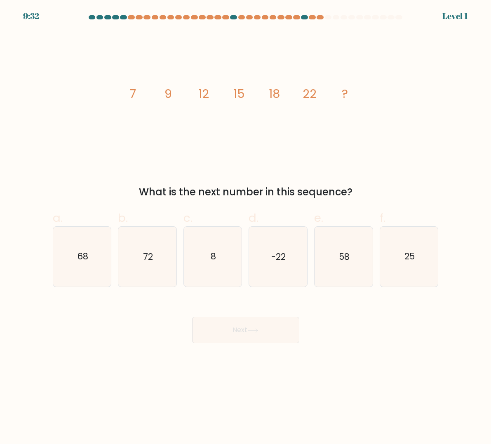
click at [286, 269] on icon "-22" at bounding box center [278, 256] width 58 height 58
click at [246, 227] on input "d. -22" at bounding box center [246, 224] width 0 height 5
radio input "true"
drag, startPoint x: 274, startPoint y: 333, endPoint x: 280, endPoint y: 303, distance: 30.7
click at [274, 333] on button "Next" at bounding box center [245, 329] width 107 height 26
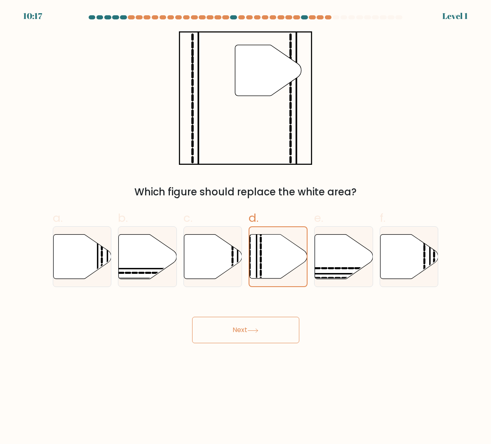
drag, startPoint x: 271, startPoint y: 317, endPoint x: 279, endPoint y: 292, distance: 26.5
click at [271, 317] on button "Next" at bounding box center [245, 329] width 107 height 26
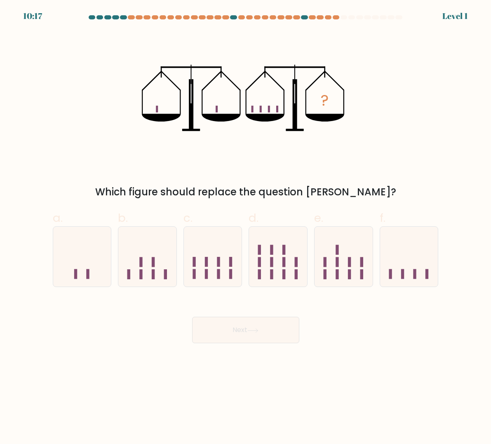
click at [284, 260] on rect at bounding box center [284, 262] width 3 height 10
click at [246, 227] on input "d." at bounding box center [246, 224] width 0 height 5
radio input "true"
drag, startPoint x: 271, startPoint y: 328, endPoint x: 279, endPoint y: 278, distance: 50.9
click at [273, 325] on button "Next" at bounding box center [245, 329] width 107 height 26
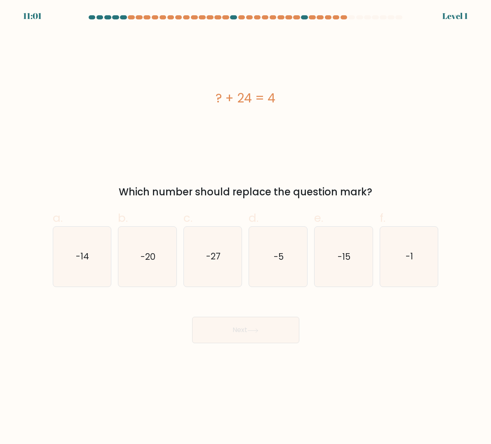
drag, startPoint x: 271, startPoint y: 328, endPoint x: 279, endPoint y: 319, distance: 11.5
click at [274, 326] on button "Next" at bounding box center [245, 329] width 107 height 26
drag, startPoint x: 285, startPoint y: 271, endPoint x: 281, endPoint y: 295, distance: 24.2
click at [286, 271] on icon "-5" at bounding box center [278, 256] width 58 height 58
click at [246, 227] on input "d. -5" at bounding box center [246, 224] width 0 height 5
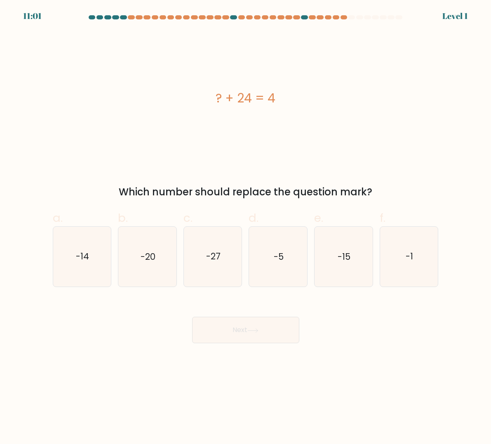
radio input "true"
click at [271, 328] on button "Next" at bounding box center [245, 329] width 107 height 26
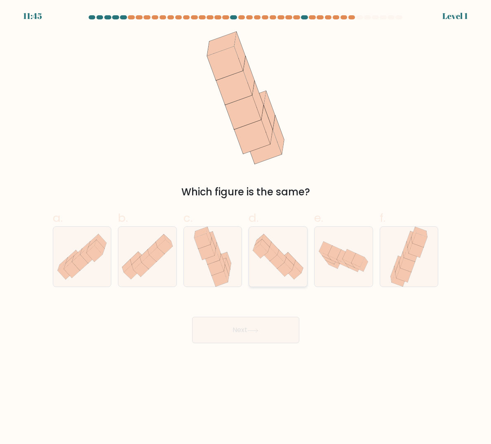
click at [288, 276] on icon at bounding box center [278, 256] width 58 height 50
click at [246, 227] on input "d." at bounding box center [246, 224] width 0 height 5
radio input "true"
drag, startPoint x: 276, startPoint y: 327, endPoint x: 285, endPoint y: 296, distance: 32.0
click at [277, 326] on button "Next" at bounding box center [245, 329] width 107 height 26
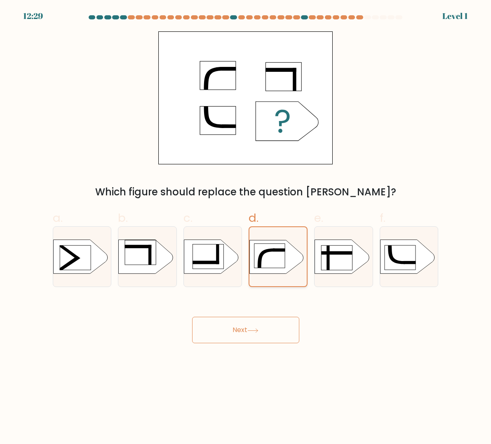
drag, startPoint x: 272, startPoint y: 329, endPoint x: 285, endPoint y: 279, distance: 51.2
click at [272, 327] on button "Next" at bounding box center [245, 329] width 107 height 26
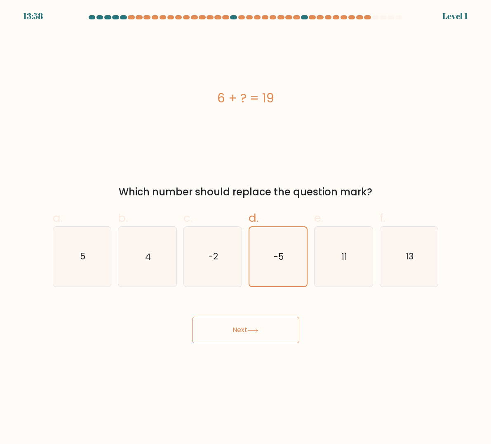
click at [272, 332] on button "Next" at bounding box center [245, 329] width 107 height 26
drag, startPoint x: 283, startPoint y: 274, endPoint x: 276, endPoint y: 292, distance: 19.2
click at [283, 273] on icon "-5" at bounding box center [278, 256] width 57 height 57
click at [246, 227] on input "d. -5" at bounding box center [246, 224] width 0 height 5
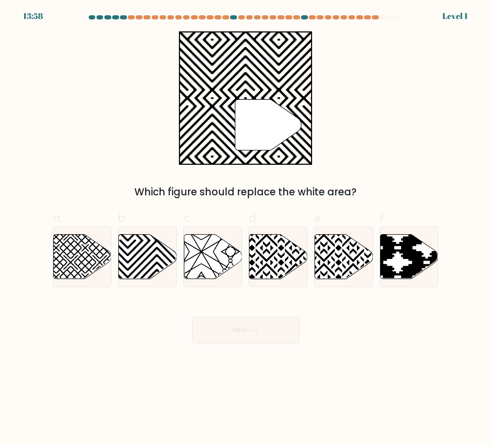
drag, startPoint x: 265, startPoint y: 330, endPoint x: 270, endPoint y: 320, distance: 11.4
click at [265, 330] on button "Next" at bounding box center [245, 329] width 107 height 26
drag, startPoint x: 281, startPoint y: 265, endPoint x: 276, endPoint y: 302, distance: 37.5
click at [281, 265] on icon at bounding box center [279, 256] width 58 height 45
click at [246, 227] on input "d." at bounding box center [246, 224] width 0 height 5
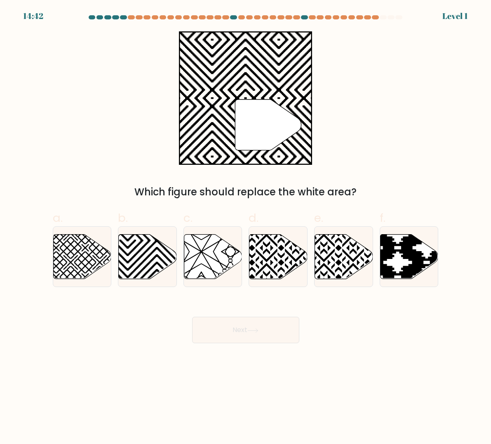
radio input "true"
click at [269, 325] on button "Next" at bounding box center [245, 329] width 107 height 26
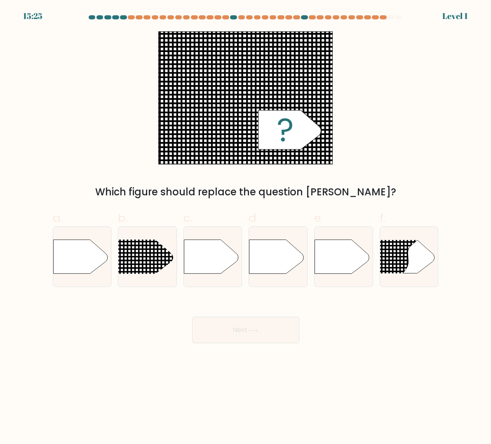
click at [283, 275] on div at bounding box center [278, 256] width 59 height 61
click at [246, 227] on input "d." at bounding box center [246, 224] width 0 height 5
radio input "true"
click at [272, 332] on button "Next" at bounding box center [245, 329] width 107 height 26
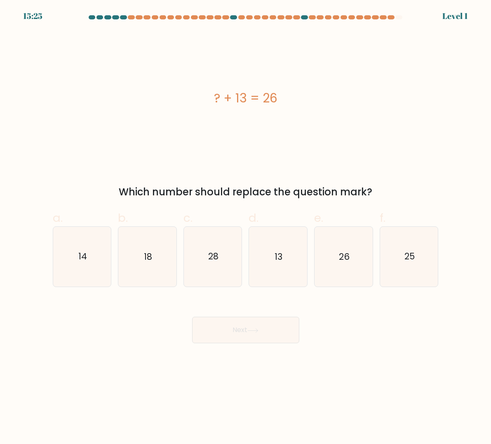
click at [282, 270] on icon "13" at bounding box center [278, 256] width 58 height 58
click at [246, 227] on input "d. 13" at bounding box center [246, 224] width 0 height 5
radio input "true"
drag, startPoint x: 275, startPoint y: 326, endPoint x: 282, endPoint y: 279, distance: 47.2
click at [276, 323] on button "Next" at bounding box center [245, 329] width 107 height 26
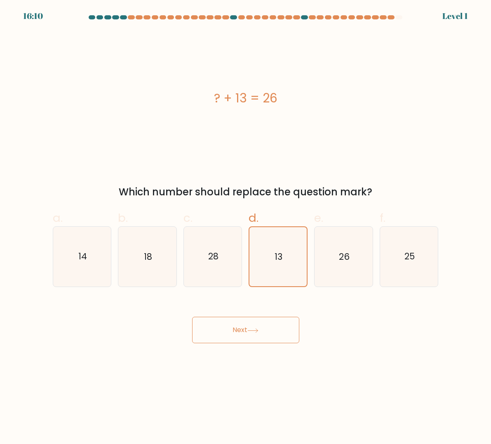
drag, startPoint x: 283, startPoint y: 269, endPoint x: 277, endPoint y: 310, distance: 41.4
click at [283, 270] on icon "13" at bounding box center [278, 256] width 57 height 57
click at [246, 227] on input "d. 13" at bounding box center [246, 224] width 0 height 5
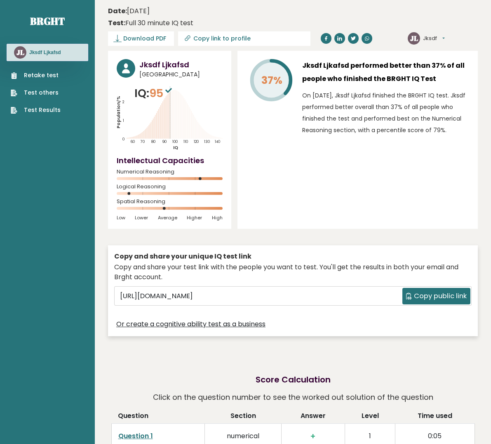
click at [273, 328] on div "Or create a cognitive ability test as a business" at bounding box center [293, 324] width 358 height 12
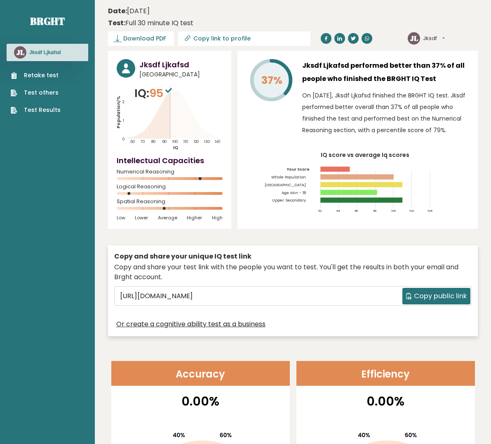
click at [39, 73] on link "Retake test" at bounding box center [36, 75] width 50 height 9
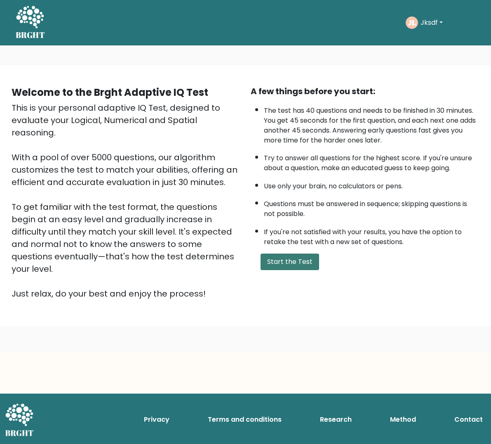
click at [310, 256] on button "Start the Test" at bounding box center [290, 261] width 59 height 17
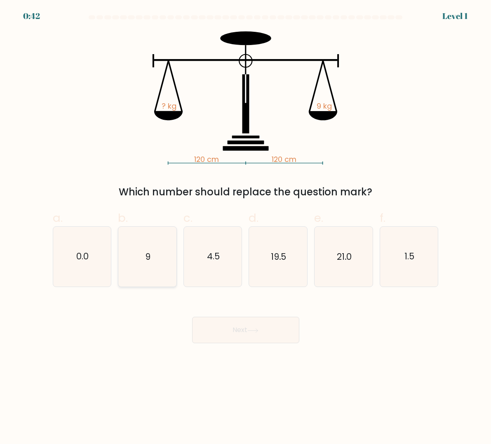
click at [147, 259] on text "9" at bounding box center [147, 256] width 5 height 12
click at [246, 227] on input "b. 9" at bounding box center [246, 224] width 0 height 5
radio input "true"
click at [235, 326] on button "Next" at bounding box center [245, 329] width 107 height 26
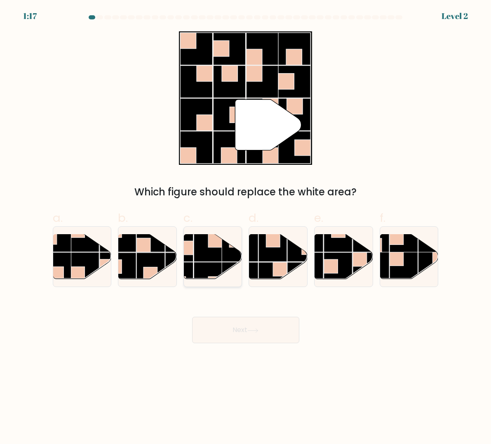
click at [214, 277] on rect at bounding box center [215, 283] width 14 height 14
click at [246, 227] on input "c." at bounding box center [246, 224] width 0 height 5
radio input "true"
click at [236, 328] on button "Next" at bounding box center [245, 329] width 107 height 26
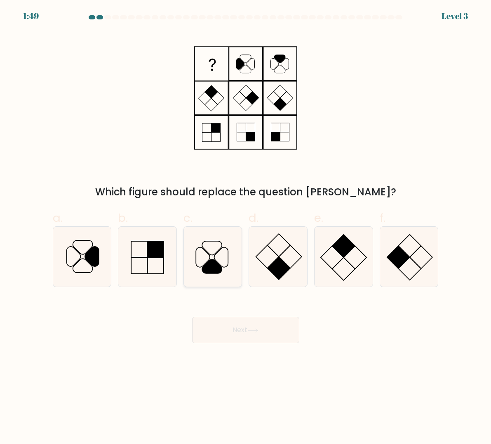
drag, startPoint x: 215, startPoint y: 273, endPoint x: 216, endPoint y: 310, distance: 37.2
click at [215, 273] on icon at bounding box center [212, 267] width 20 height 14
click at [246, 227] on input "c." at bounding box center [246, 224] width 0 height 5
radio input "true"
click at [229, 326] on button "Next" at bounding box center [245, 329] width 107 height 26
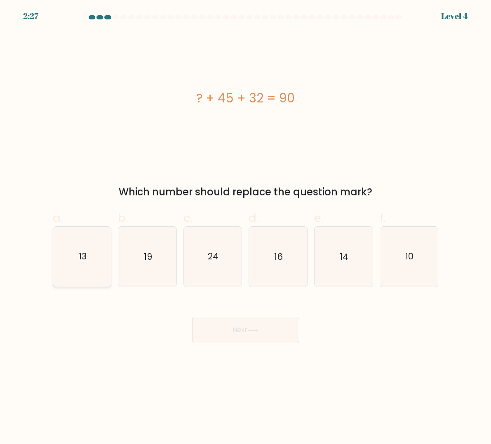
click at [96, 260] on icon "13" at bounding box center [82, 256] width 58 height 58
click at [246, 227] on input "a. 13" at bounding box center [246, 224] width 0 height 5
radio input "true"
click at [228, 321] on button "Next" at bounding box center [245, 329] width 107 height 26
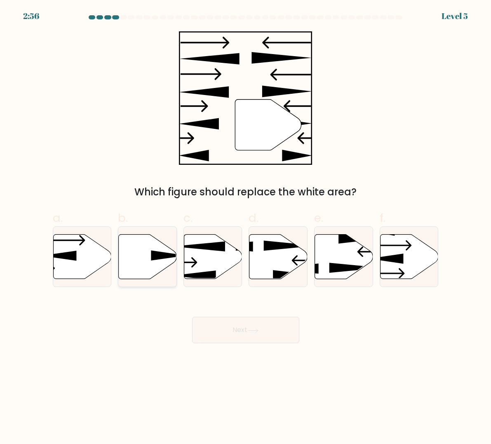
click at [168, 260] on icon at bounding box center [148, 256] width 58 height 45
click at [246, 227] on input "b." at bounding box center [246, 224] width 0 height 5
radio input "true"
click at [283, 328] on button "Next" at bounding box center [245, 329] width 107 height 26
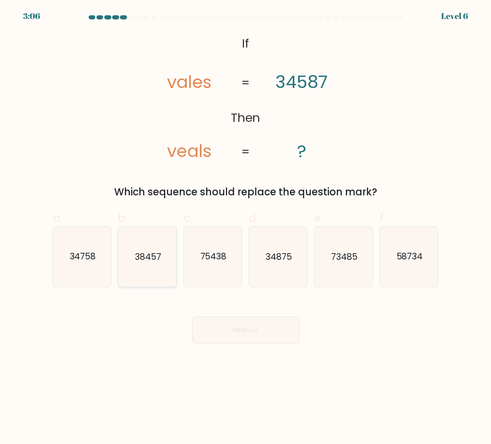
click at [159, 262] on text "38457" at bounding box center [148, 256] width 26 height 12
click at [246, 227] on input "b. 38457" at bounding box center [246, 224] width 0 height 5
radio input "true"
click at [248, 325] on button "Next" at bounding box center [245, 329] width 107 height 26
click at [245, 331] on button "Next" at bounding box center [245, 329] width 107 height 26
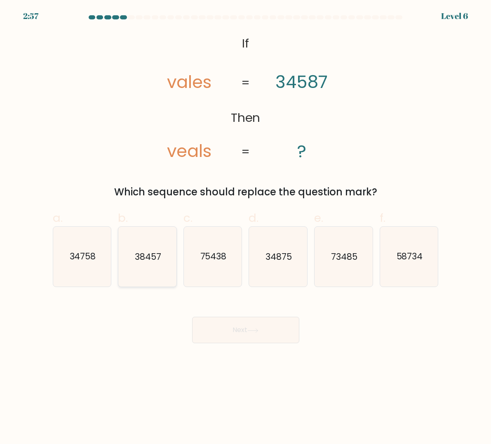
click at [158, 262] on icon "38457" at bounding box center [147, 256] width 58 height 58
click at [246, 227] on input "b. 38457" at bounding box center [246, 224] width 0 height 5
radio input "true"
click at [236, 328] on button "Next" at bounding box center [245, 329] width 107 height 26
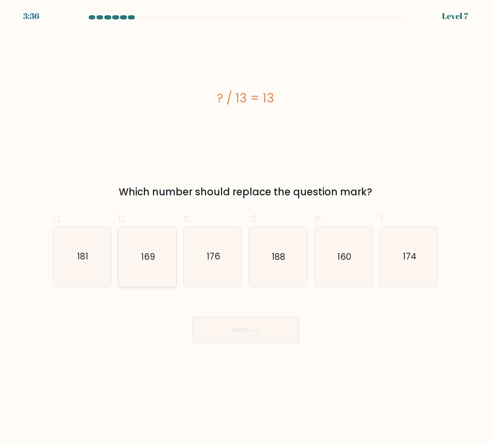
click at [165, 248] on icon "169" at bounding box center [147, 256] width 58 height 58
click at [246, 227] on input "b. 169" at bounding box center [246, 224] width 0 height 5
radio input "true"
click at [232, 316] on div "Next" at bounding box center [246, 320] width 396 height 46
drag, startPoint x: 236, startPoint y: 322, endPoint x: 230, endPoint y: 321, distance: 6.7
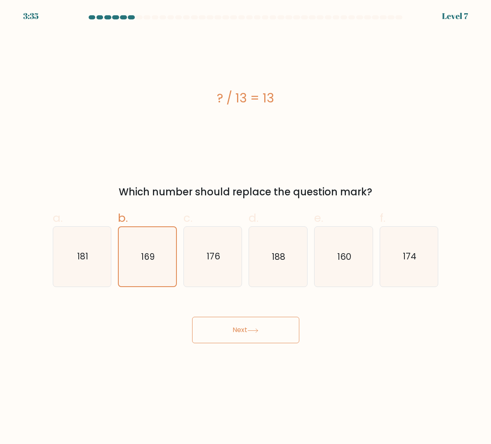
click at [236, 322] on button "Next" at bounding box center [245, 329] width 107 height 26
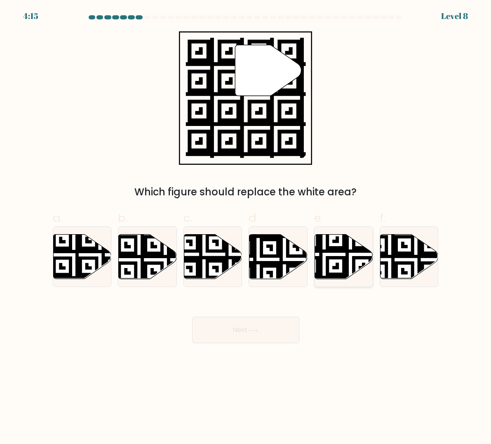
click at [333, 256] on icon at bounding box center [324, 280] width 105 height 105
click at [246, 227] on input "e." at bounding box center [246, 224] width 0 height 5
radio input "true"
click at [264, 330] on button "Next" at bounding box center [245, 329] width 107 height 26
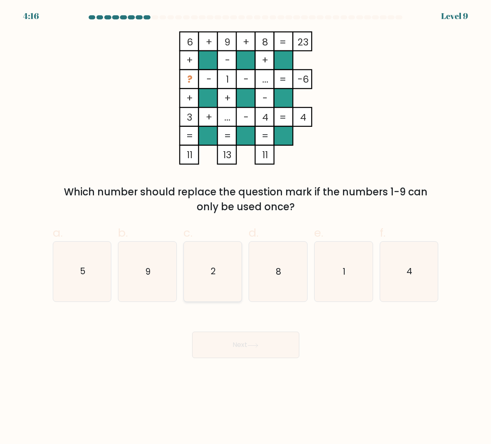
drag, startPoint x: 229, startPoint y: 272, endPoint x: 226, endPoint y: 278, distance: 6.7
click at [229, 272] on icon "2" at bounding box center [213, 271] width 58 height 58
click at [246, 227] on input "c. 2" at bounding box center [246, 224] width 0 height 5
radio input "true"
click at [266, 339] on button "Next" at bounding box center [245, 344] width 107 height 26
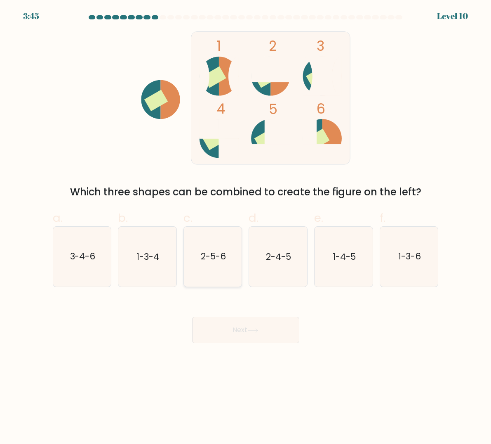
click at [230, 261] on icon "2-5-6" at bounding box center [213, 256] width 58 height 58
click at [246, 227] on input "c. 2-5-6" at bounding box center [246, 224] width 0 height 5
radio input "true"
click at [259, 324] on button "Next" at bounding box center [245, 329] width 107 height 26
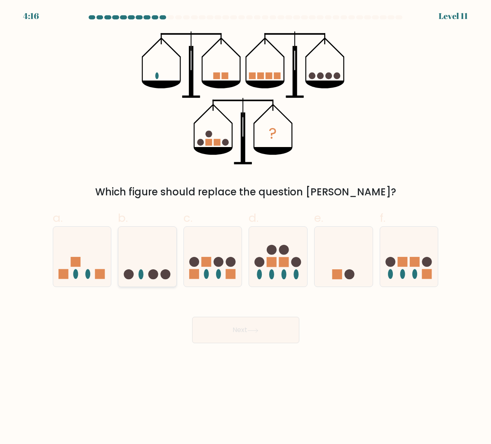
click at [154, 248] on icon at bounding box center [147, 256] width 58 height 48
click at [246, 227] on input "b." at bounding box center [246, 224] width 0 height 5
radio input "true"
click at [257, 329] on icon at bounding box center [253, 330] width 11 height 5
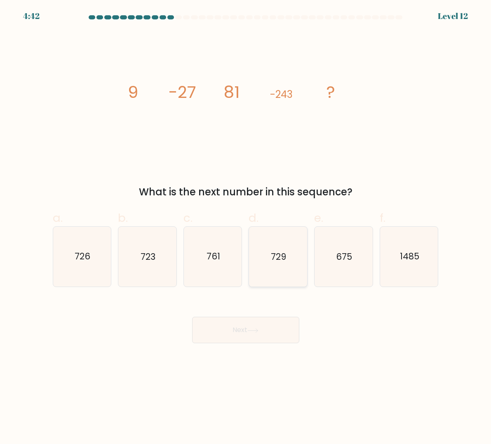
click at [267, 253] on icon "729" at bounding box center [278, 256] width 58 height 58
click at [246, 227] on input "d. 729" at bounding box center [246, 224] width 0 height 5
radio input "true"
click at [262, 338] on button "Next" at bounding box center [245, 329] width 107 height 26
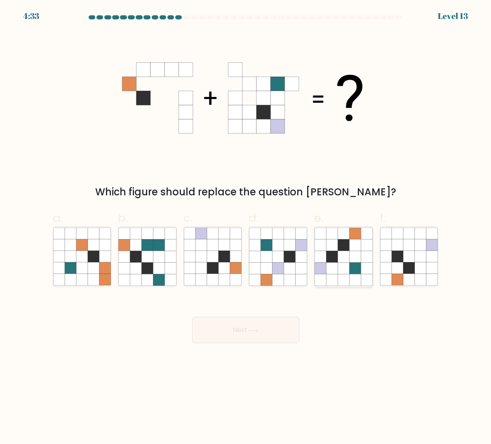
click at [359, 284] on icon at bounding box center [355, 280] width 12 height 12
click at [246, 227] on input "e." at bounding box center [246, 224] width 0 height 5
radio input "true"
click at [242, 335] on button "Next" at bounding box center [245, 329] width 107 height 26
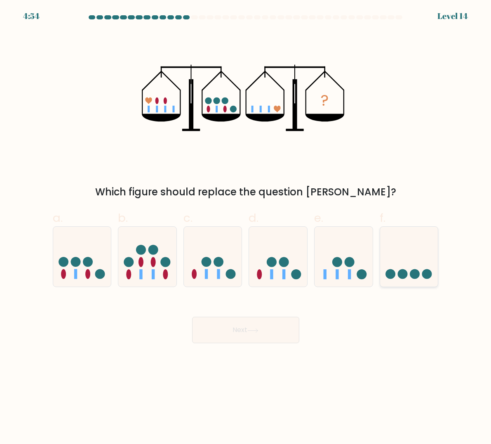
drag, startPoint x: 423, startPoint y: 261, endPoint x: 438, endPoint y: 270, distance: 18.0
click at [423, 261] on icon at bounding box center [409, 256] width 58 height 48
click at [246, 227] on input "f." at bounding box center [246, 224] width 0 height 5
radio input "true"
click at [234, 330] on button "Next" at bounding box center [245, 329] width 107 height 26
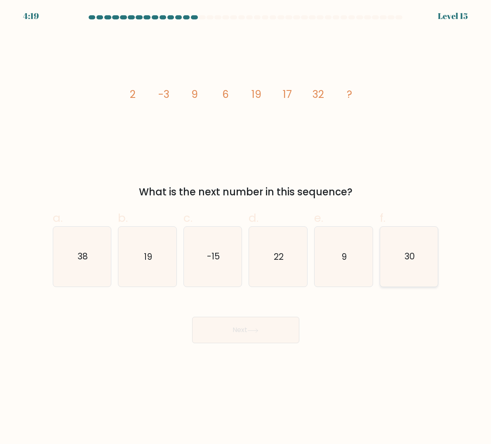
click at [412, 256] on text "30" at bounding box center [410, 256] width 10 height 12
click at [246, 227] on input "f. 30" at bounding box center [246, 224] width 0 height 5
radio input "true"
click at [267, 321] on button "Next" at bounding box center [245, 329] width 107 height 26
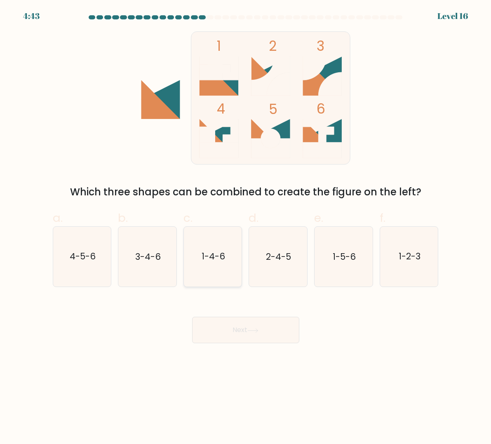
click at [222, 258] on text "1-4-6" at bounding box center [214, 256] width 24 height 12
click at [246, 227] on input "c. 1-4-6" at bounding box center [246, 224] width 0 height 5
radio input "true"
click at [272, 330] on button "Next" at bounding box center [245, 329] width 107 height 26
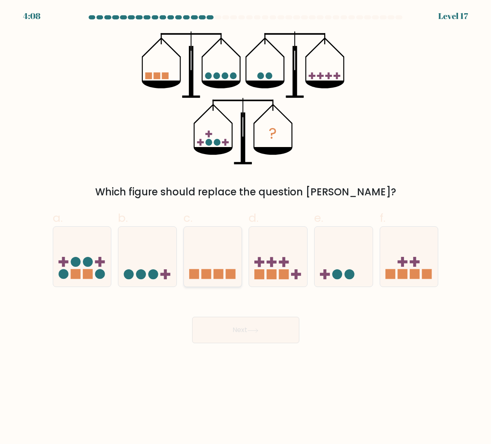
drag, startPoint x: 140, startPoint y: 255, endPoint x: 206, endPoint y: 272, distance: 68.5
click at [140, 255] on icon at bounding box center [147, 256] width 58 height 48
click at [246, 227] on input "b." at bounding box center [246, 224] width 0 height 5
radio input "true"
click at [276, 330] on button "Next" at bounding box center [245, 329] width 107 height 26
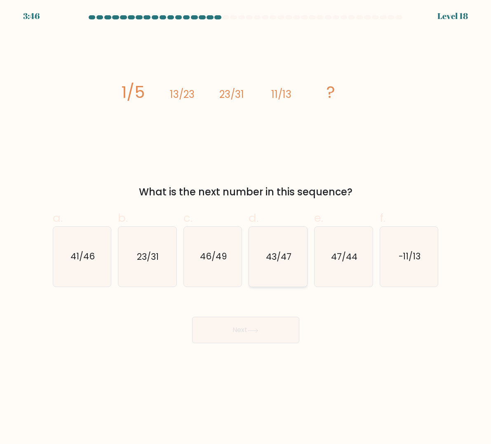
click at [273, 245] on icon "43/47" at bounding box center [278, 256] width 58 height 58
click at [246, 227] on input "d. 43/47" at bounding box center [246, 224] width 0 height 5
radio input "true"
click at [269, 321] on button "Next" at bounding box center [245, 329] width 107 height 26
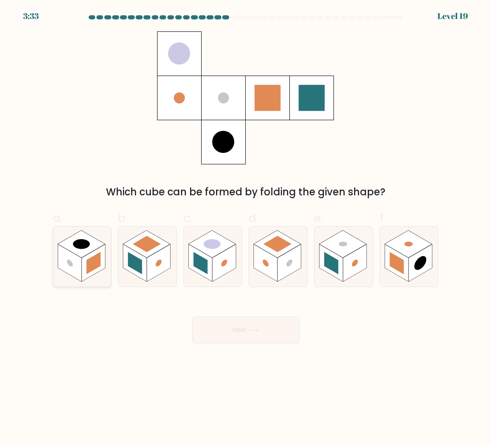
click at [59, 264] on rect at bounding box center [70, 263] width 24 height 38
click at [246, 227] on input "a." at bounding box center [246, 224] width 0 height 5
radio input "true"
click at [251, 326] on button "Next" at bounding box center [245, 329] width 107 height 26
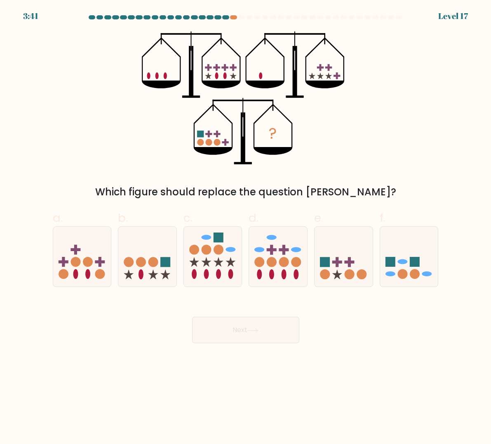
drag, startPoint x: 356, startPoint y: 276, endPoint x: 333, endPoint y: 296, distance: 30.1
click at [356, 276] on icon at bounding box center [344, 256] width 58 height 48
click at [246, 227] on input "e." at bounding box center [246, 224] width 0 height 5
radio input "true"
click at [277, 334] on button "Next" at bounding box center [245, 329] width 107 height 26
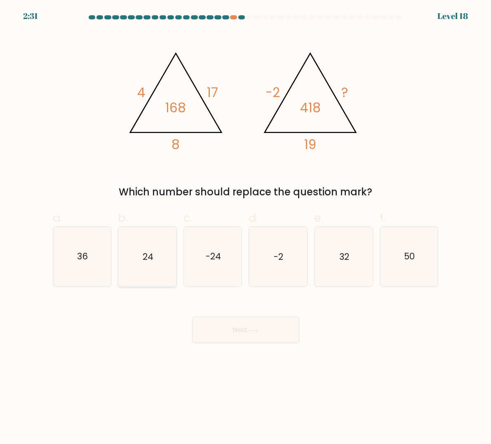
click at [142, 259] on icon "24" at bounding box center [147, 256] width 58 height 58
click at [246, 227] on input "b. 24" at bounding box center [246, 224] width 0 height 5
radio input "true"
click at [250, 334] on button "Next" at bounding box center [245, 329] width 107 height 26
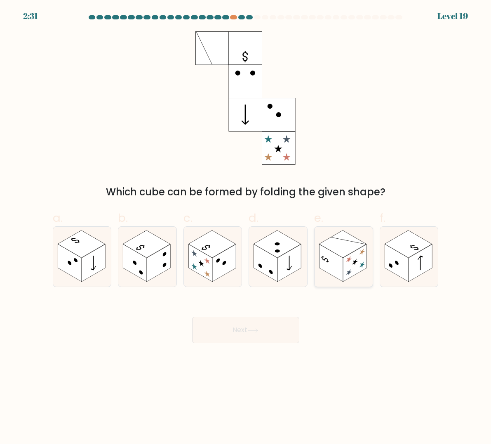
click at [323, 248] on rect at bounding box center [332, 263] width 24 height 38
click at [246, 227] on input "e." at bounding box center [246, 224] width 0 height 5
radio input "true"
click at [243, 329] on button "Next" at bounding box center [245, 329] width 107 height 26
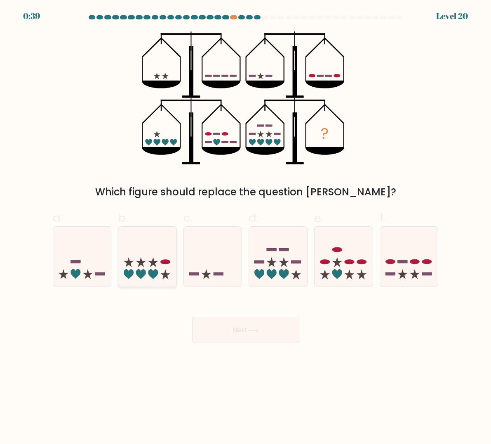
click at [165, 259] on icon at bounding box center [147, 256] width 58 height 48
click at [246, 227] on input "b." at bounding box center [246, 224] width 0 height 5
radio input "true"
click at [260, 280] on icon at bounding box center [278, 256] width 58 height 48
click at [246, 227] on input "d." at bounding box center [246, 224] width 0 height 5
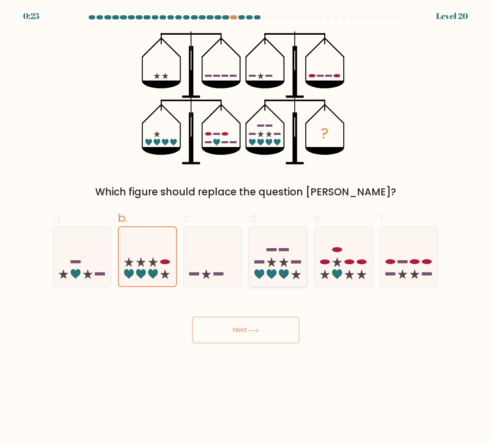
radio input "true"
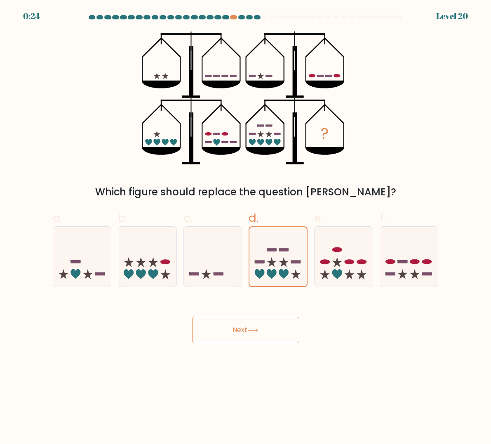
click at [257, 330] on icon at bounding box center [253, 330] width 11 height 5
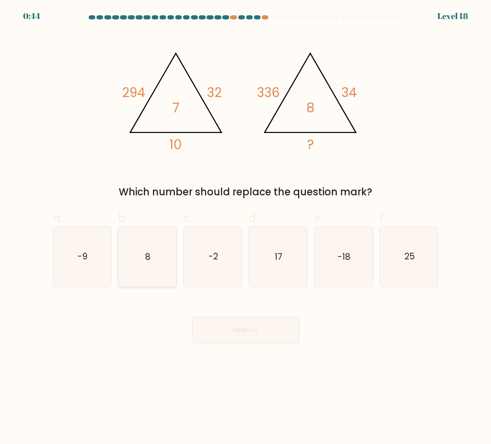
click at [173, 258] on icon "8" at bounding box center [147, 256] width 58 height 58
click at [246, 227] on input "b. 8" at bounding box center [246, 224] width 0 height 5
radio input "true"
click at [279, 329] on button "Next" at bounding box center [245, 329] width 107 height 26
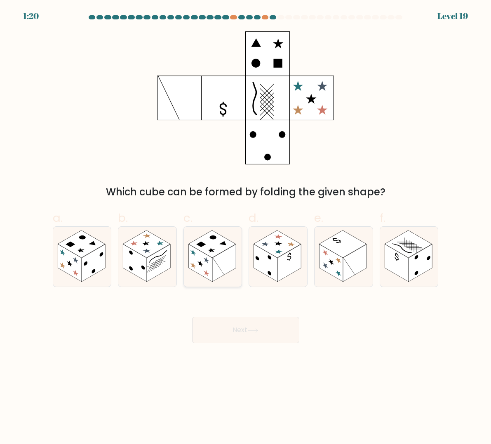
click at [209, 253] on rect at bounding box center [212, 243] width 47 height 27
click at [246, 227] on input "c." at bounding box center [246, 224] width 0 height 5
radio input "true"
click at [342, 264] on rect at bounding box center [332, 263] width 24 height 38
click at [246, 227] on input "e." at bounding box center [246, 224] width 0 height 5
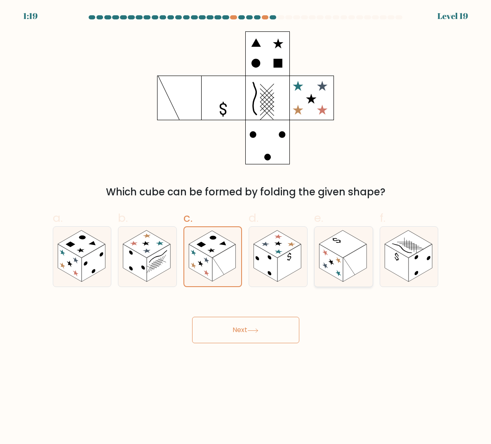
radio input "true"
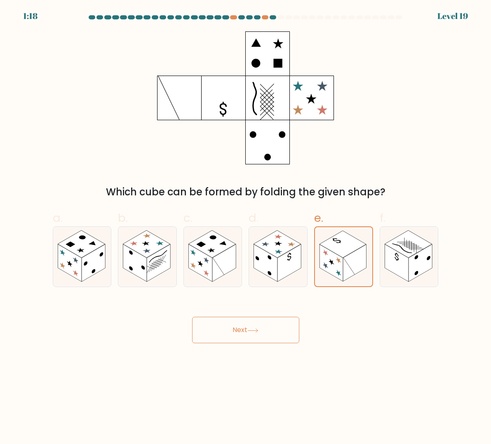
click at [245, 331] on button "Next" at bounding box center [245, 329] width 107 height 26
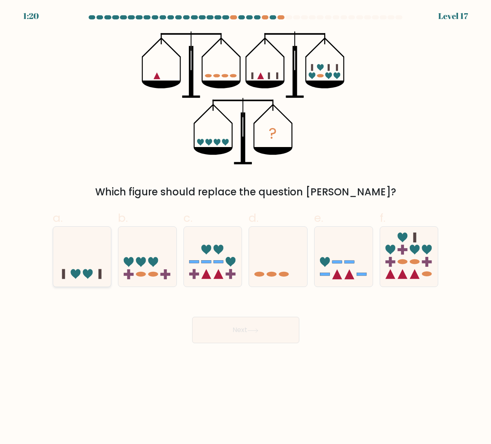
click at [94, 270] on icon at bounding box center [82, 256] width 58 height 48
click at [246, 227] on input "a." at bounding box center [246, 224] width 0 height 5
radio input "true"
click at [242, 332] on button "Next" at bounding box center [245, 329] width 107 height 26
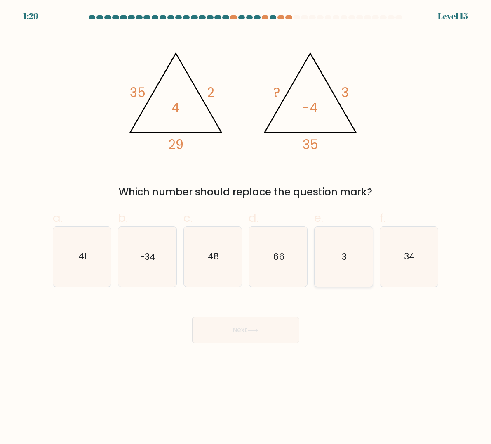
click at [329, 243] on icon "3" at bounding box center [344, 256] width 58 height 58
click at [246, 227] on input "e. 3" at bounding box center [246, 224] width 0 height 5
radio input "true"
click at [274, 332] on button "Next" at bounding box center [245, 329] width 107 height 26
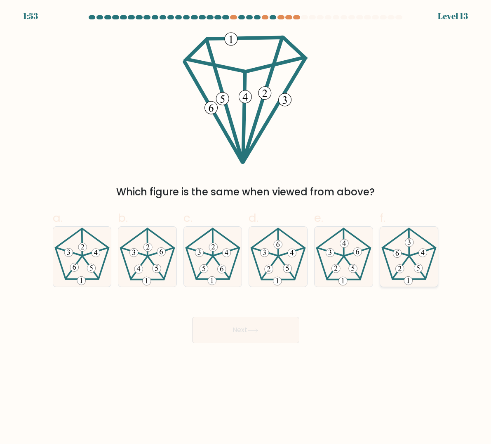
click at [390, 267] on icon at bounding box center [409, 256] width 58 height 58
click at [246, 227] on input "f." at bounding box center [246, 224] width 0 height 5
radio input "true"
click at [352, 276] on icon at bounding box center [344, 256] width 58 height 58
click at [246, 227] on input "e." at bounding box center [246, 224] width 0 height 5
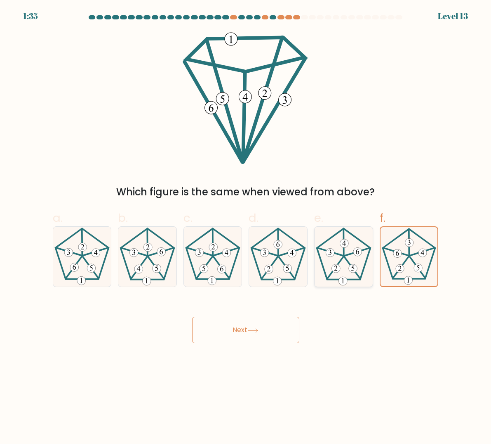
radio input "true"
click at [264, 333] on button "Next" at bounding box center [245, 329] width 107 height 26
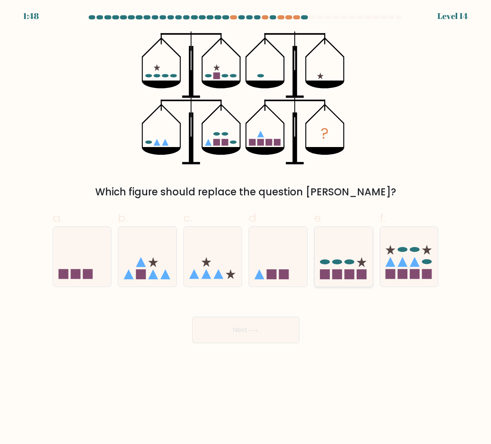
click at [349, 267] on icon at bounding box center [344, 256] width 58 height 48
click at [246, 227] on input "e." at bounding box center [246, 224] width 0 height 5
radio input "true"
click at [252, 333] on button "Next" at bounding box center [245, 329] width 107 height 26
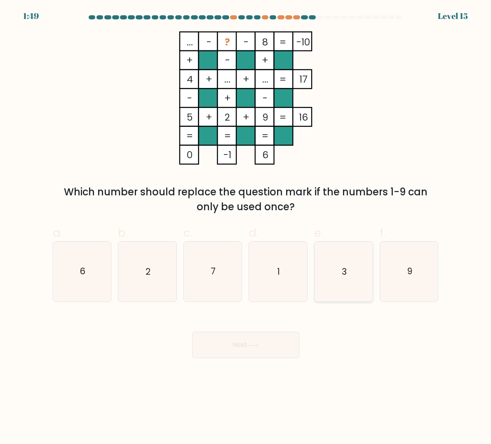
click at [338, 273] on icon "3" at bounding box center [344, 271] width 58 height 58
click at [246, 227] on input "e. 3" at bounding box center [246, 224] width 0 height 5
radio input "true"
click at [244, 349] on button "Next" at bounding box center [245, 344] width 107 height 26
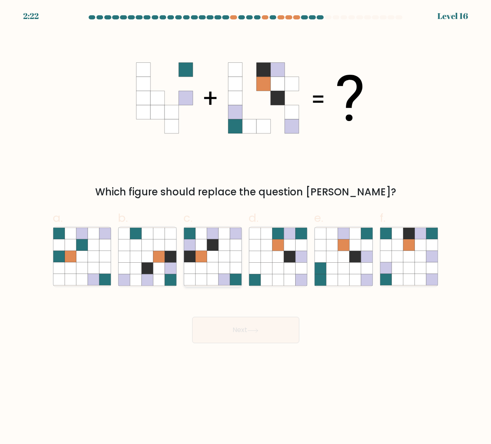
click at [217, 267] on icon at bounding box center [213, 268] width 12 height 12
click at [246, 227] on input "c." at bounding box center [246, 224] width 0 height 5
radio input "true"
click at [246, 333] on button "Next" at bounding box center [245, 329] width 107 height 26
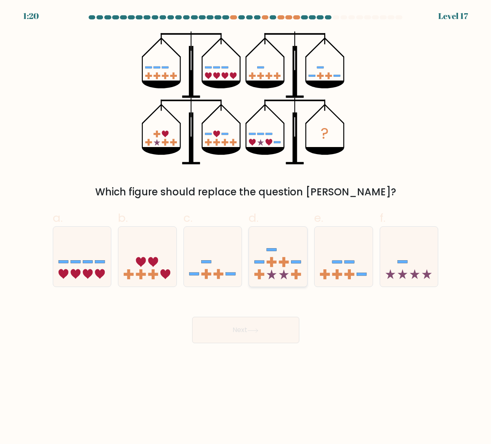
click at [271, 248] on rect at bounding box center [272, 249] width 10 height 3
click at [246, 227] on input "d." at bounding box center [246, 224] width 0 height 5
radio input "true"
click at [398, 270] on icon at bounding box center [409, 256] width 58 height 48
click at [246, 227] on input "f." at bounding box center [246, 224] width 0 height 5
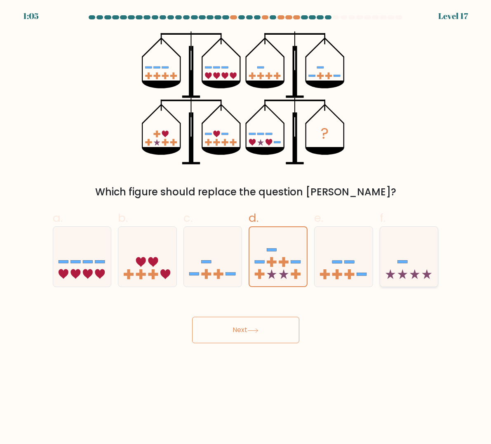
radio input "true"
click at [245, 330] on button "Next" at bounding box center [245, 329] width 107 height 26
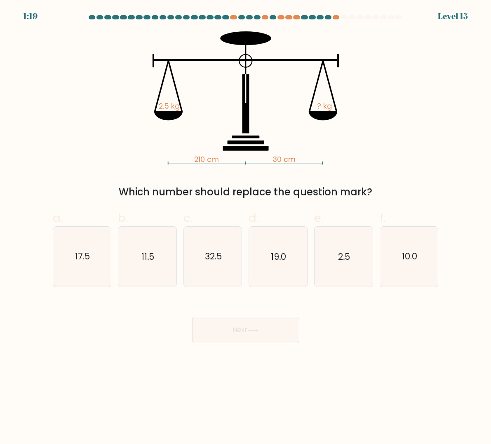
drag, startPoint x: 89, startPoint y: 263, endPoint x: 134, endPoint y: 295, distance: 55.4
click at [89, 263] on icon "17.5" at bounding box center [82, 256] width 58 height 58
click at [246, 227] on input "a. 17.5" at bounding box center [246, 224] width 0 height 5
radio input "true"
click at [229, 334] on button "Next" at bounding box center [245, 329] width 107 height 26
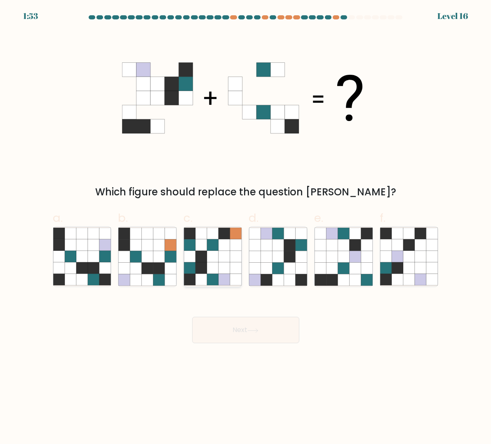
click at [200, 264] on icon at bounding box center [202, 268] width 12 height 12
click at [246, 227] on input "c." at bounding box center [246, 224] width 0 height 5
radio input "true"
click at [149, 264] on icon at bounding box center [148, 268] width 12 height 12
click at [246, 227] on input "b." at bounding box center [246, 224] width 0 height 5
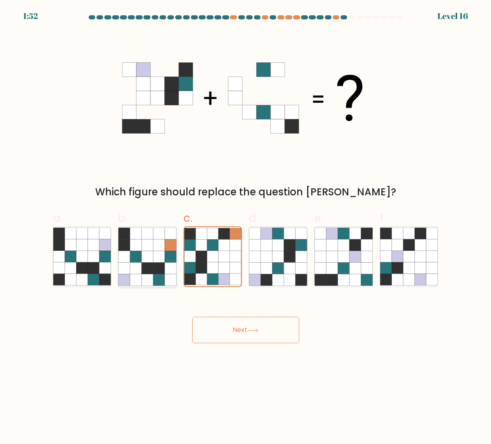
radio input "true"
click at [261, 335] on button "Next" at bounding box center [245, 329] width 107 height 26
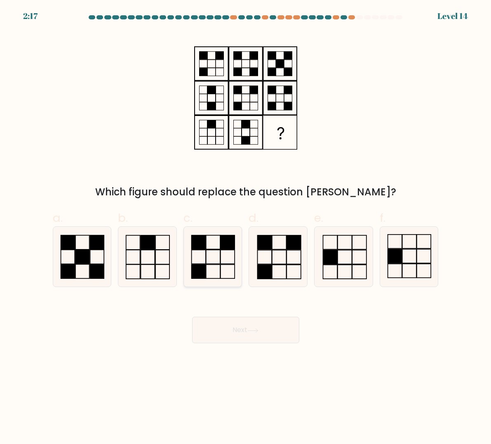
drag, startPoint x: 215, startPoint y: 264, endPoint x: 221, endPoint y: 285, distance: 21.7
click at [215, 264] on rect at bounding box center [213, 271] width 14 height 14
click at [246, 227] on input "c." at bounding box center [246, 224] width 0 height 5
radio input "true"
click at [243, 333] on button "Next" at bounding box center [245, 329] width 107 height 26
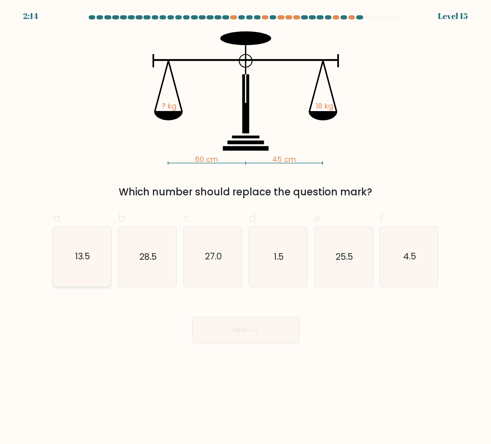
click at [90, 245] on icon "13.5" at bounding box center [82, 256] width 58 height 58
click at [246, 227] on input "a. 13.5" at bounding box center [246, 224] width 0 height 5
radio input "true"
click at [264, 330] on button "Next" at bounding box center [245, 329] width 107 height 26
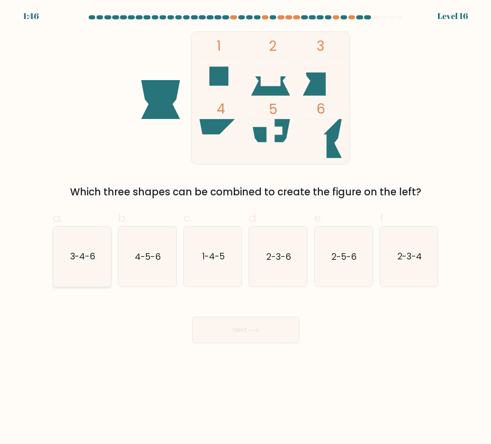
click at [83, 258] on text "3-4-6" at bounding box center [83, 256] width 26 height 12
click at [246, 227] on input "a. 3-4-6" at bounding box center [246, 224] width 0 height 5
radio input "true"
click at [250, 338] on button "Next" at bounding box center [245, 329] width 107 height 26
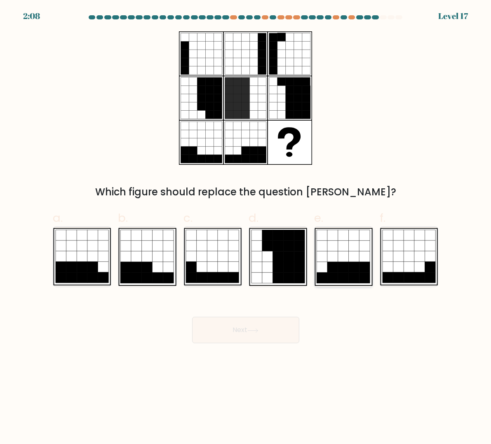
drag, startPoint x: 337, startPoint y: 271, endPoint x: 277, endPoint y: 342, distance: 93.1
click at [337, 271] on icon at bounding box center [333, 267] width 11 height 11
click at [246, 227] on input "e." at bounding box center [246, 224] width 0 height 5
radio input "true"
click at [270, 335] on button "Next" at bounding box center [245, 329] width 107 height 26
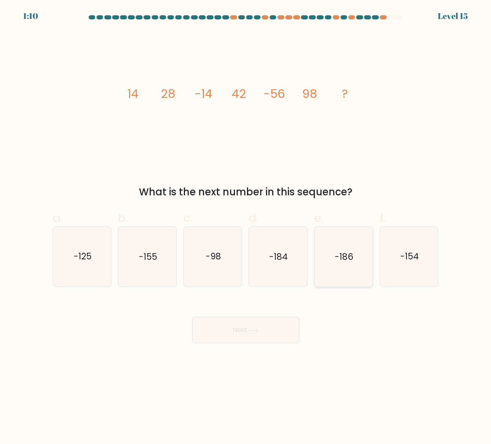
click at [339, 258] on text "-186" at bounding box center [344, 256] width 19 height 12
click at [246, 227] on input "e. -186" at bounding box center [246, 224] width 0 height 5
radio input "true"
click at [402, 247] on icon "-154" at bounding box center [409, 256] width 58 height 58
click at [246, 227] on input "f. -154" at bounding box center [246, 224] width 0 height 5
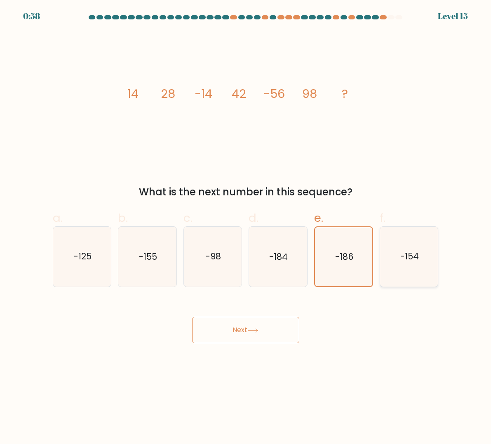
radio input "true"
click at [260, 336] on button "Next" at bounding box center [245, 329] width 107 height 26
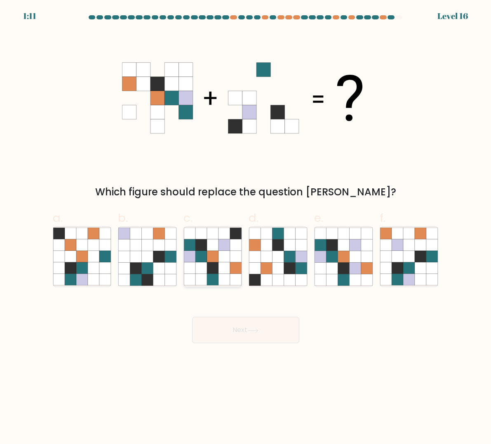
drag, startPoint x: 227, startPoint y: 272, endPoint x: 237, endPoint y: 271, distance: 10.3
click at [226, 272] on icon at bounding box center [225, 268] width 12 height 12
click at [246, 227] on input "c." at bounding box center [246, 224] width 0 height 5
radio input "true"
click at [429, 270] on icon at bounding box center [433, 268] width 12 height 12
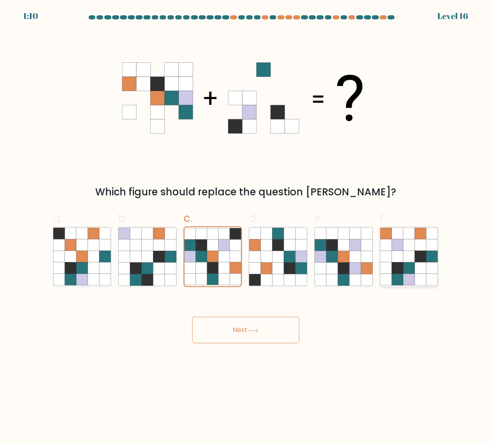
click at [246, 227] on input "f." at bounding box center [246, 224] width 0 height 5
radio input "true"
click at [202, 267] on icon at bounding box center [202, 268] width 12 height 12
click at [246, 227] on input "c." at bounding box center [246, 224] width 0 height 5
radio input "true"
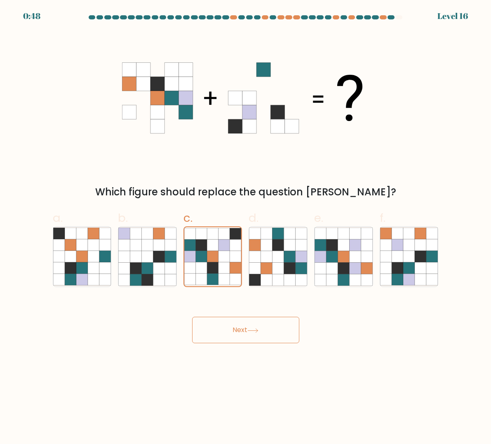
click at [243, 334] on button "Next" at bounding box center [245, 329] width 107 height 26
